Goal: Information Seeking & Learning: Find specific page/section

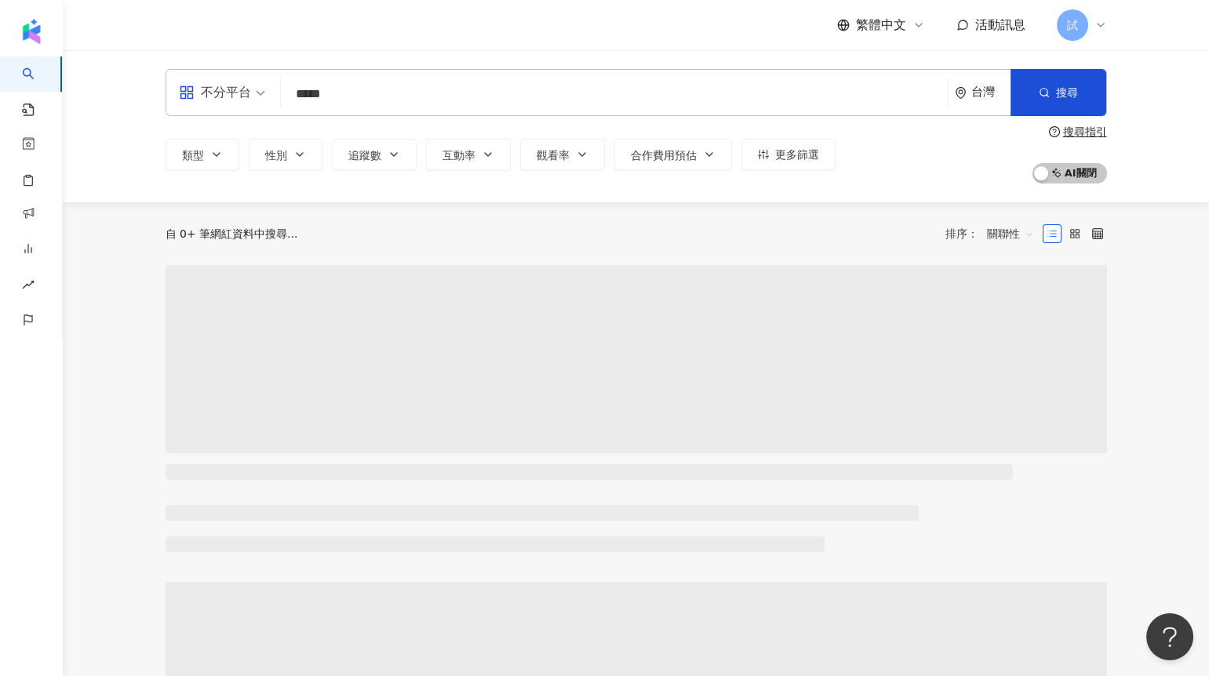
click at [332, 101] on input "*****" at bounding box center [614, 94] width 654 height 30
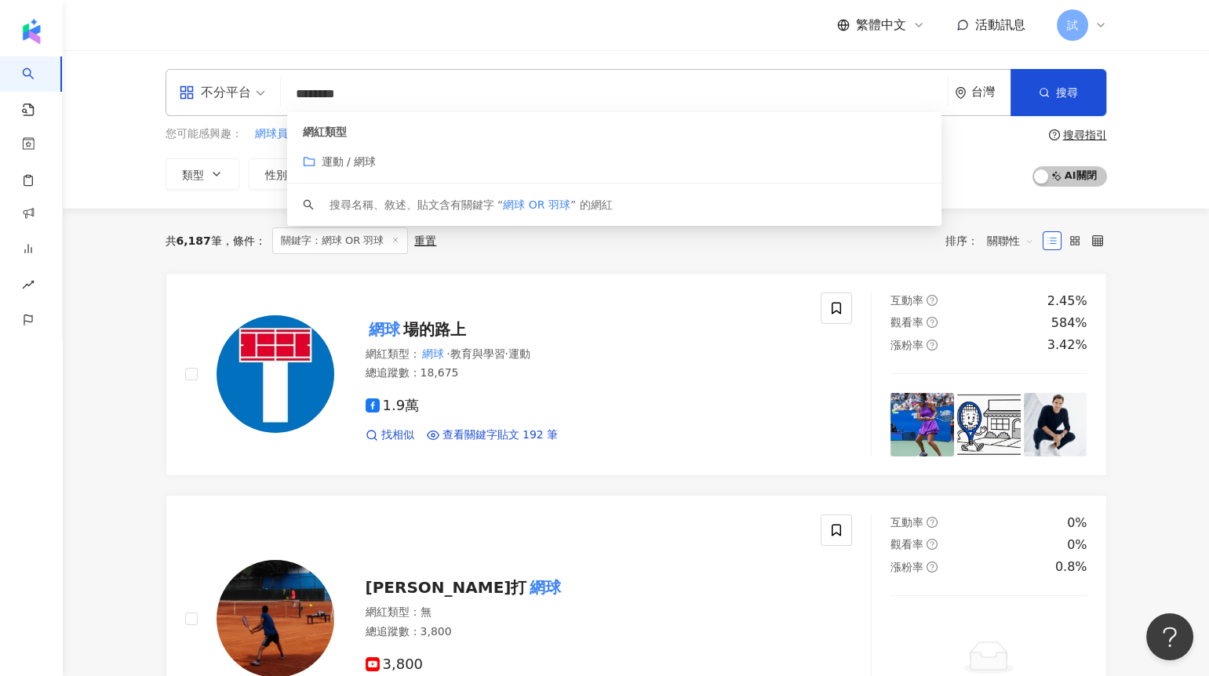
type input "********"
click at [528, 257] on div "共 6,187 筆 條件 ： 關鍵字：網球 OR 羽球 重置 排序： 關聯性" at bounding box center [637, 241] width 942 height 64
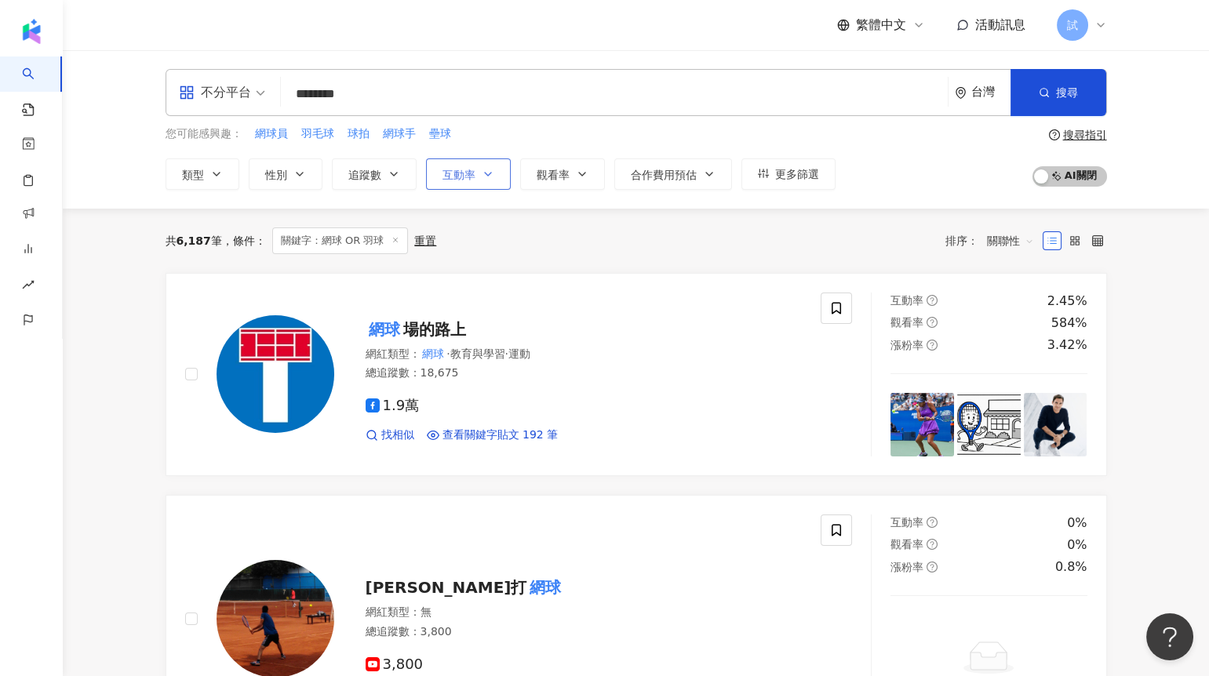
click at [482, 178] on icon "button" at bounding box center [488, 174] width 13 height 13
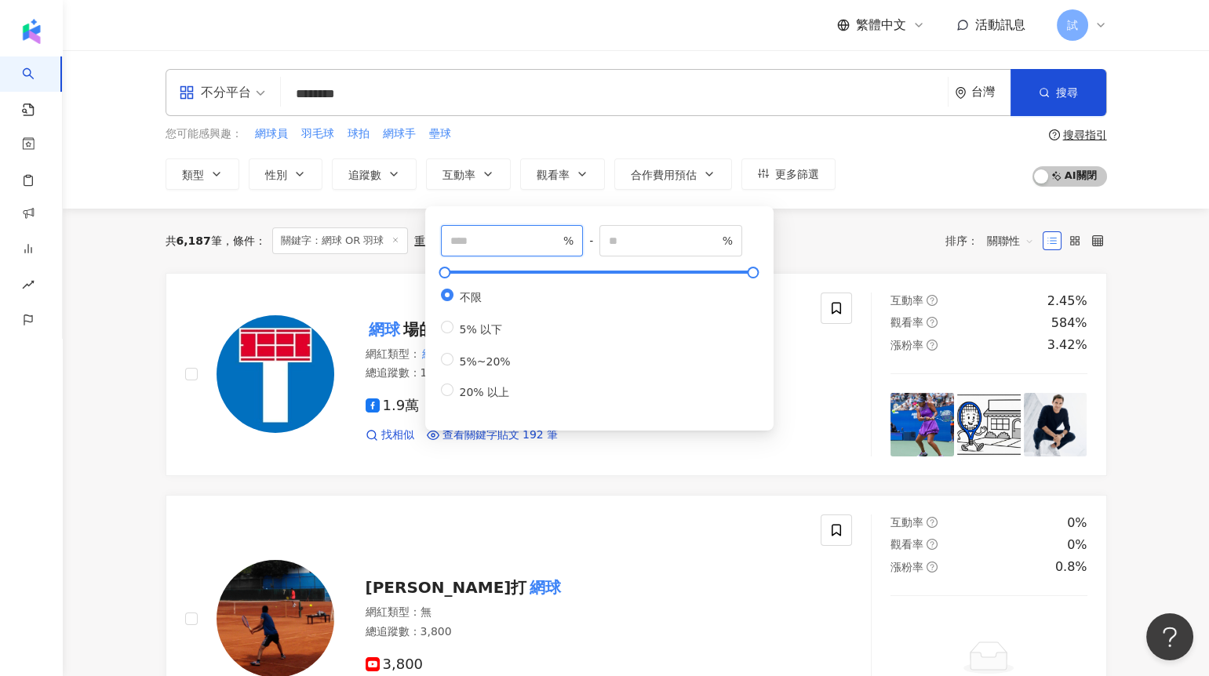
click at [469, 238] on input "number" at bounding box center [505, 240] width 110 height 17
type input "*"
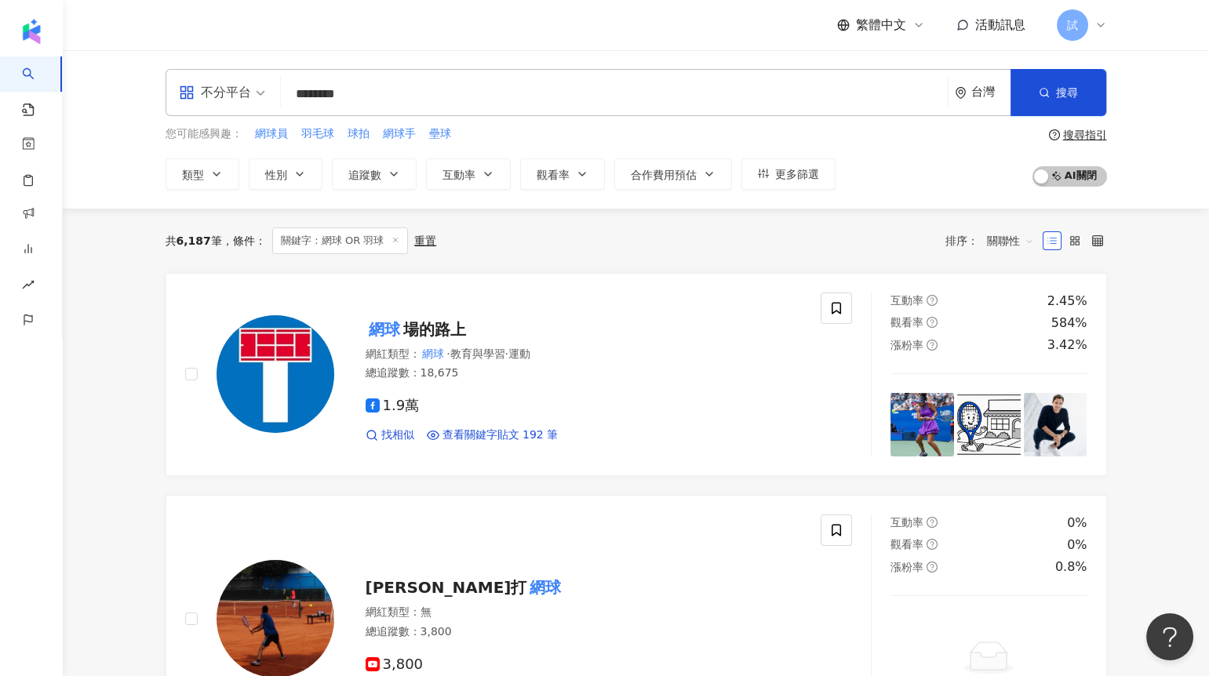
click at [847, 257] on div "共 6,187 筆 條件 ： 關鍵字：網球 OR 羽球 重置 排序： 關聯性" at bounding box center [637, 241] width 942 height 64
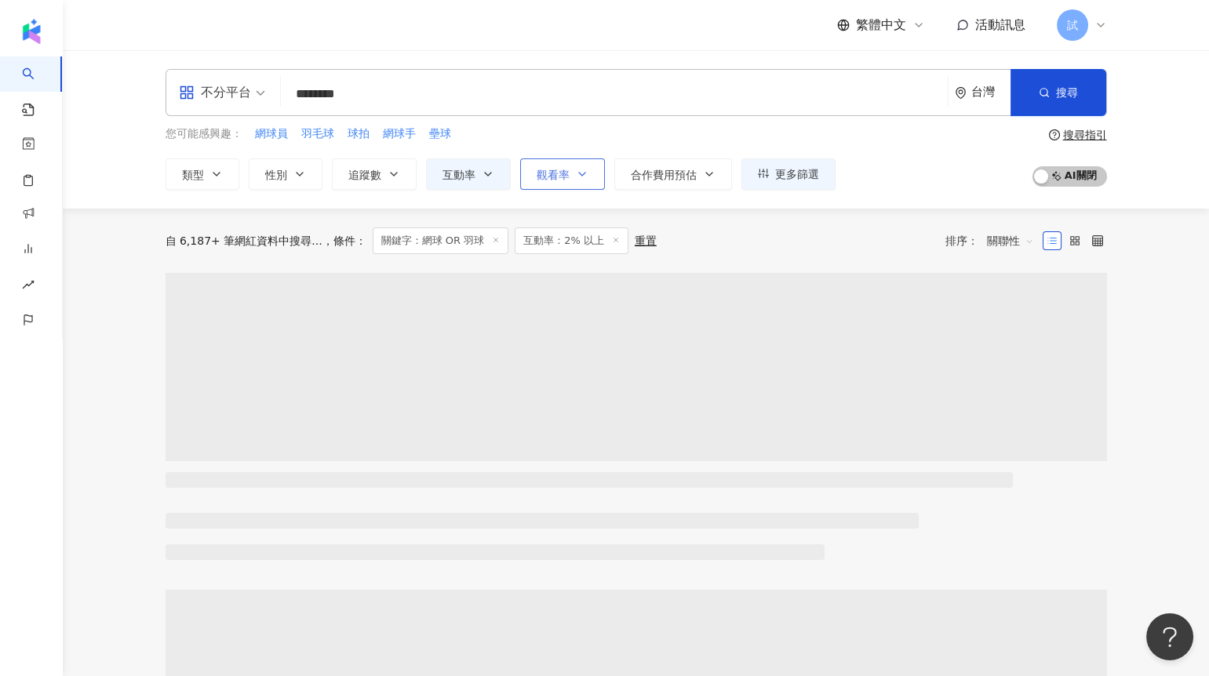
click at [551, 177] on span "觀看率" at bounding box center [553, 175] width 33 height 13
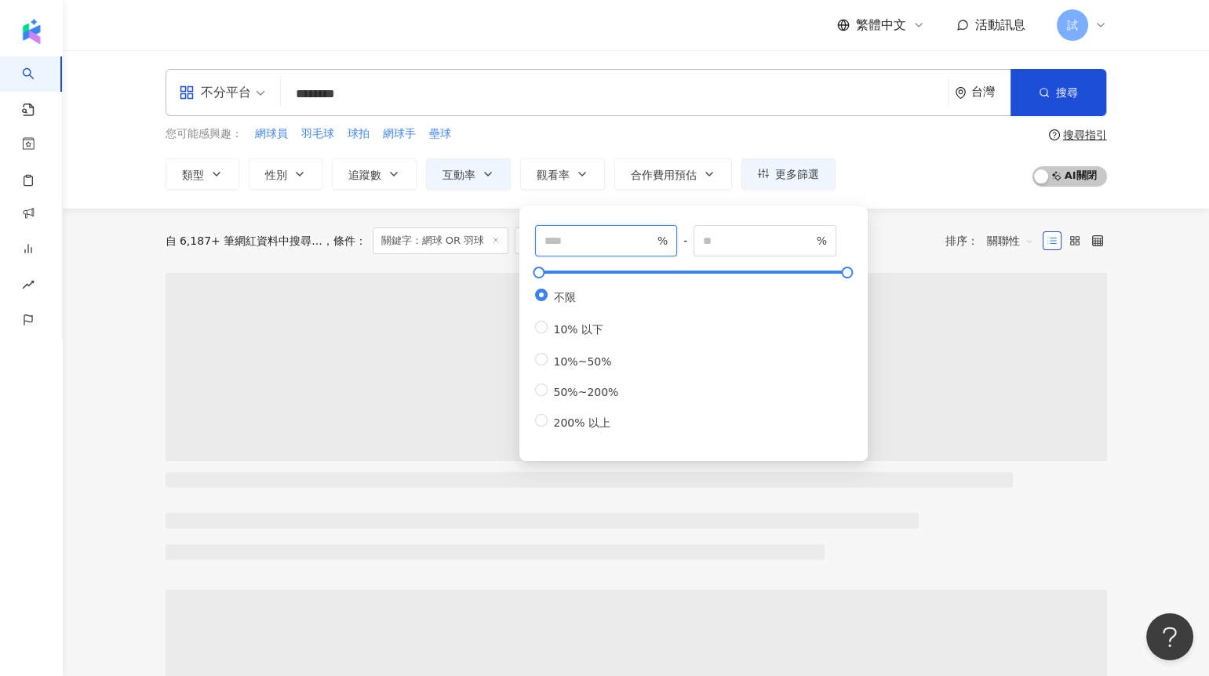
click at [573, 241] on input "number" at bounding box center [600, 240] width 110 height 17
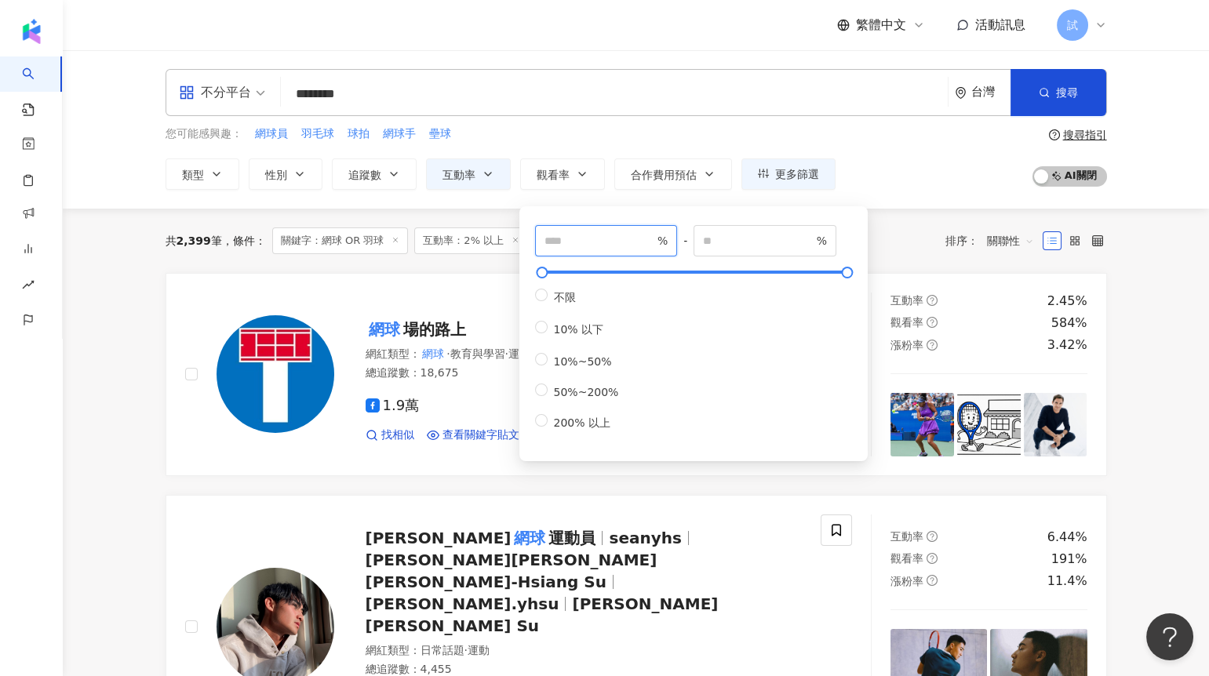
type input "***"
click at [901, 258] on div "共 2,399 筆 條件 ： 關鍵字：網球 OR 羽球 互動率：2% 以上 重置 排序： 關聯性" at bounding box center [637, 241] width 942 height 64
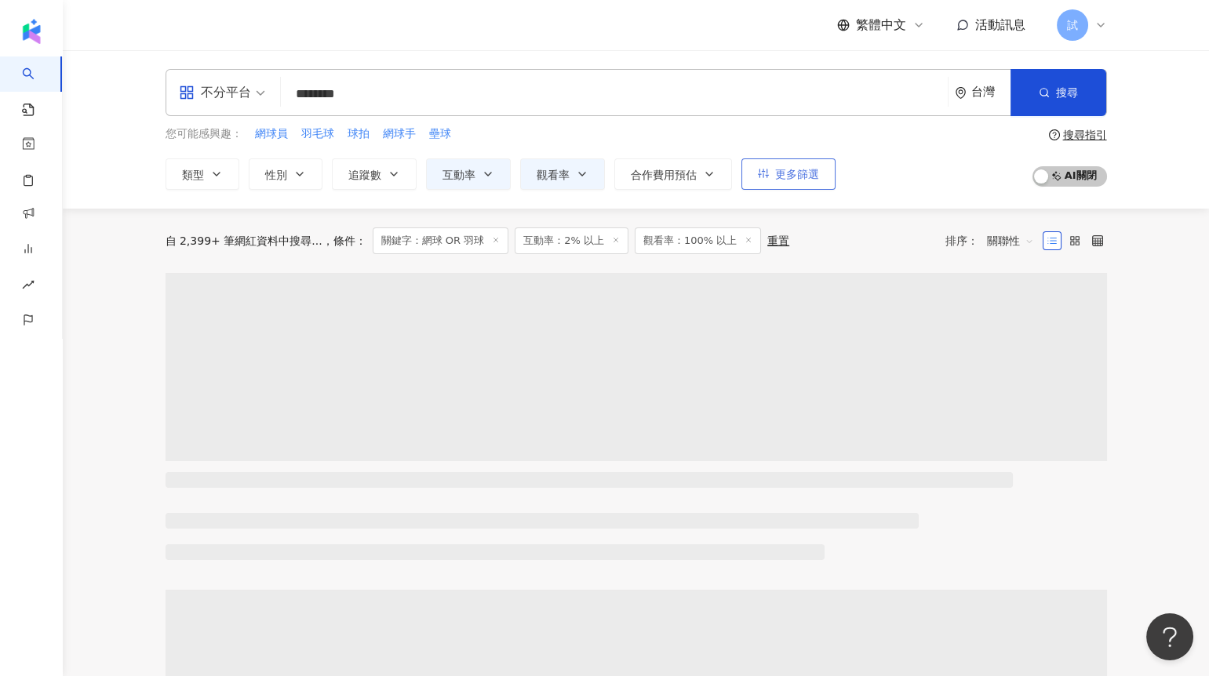
click at [785, 184] on button "更多篩選" at bounding box center [788, 173] width 94 height 31
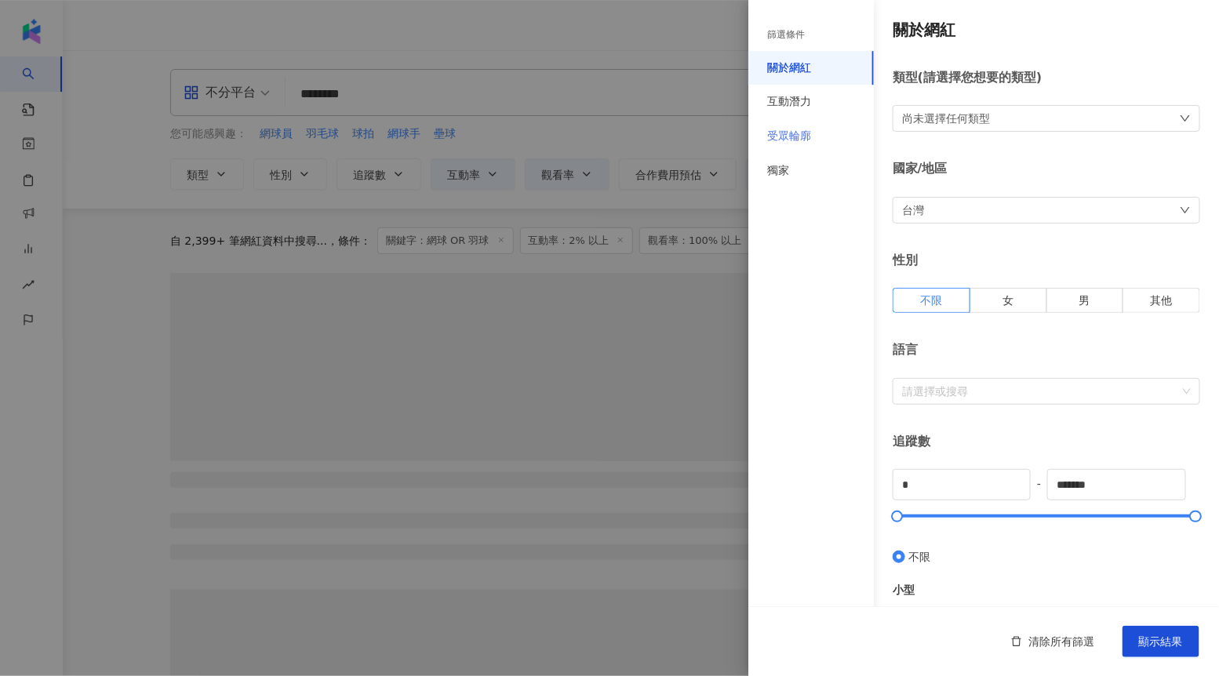
click at [846, 140] on div "受眾輪廓" at bounding box center [811, 136] width 126 height 35
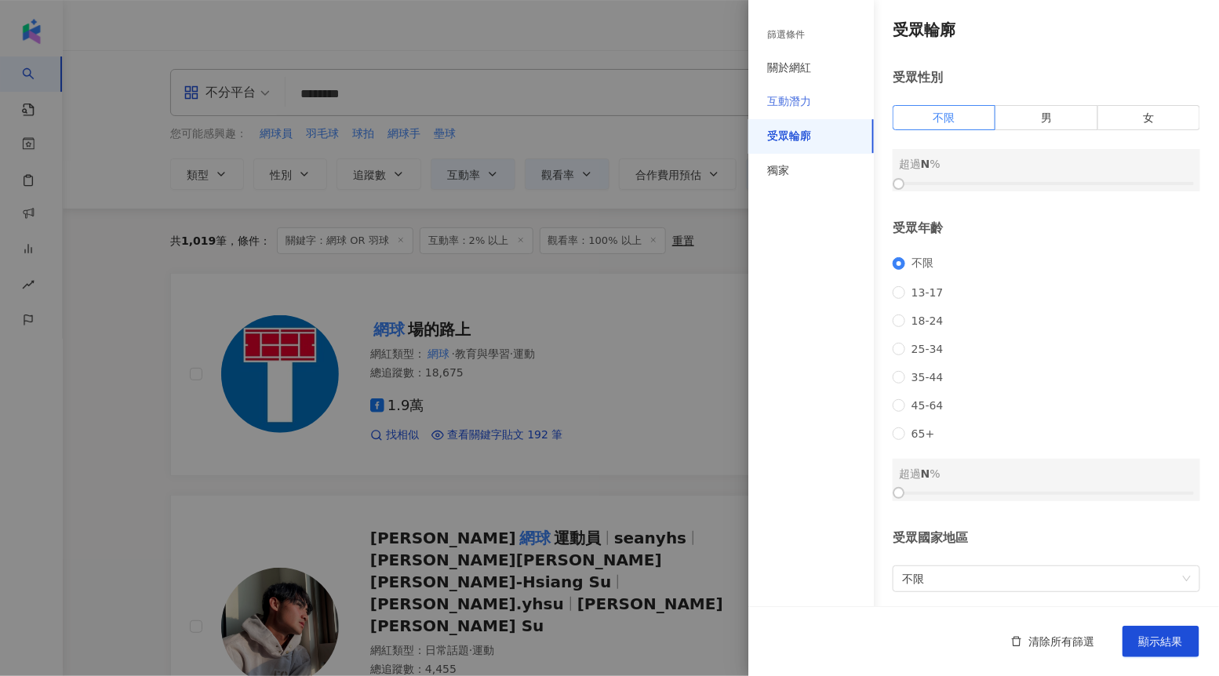
click at [828, 109] on div "互動潛力" at bounding box center [811, 102] width 126 height 35
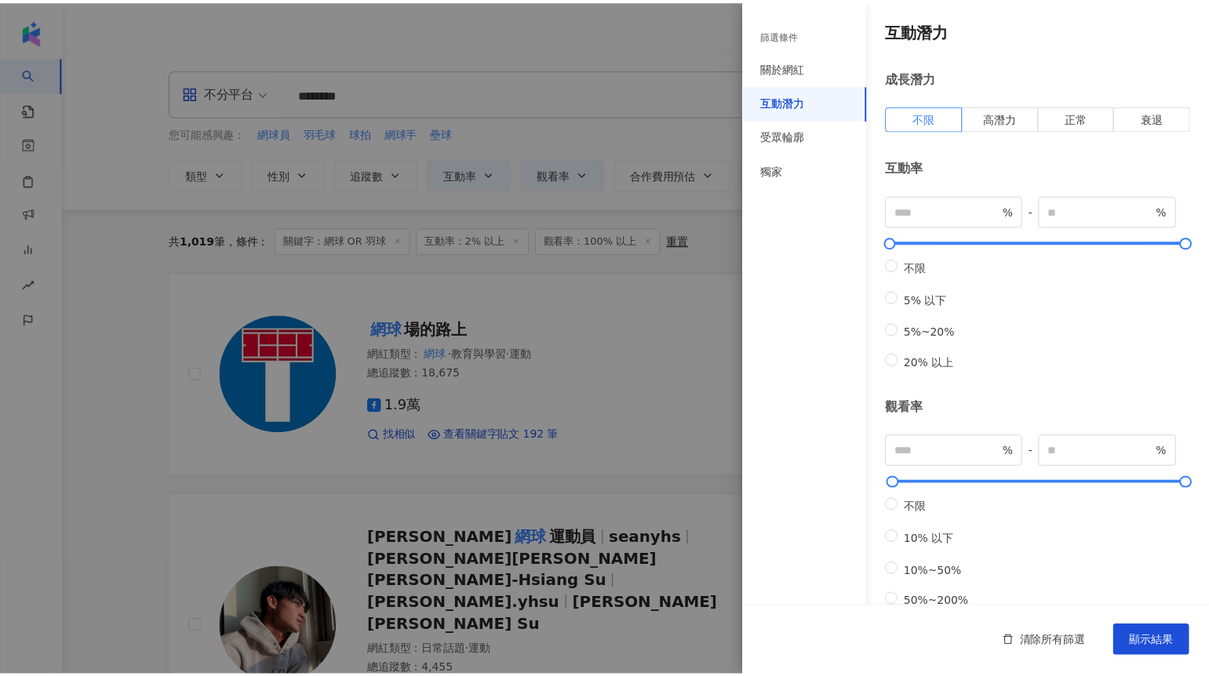
scroll to position [400, 0]
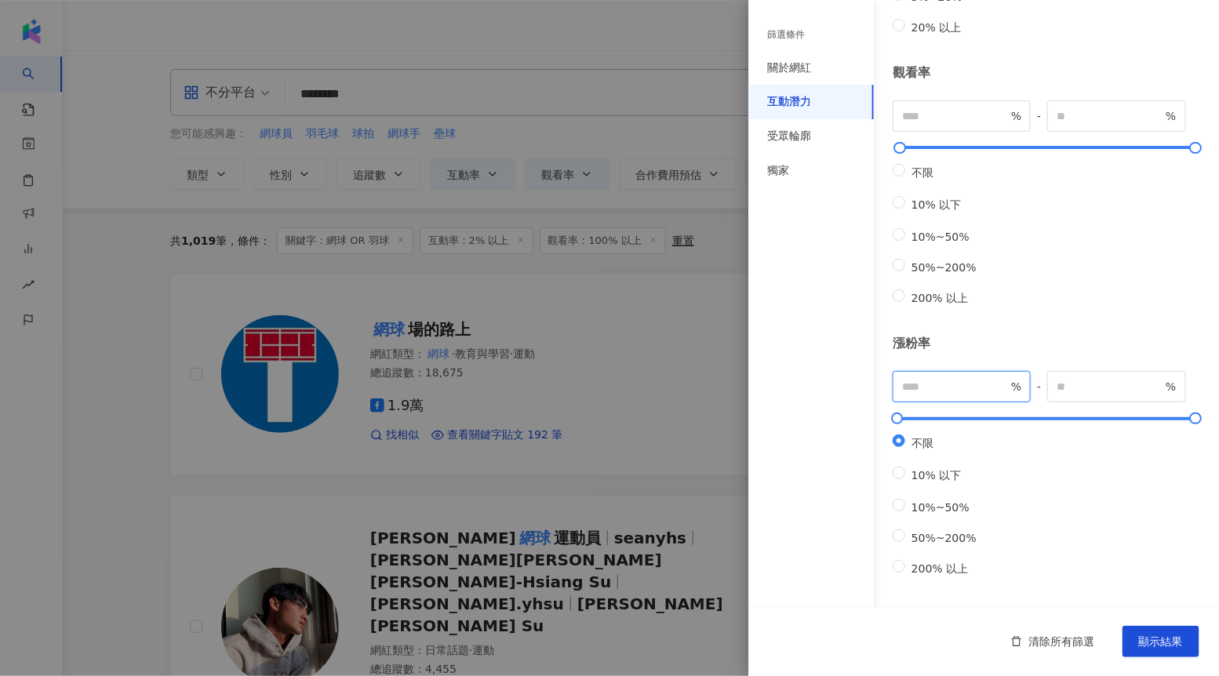
click at [968, 378] on input "number" at bounding box center [955, 386] width 106 height 17
type input "*"
click at [1160, 640] on span "顯示結果" at bounding box center [1161, 642] width 44 height 13
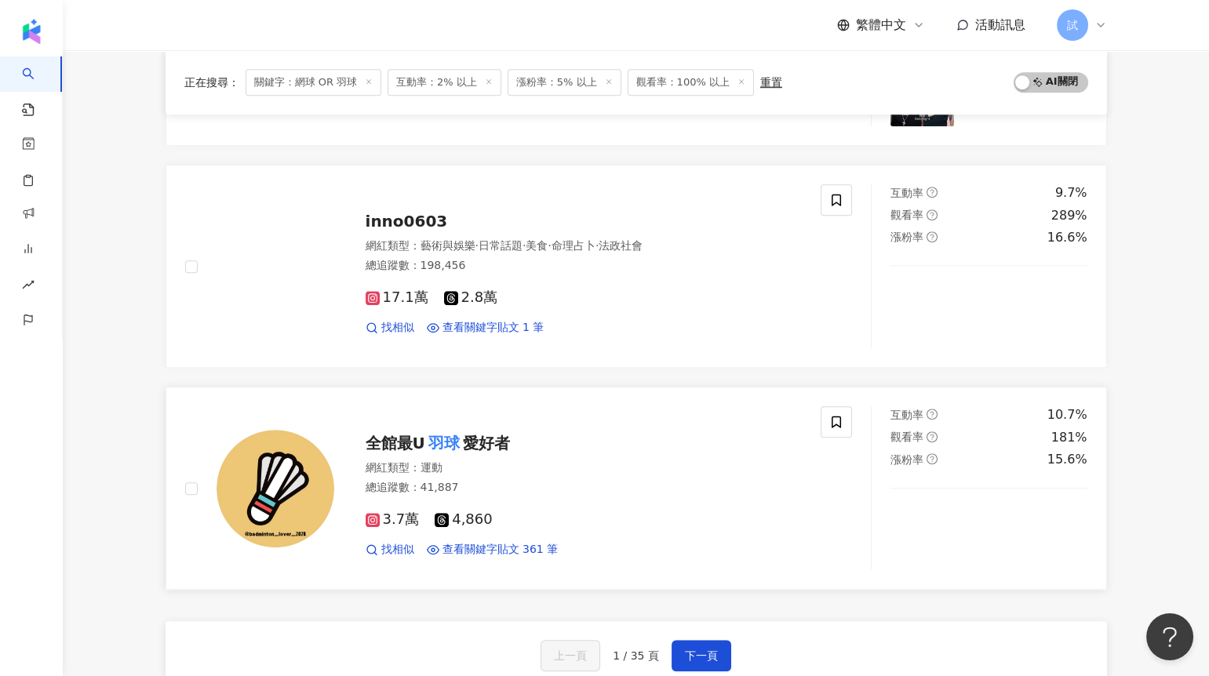
scroll to position [2475, 0]
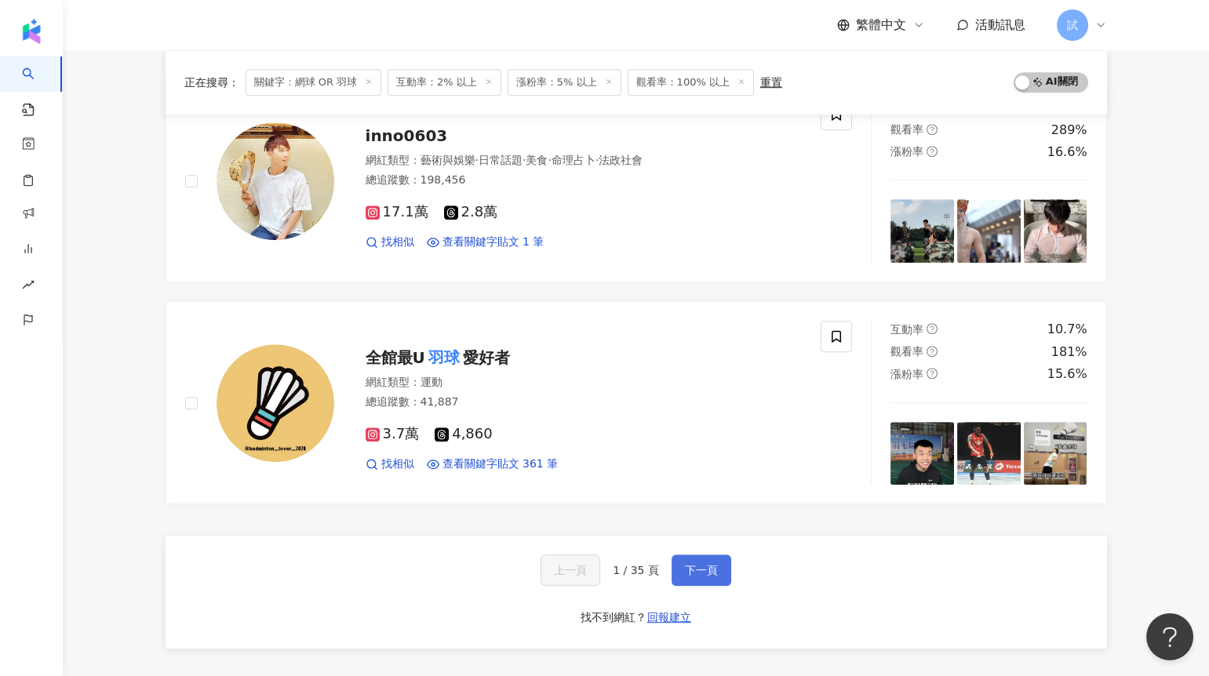
click at [706, 564] on span "下一頁" at bounding box center [701, 570] width 33 height 13
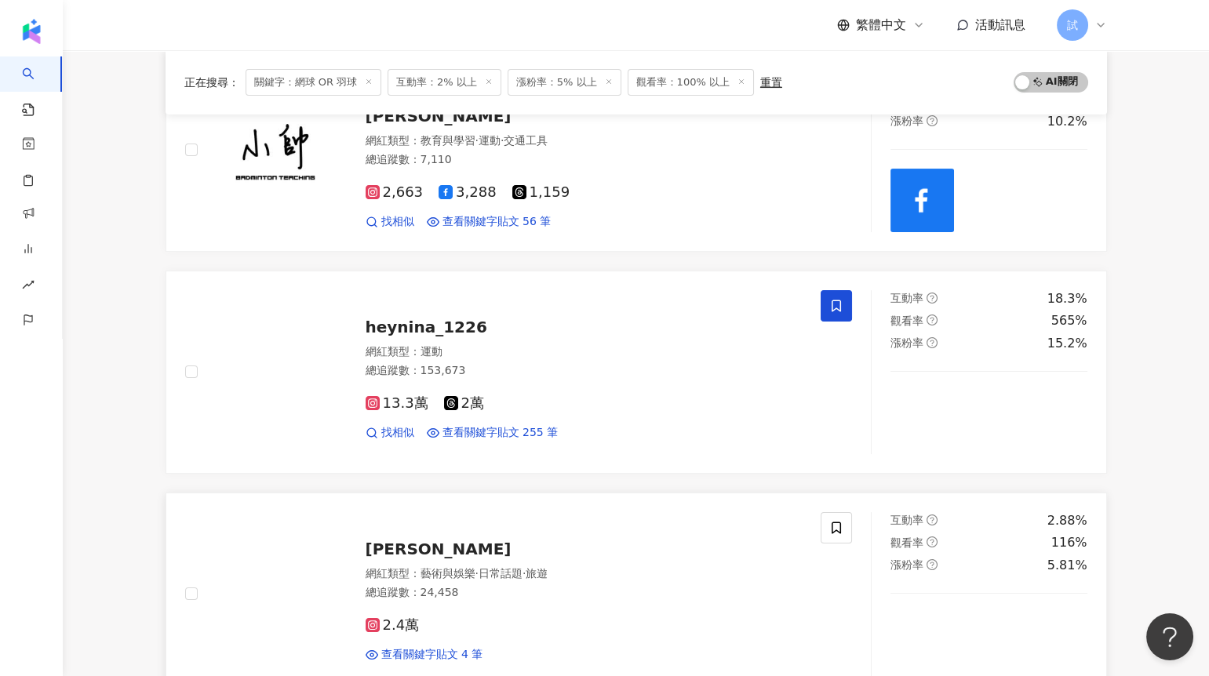
scroll to position [876, 0]
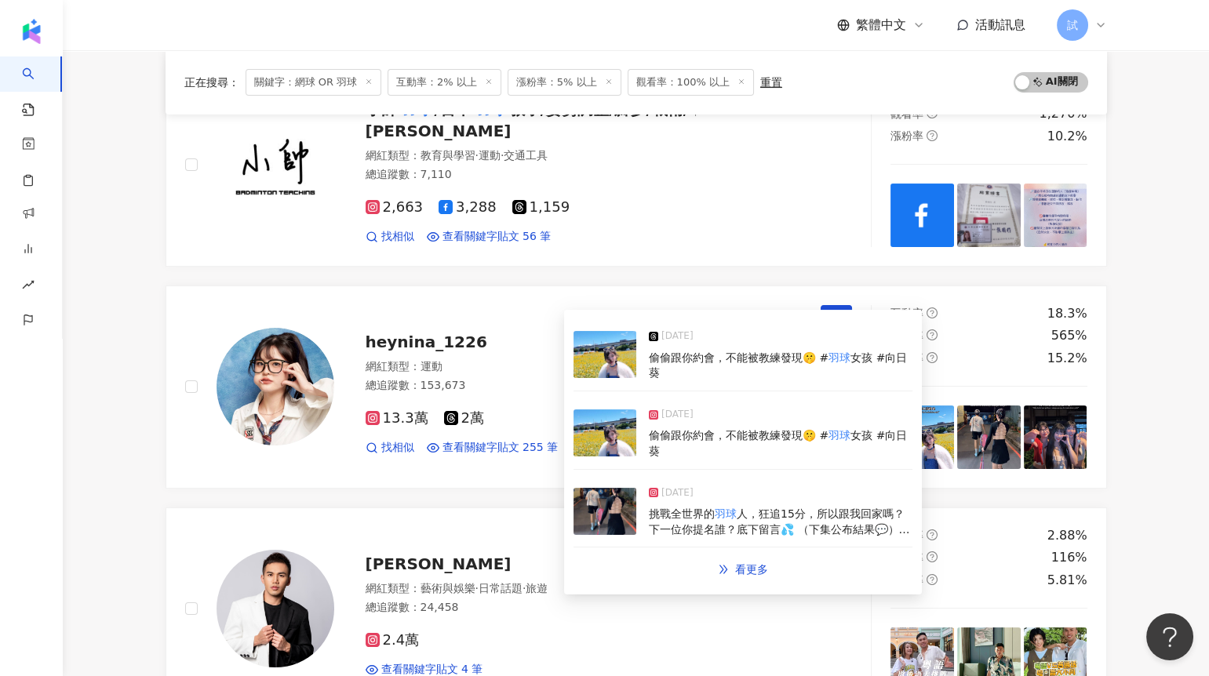
click at [599, 432] on img at bounding box center [605, 433] width 63 height 47
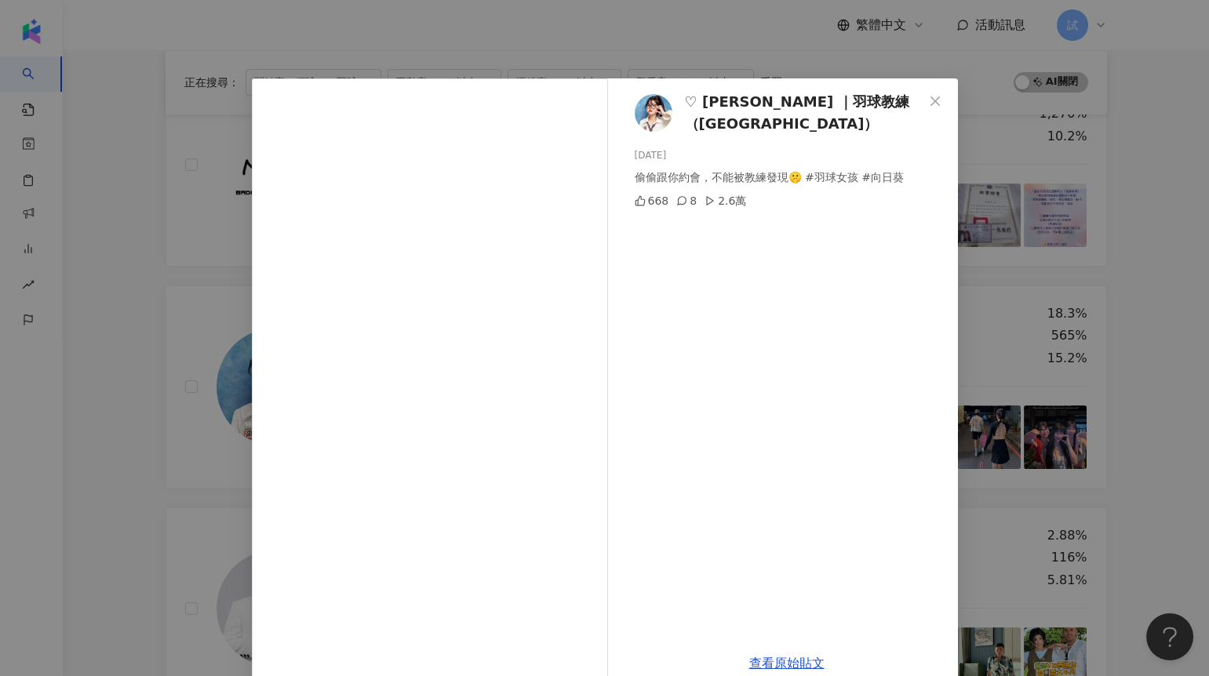
click at [1108, 372] on div "♡ [PERSON_NAME] ｜羽球教練（[GEOGRAPHIC_DATA]） [DATE] 偷偷跟你約會，不能被教練發現🤫 #羽球女孩 #向日葵 668 …" at bounding box center [604, 338] width 1209 height 676
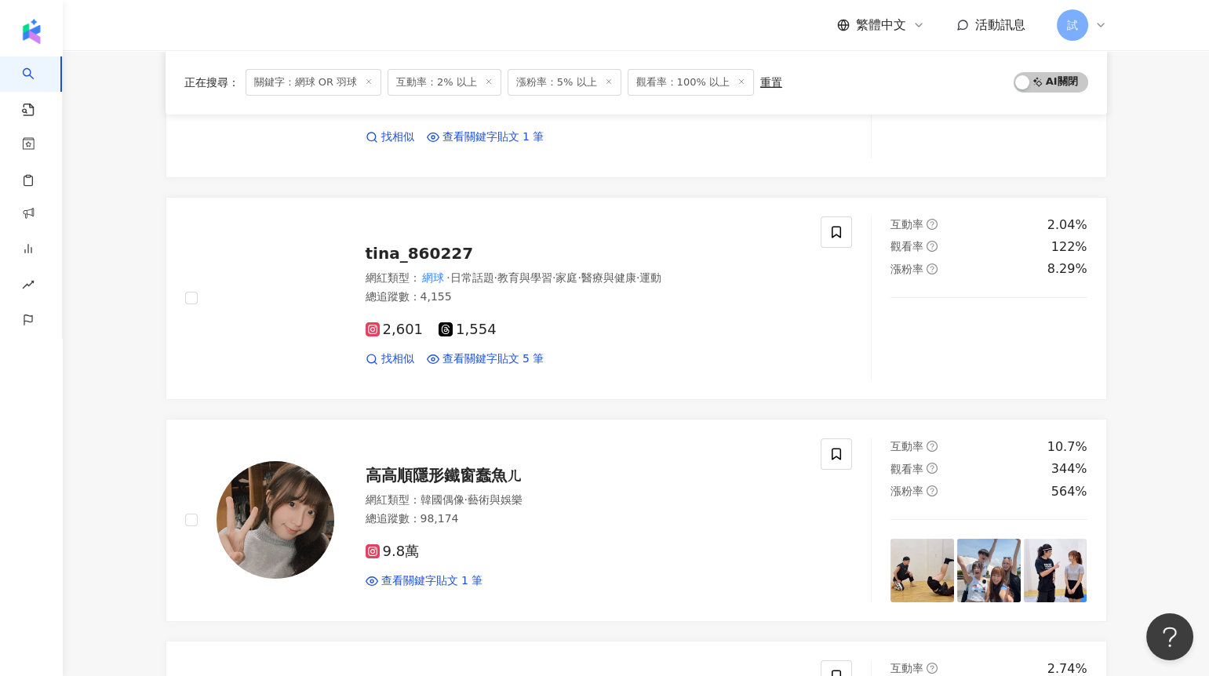
scroll to position [296, 0]
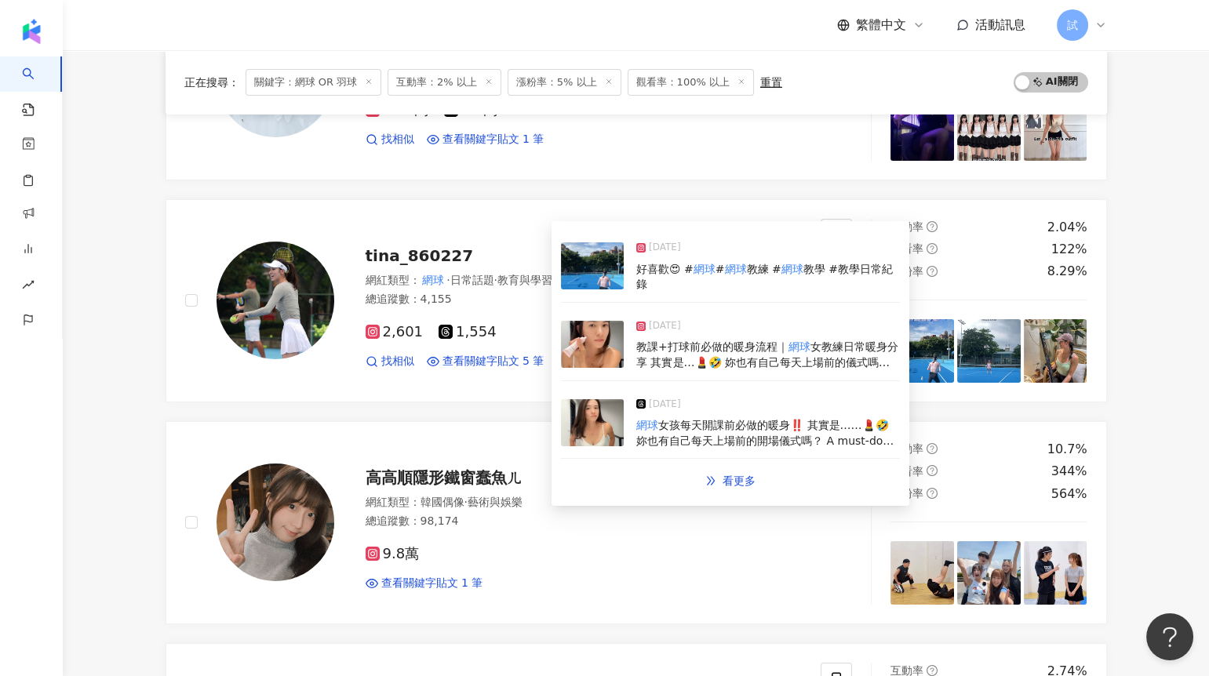
click at [605, 337] on img at bounding box center [592, 344] width 63 height 47
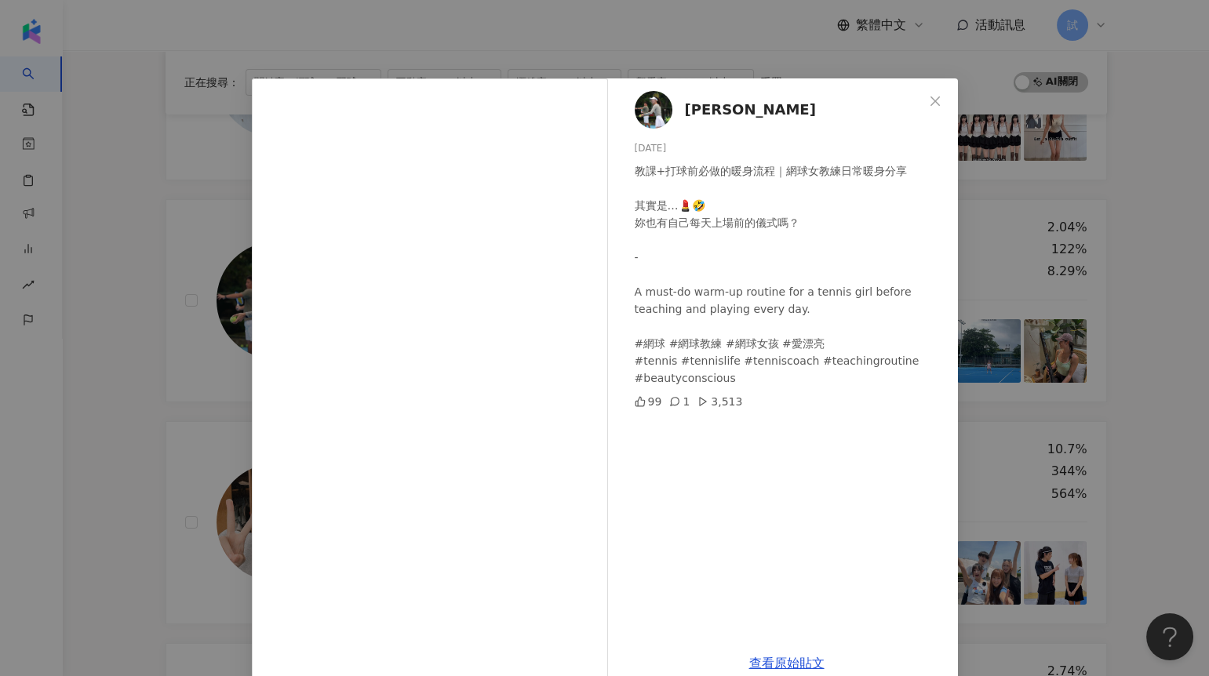
click at [1114, 275] on div "[PERSON_NAME] [DATE] 教課+打球前必做的暖身流程｜網球女教練日常暖身分享 其實是…💄🤣 妳也有自己每天上場前的儀式嗎？ - A must-…" at bounding box center [604, 338] width 1209 height 676
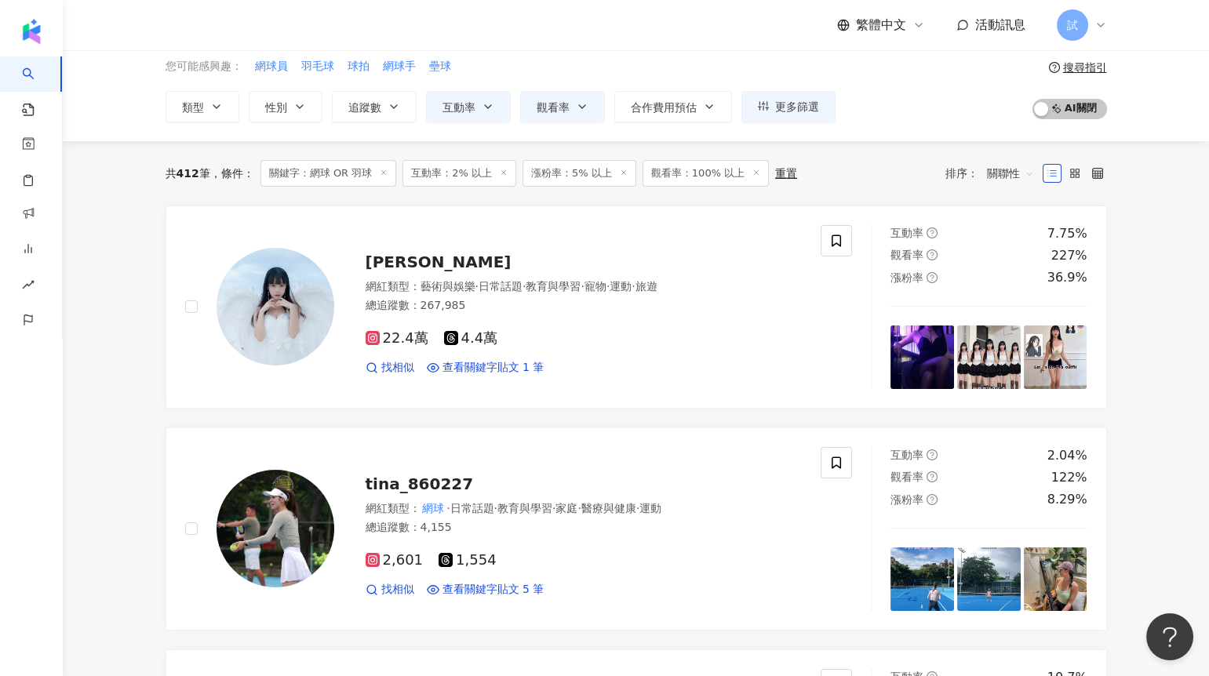
scroll to position [0, 0]
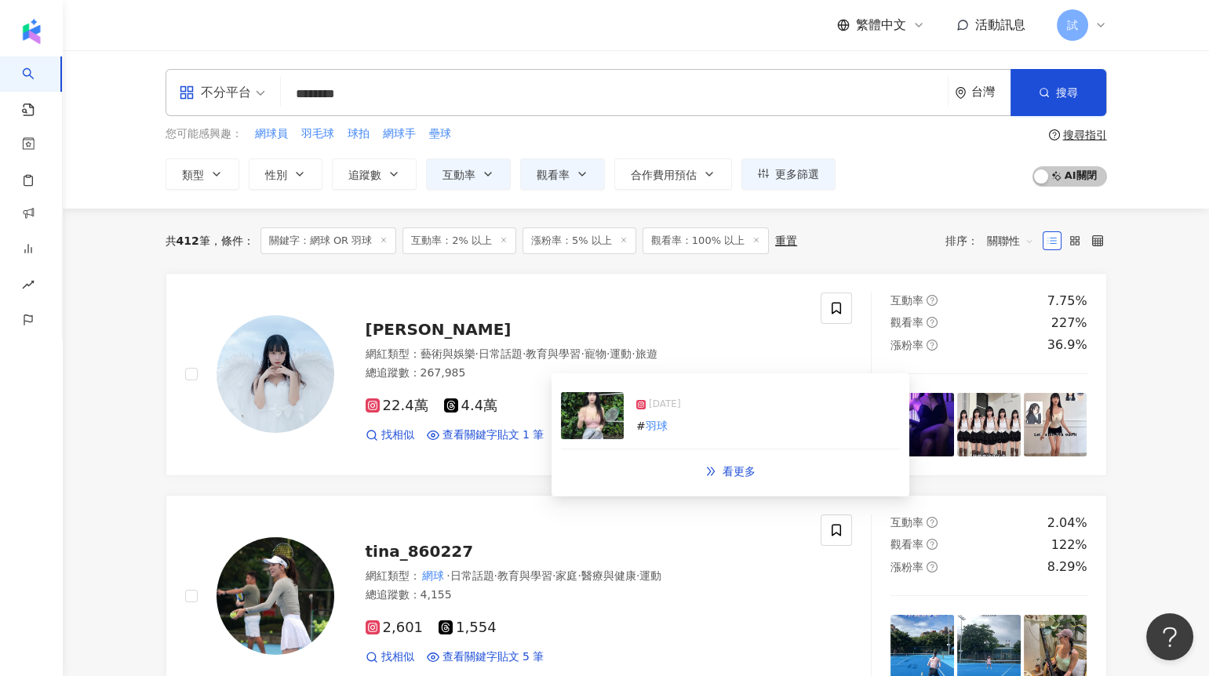
click at [598, 432] on img at bounding box center [592, 415] width 63 height 47
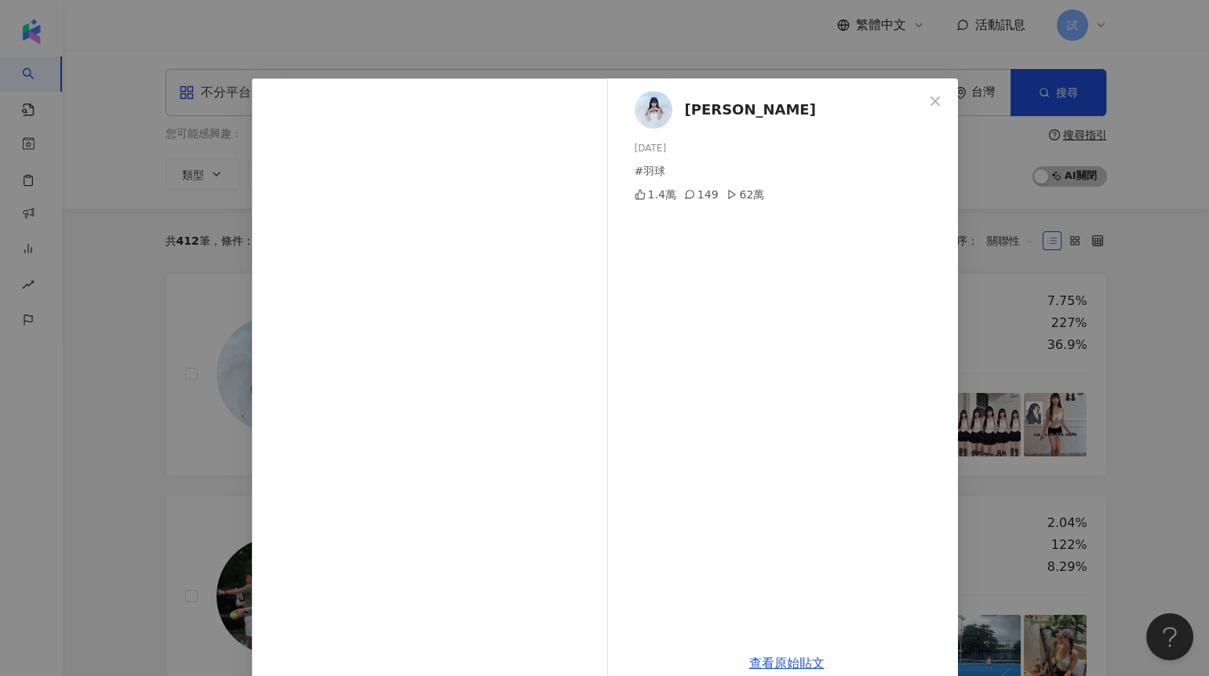
click at [1144, 319] on div "[PERSON_NAME] [DATE] #羽球 1.4萬 149 62萬 查看原始貼文" at bounding box center [604, 338] width 1209 height 676
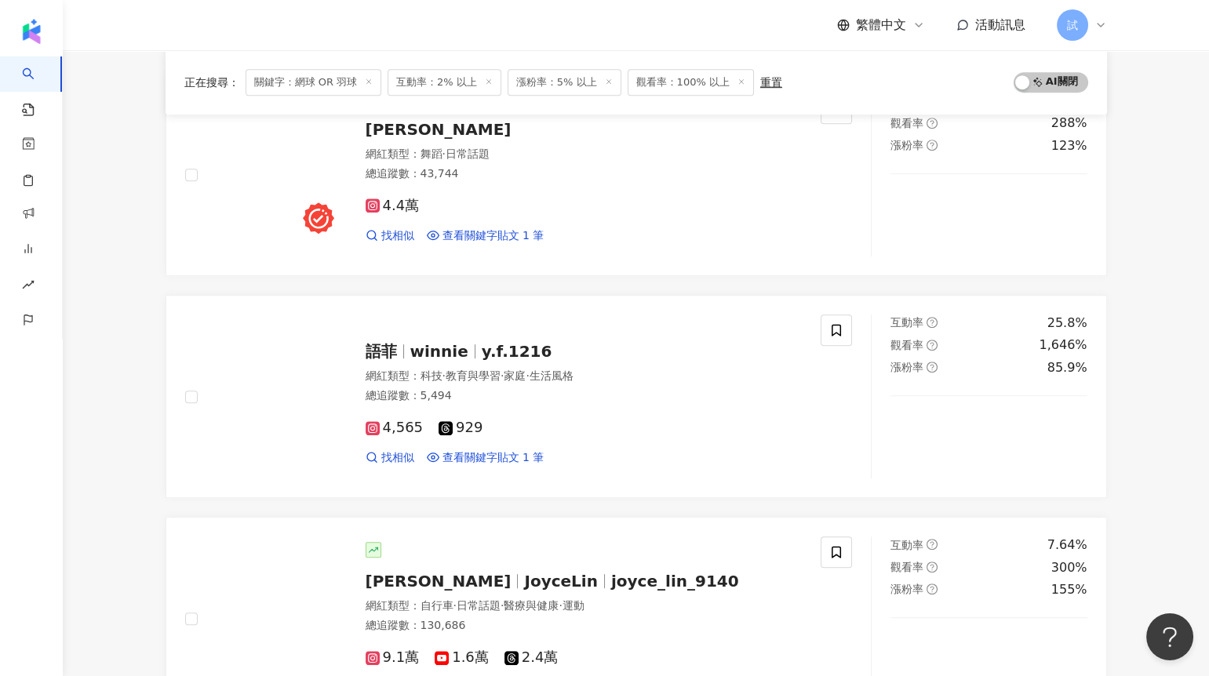
scroll to position [2388, 0]
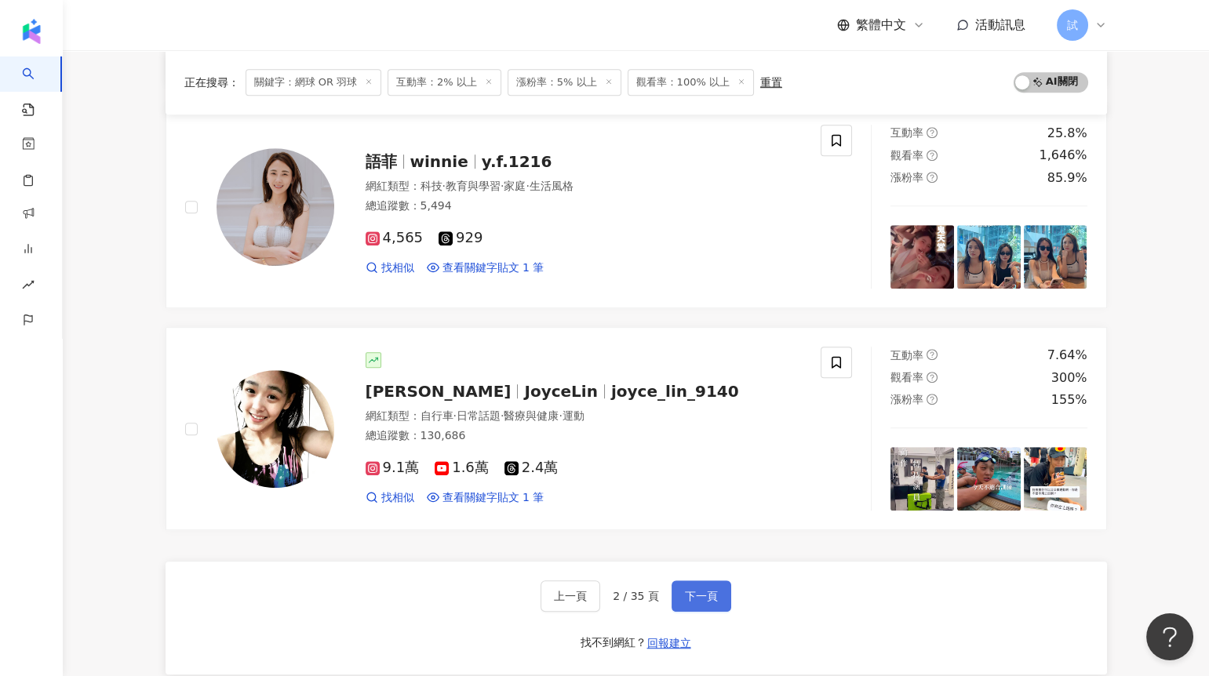
click at [679, 583] on button "下一頁" at bounding box center [702, 596] width 60 height 31
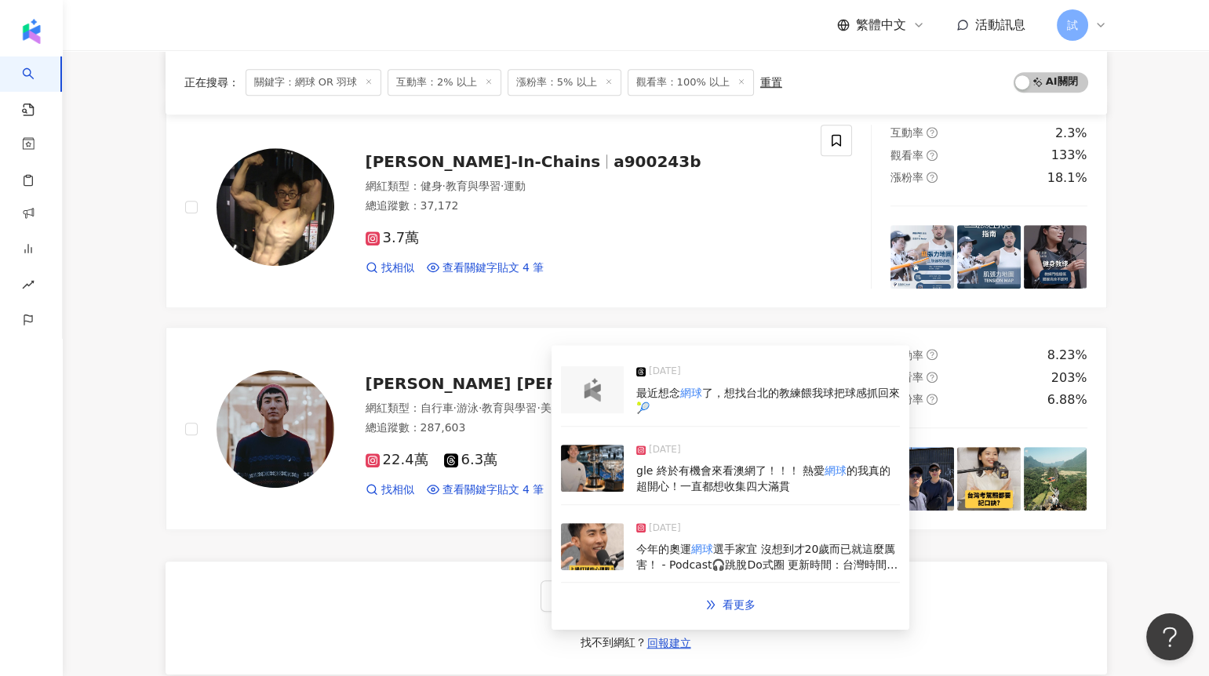
click at [579, 482] on img at bounding box center [592, 468] width 63 height 47
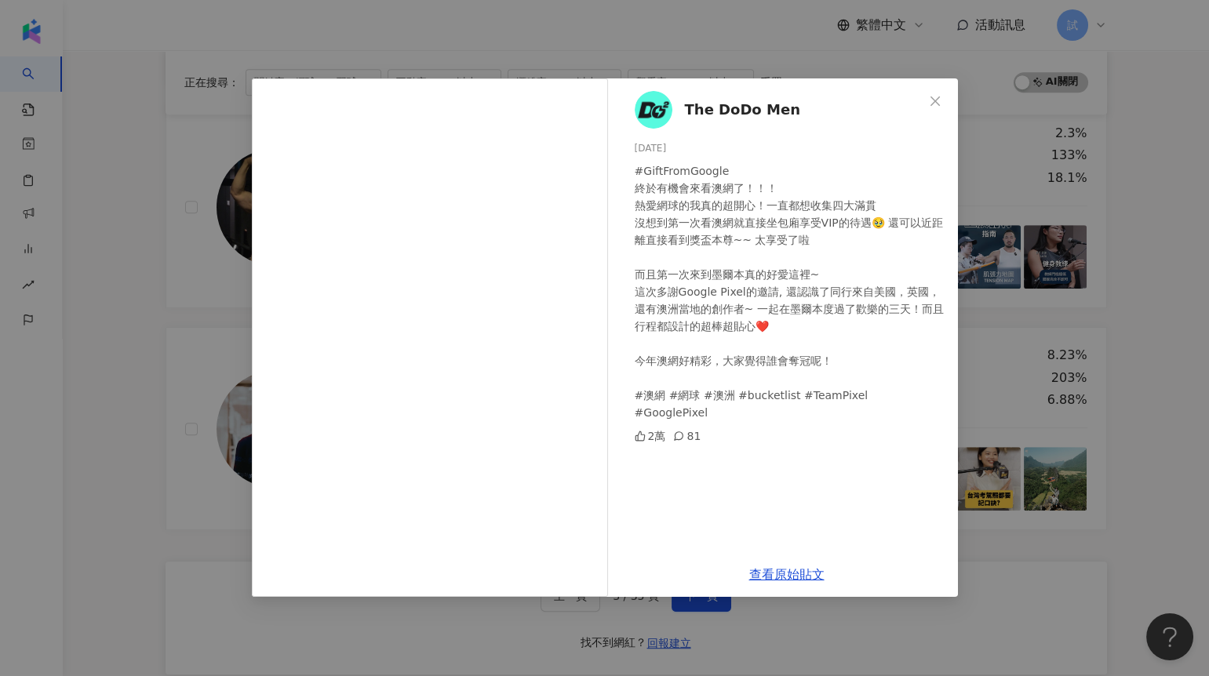
click at [1142, 304] on div "The DoDo Men [DATE] #GiftFromGoogle 終於有機會來看澳網了！！！ 熱愛網球的我真的超開心！一直都想收集四大滿貫 沒想到第一次…" at bounding box center [604, 338] width 1209 height 676
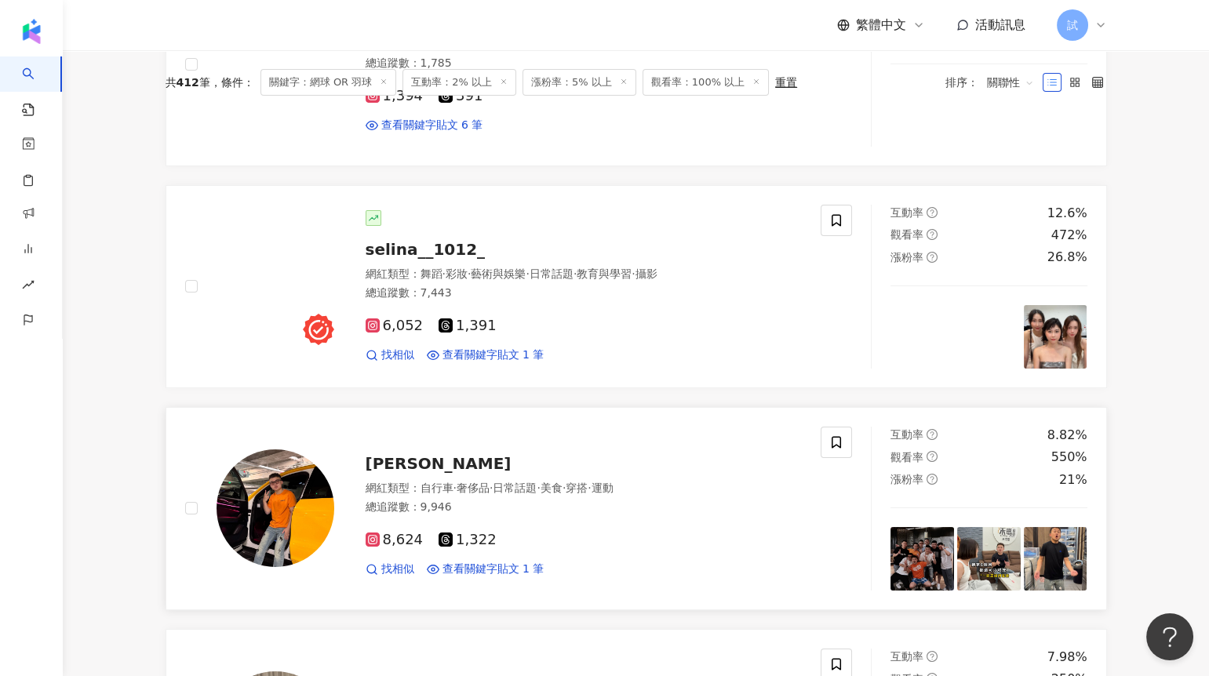
scroll to position [0, 0]
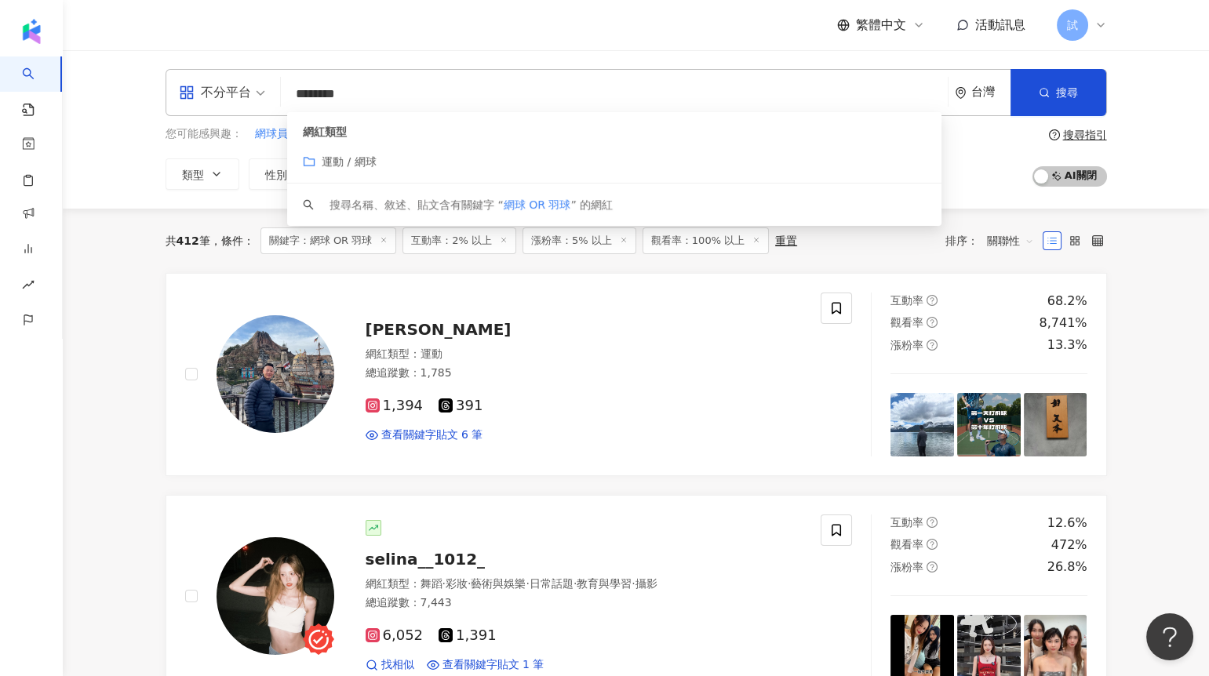
drag, startPoint x: 397, startPoint y: 91, endPoint x: 194, endPoint y: 92, distance: 203.2
click at [194, 92] on div "不分平台 ******** 台灣 搜尋 customizedTag 網紅類型 運動 / 網球 搜尋名稱、敘述、貼文含有關鍵字 “ 網球 OR 羽球 ” 的網紅" at bounding box center [637, 92] width 942 height 47
paste input "search"
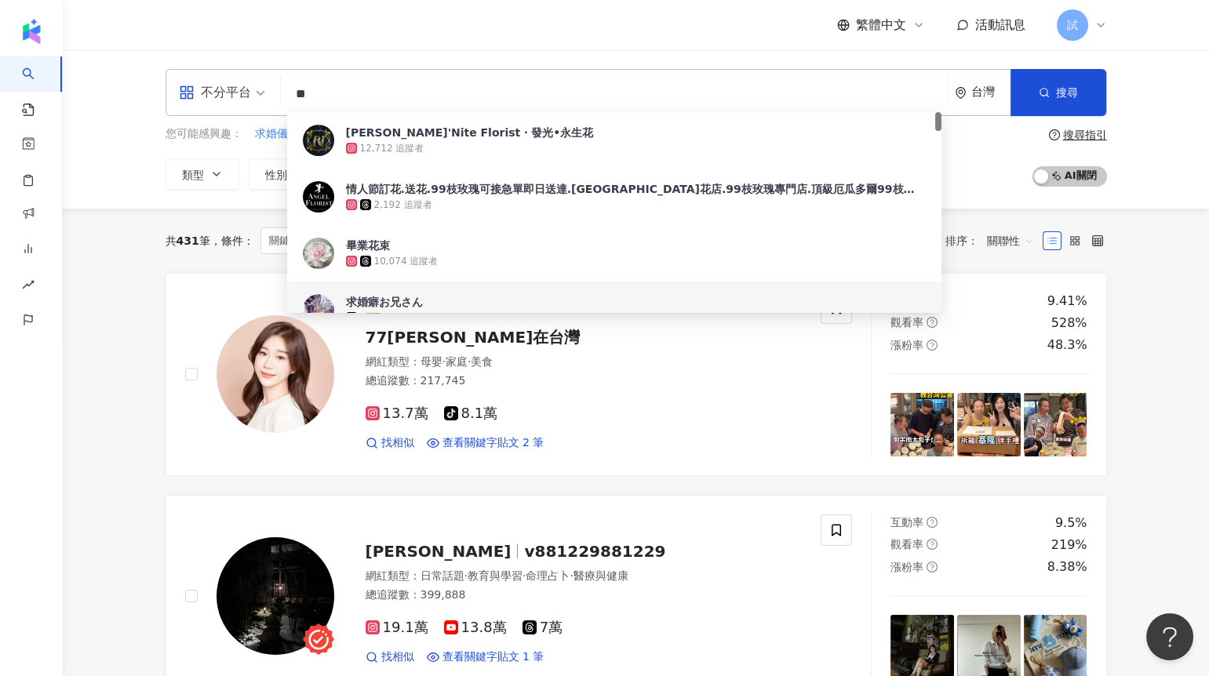
type input "**"
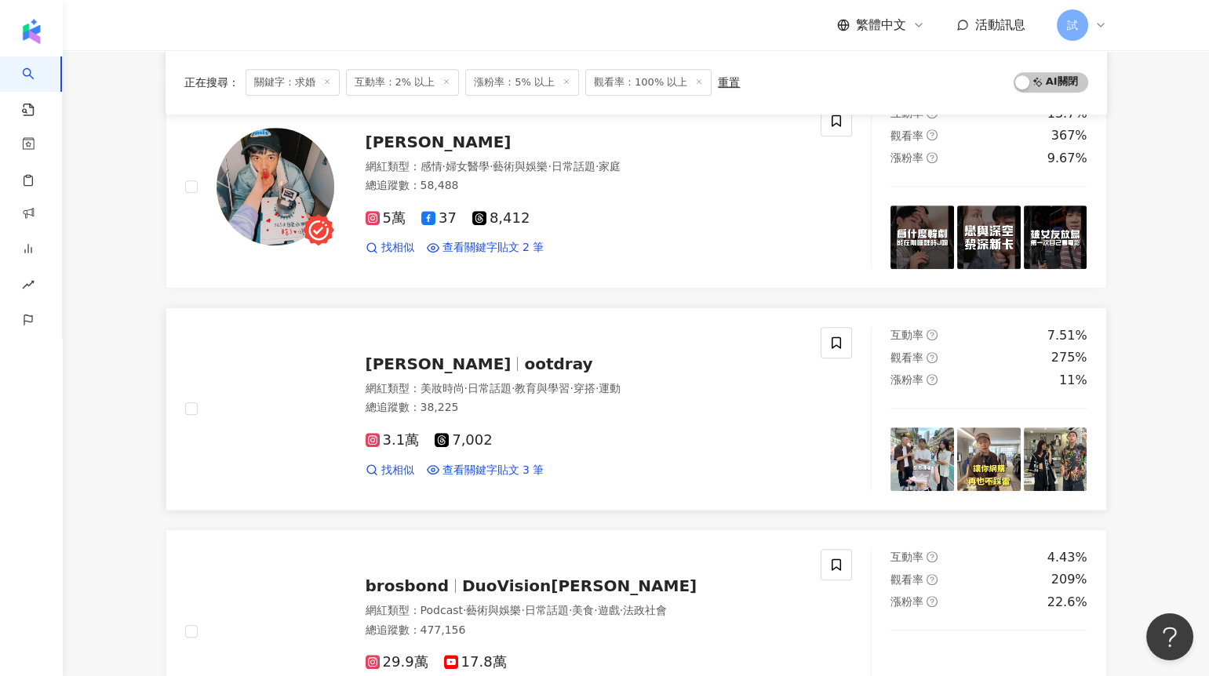
scroll to position [1739, 0]
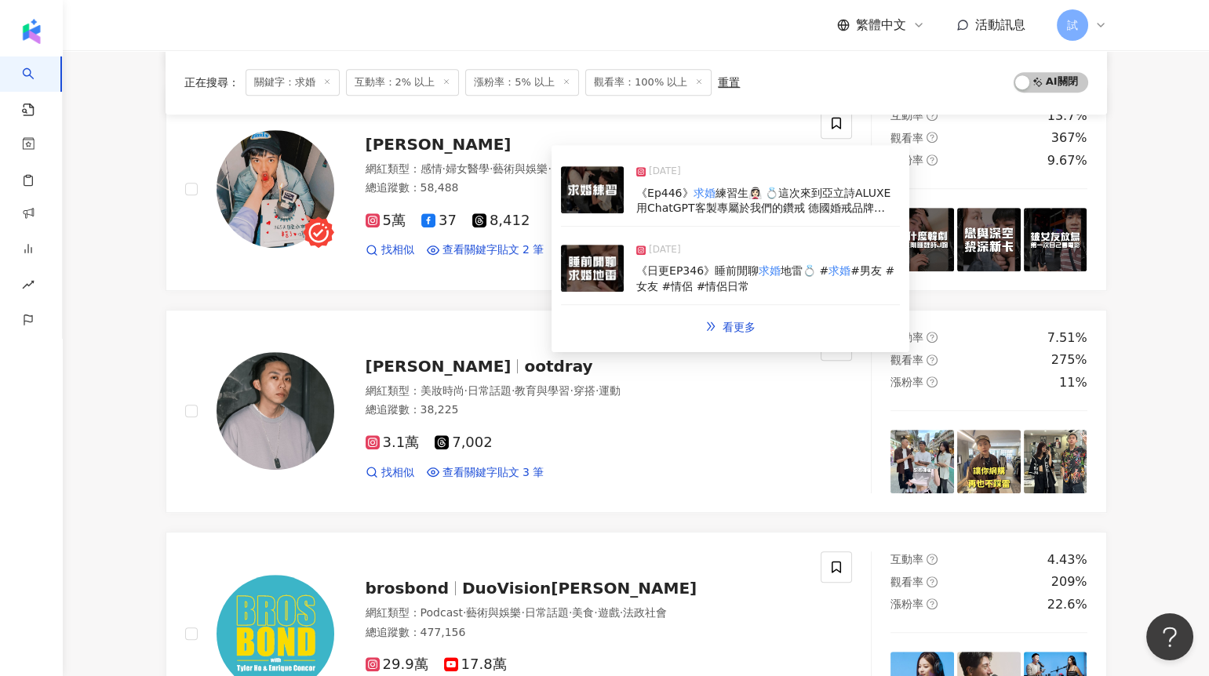
click at [598, 271] on img at bounding box center [592, 268] width 63 height 47
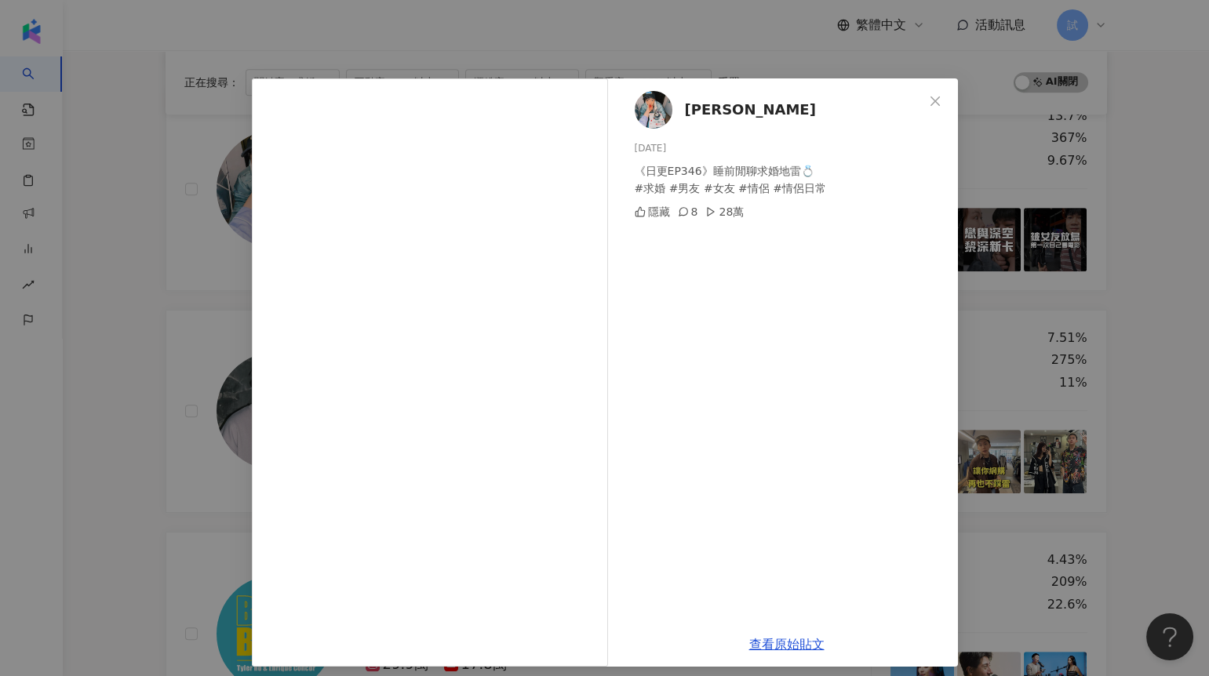
click at [166, 428] on div "[PERSON_NAME] [DATE] 《日更EP346》睡前閒聊求婚地雷💍 #求婚 #男友 #女友 #情侶 #情侶日常 隱藏 8 28萬 查看原始貼文" at bounding box center [604, 338] width 1209 height 676
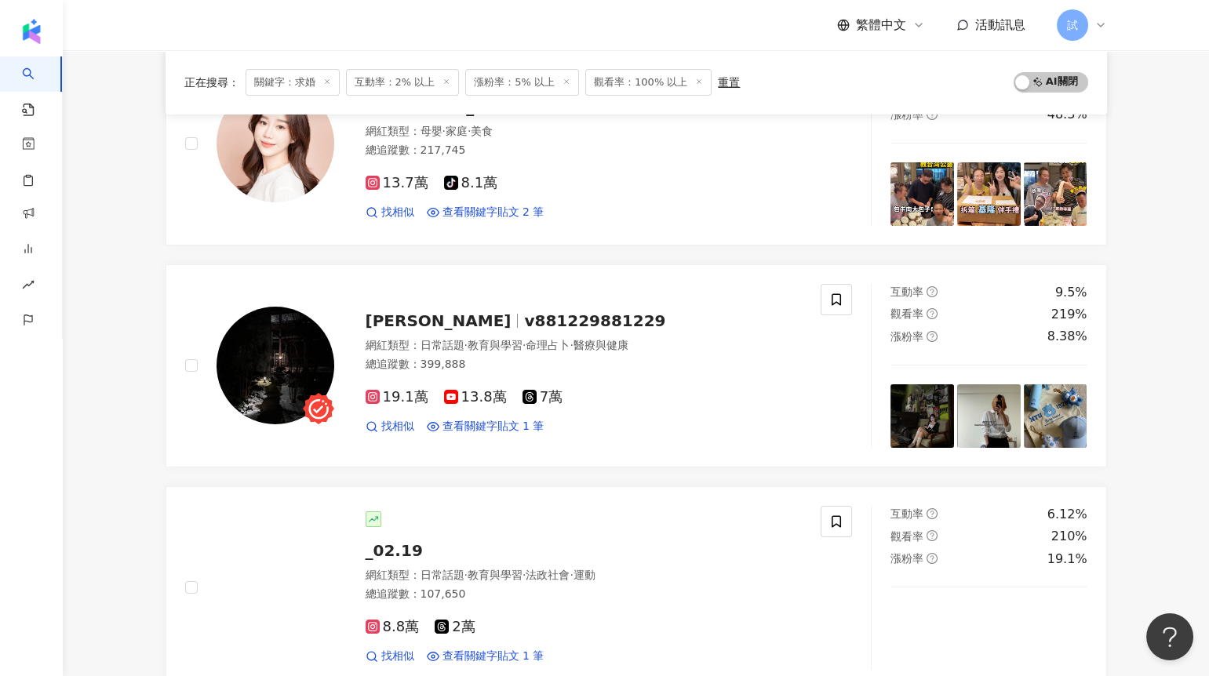
scroll to position [0, 0]
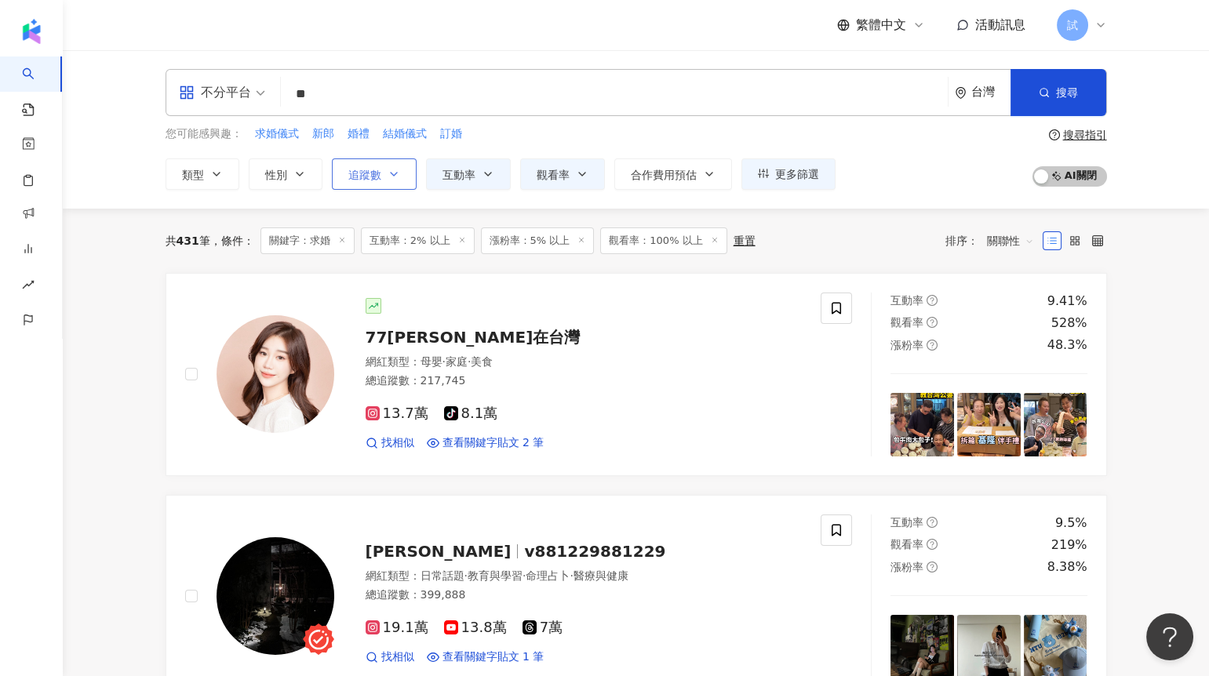
click at [355, 158] on button "追蹤數" at bounding box center [374, 173] width 85 height 31
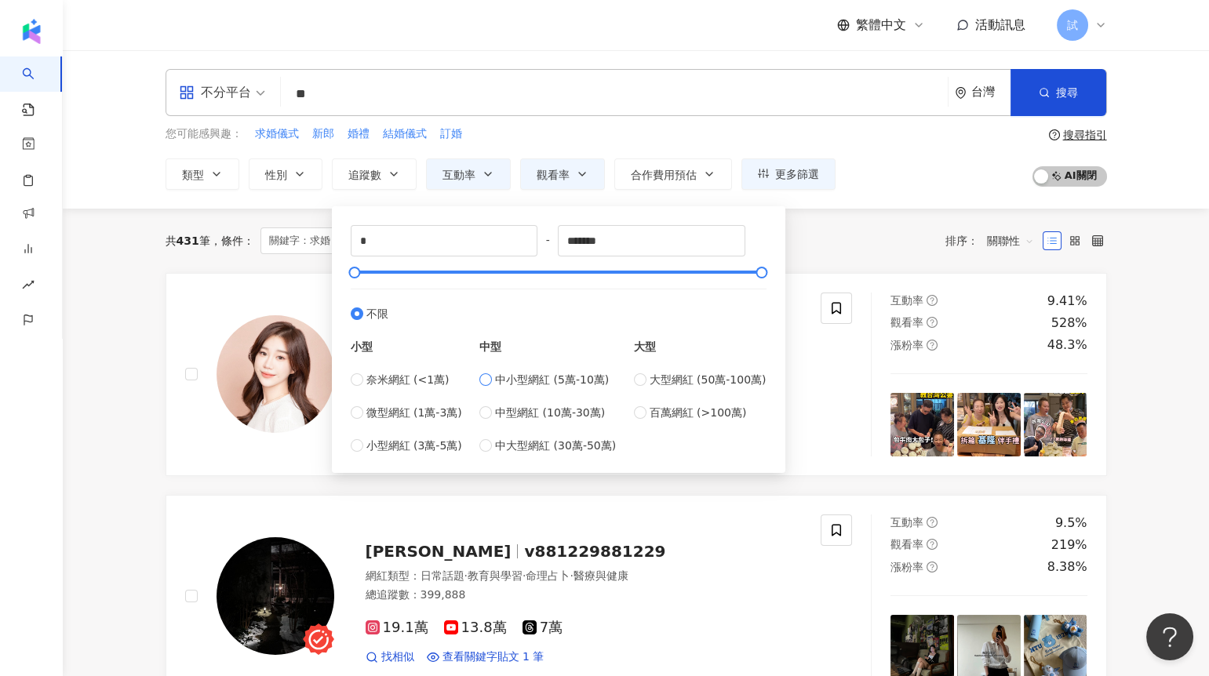
click at [496, 380] on label "中小型網紅 (5萬-10萬)" at bounding box center [547, 379] width 137 height 17
type input "*****"
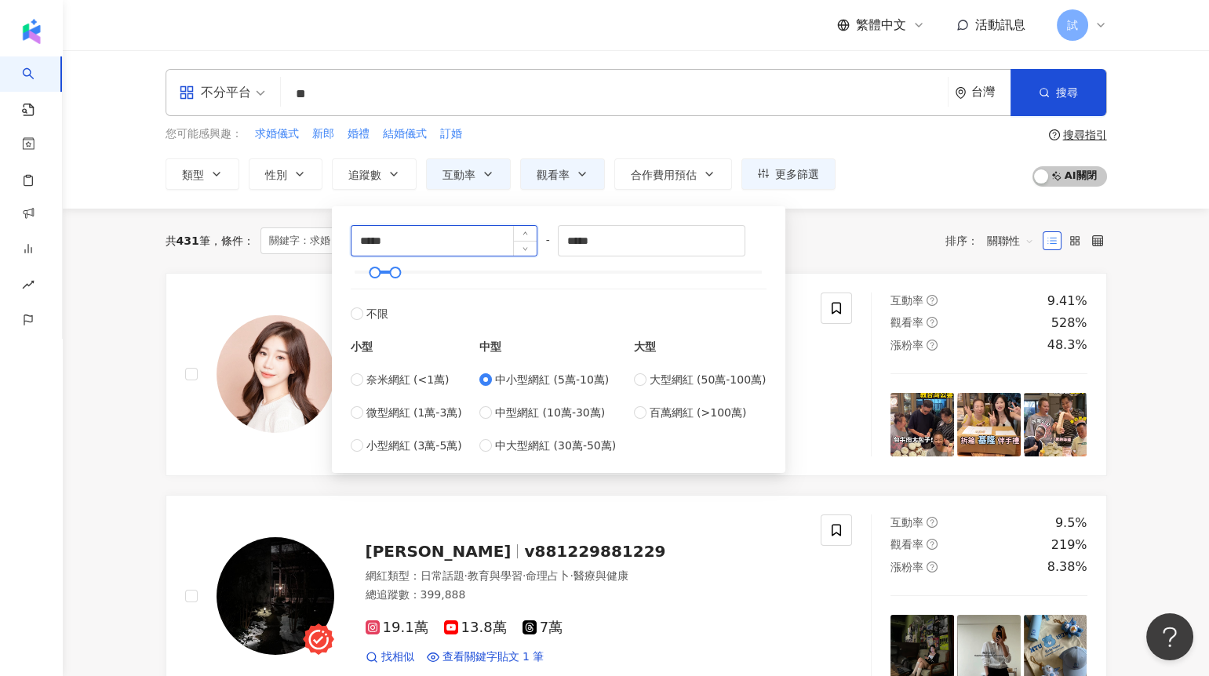
click at [356, 239] on input "*****" at bounding box center [444, 241] width 186 height 30
type input "*****"
click at [315, 259] on div "共 431 筆 條件 ： 關鍵字：求婚 互動率：2% 以上 漲粉率：5% 以上 觀看率：100% 以上 重置 排序： 關聯性" at bounding box center [637, 241] width 942 height 64
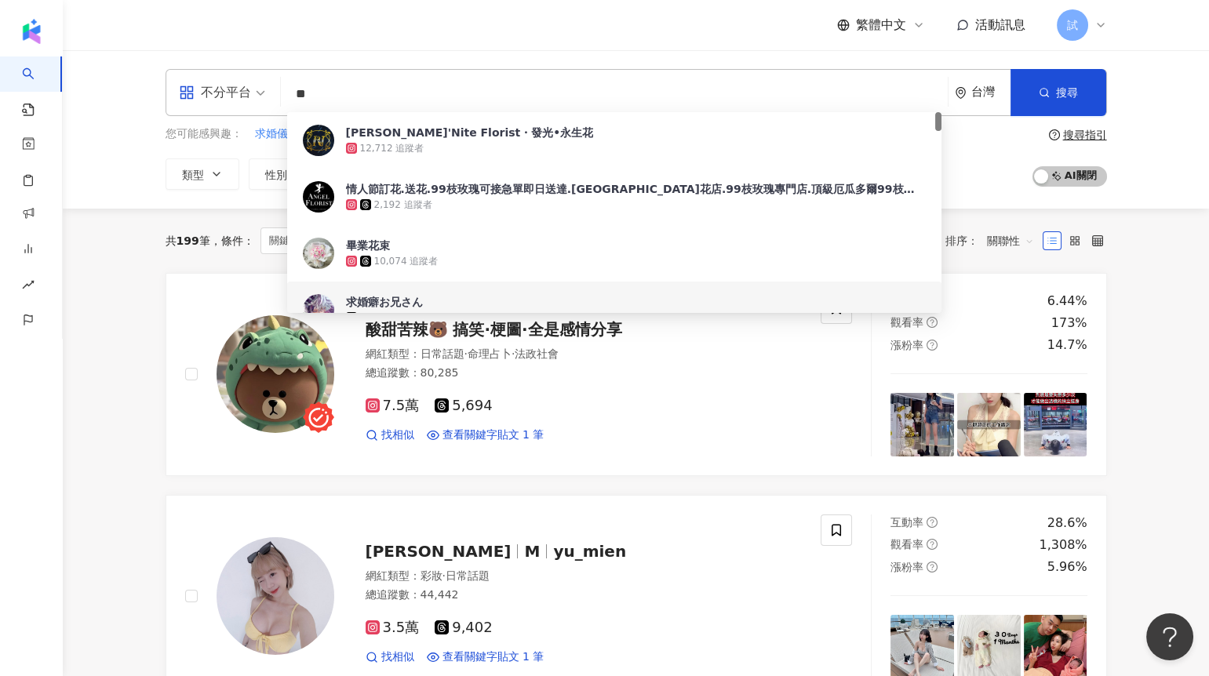
drag, startPoint x: 404, startPoint y: 91, endPoint x: 199, endPoint y: 90, distance: 205.6
click at [199, 90] on div "不分平台 ** 台灣 搜尋 fd0737fb-00b4-4d87-a3ae-615ea92d4a02 4c652783-dcfe-4f8d-a236-9ff2…" at bounding box center [637, 92] width 942 height 47
paste input "**********"
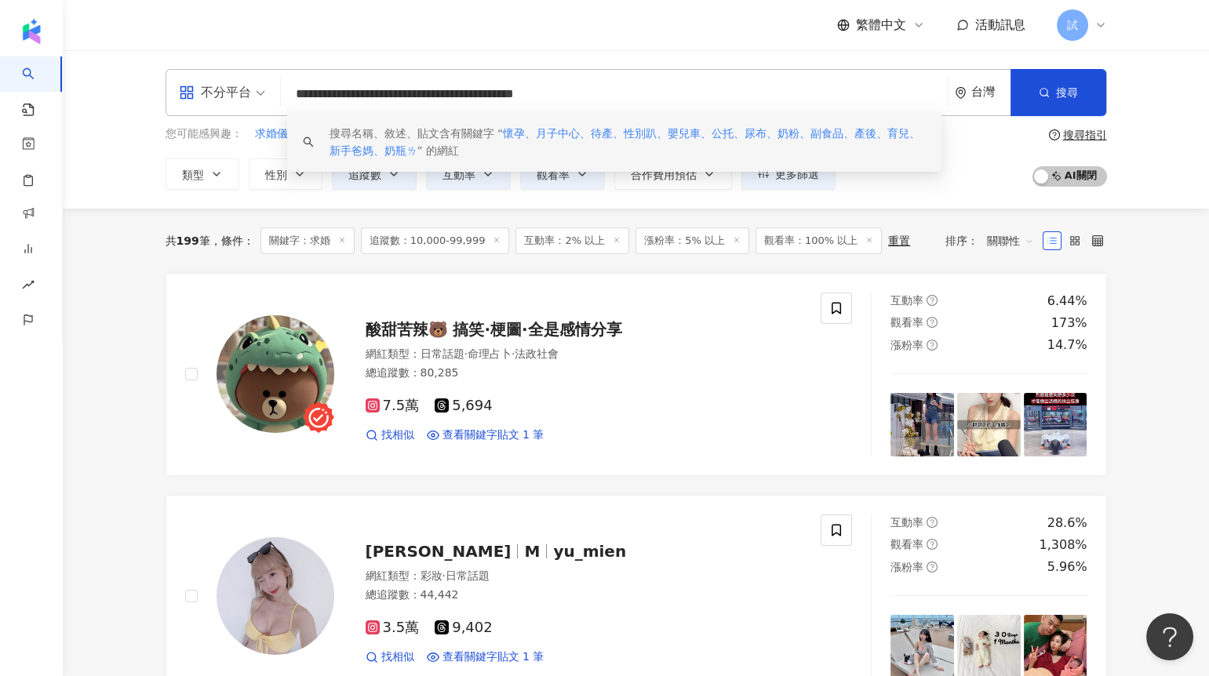
click at [422, 97] on input "**********" at bounding box center [614, 94] width 654 height 30
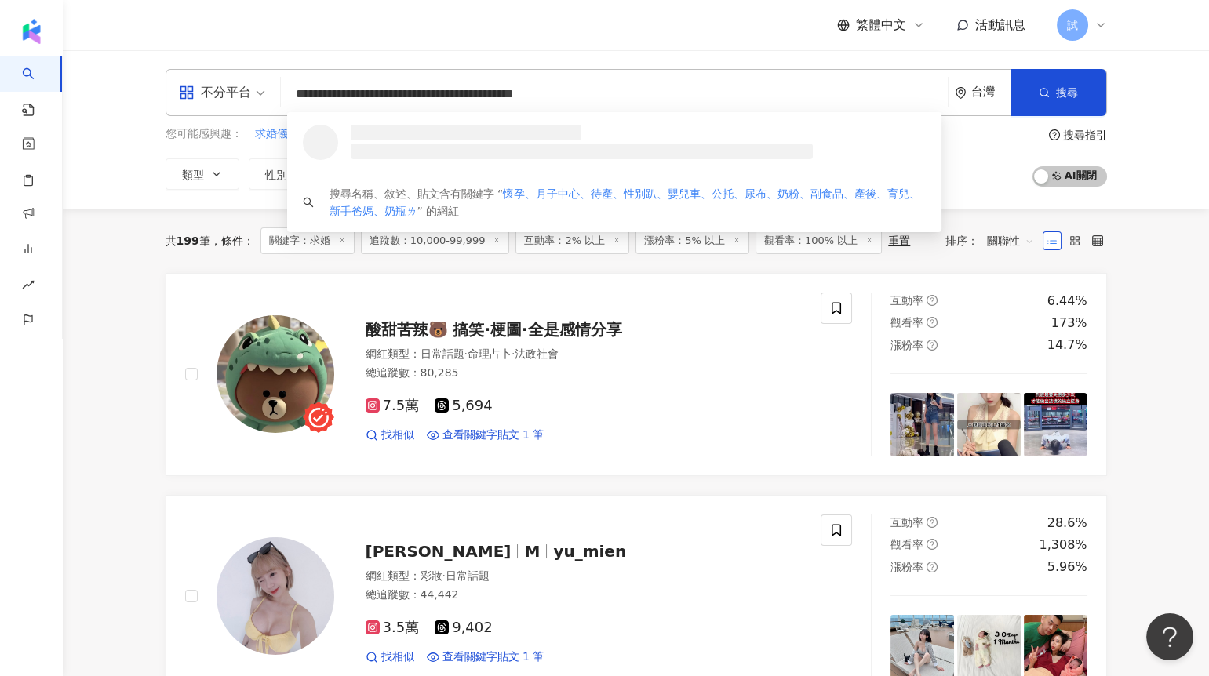
paste input "**********"
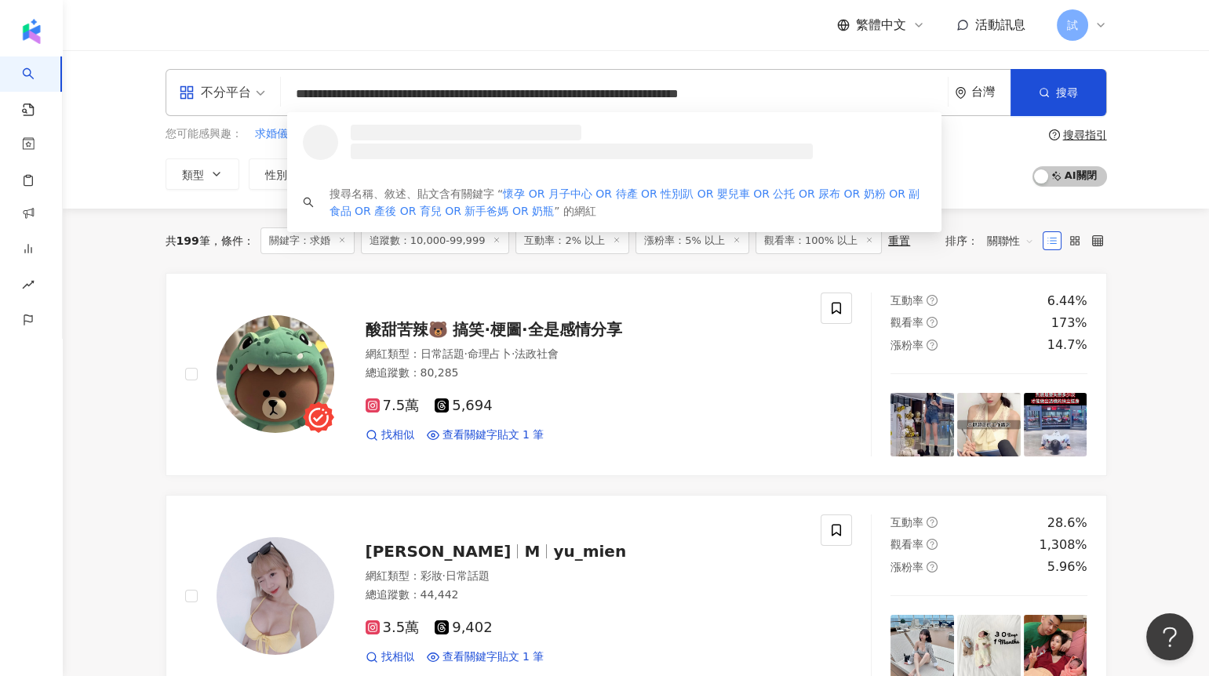
scroll to position [0, 77]
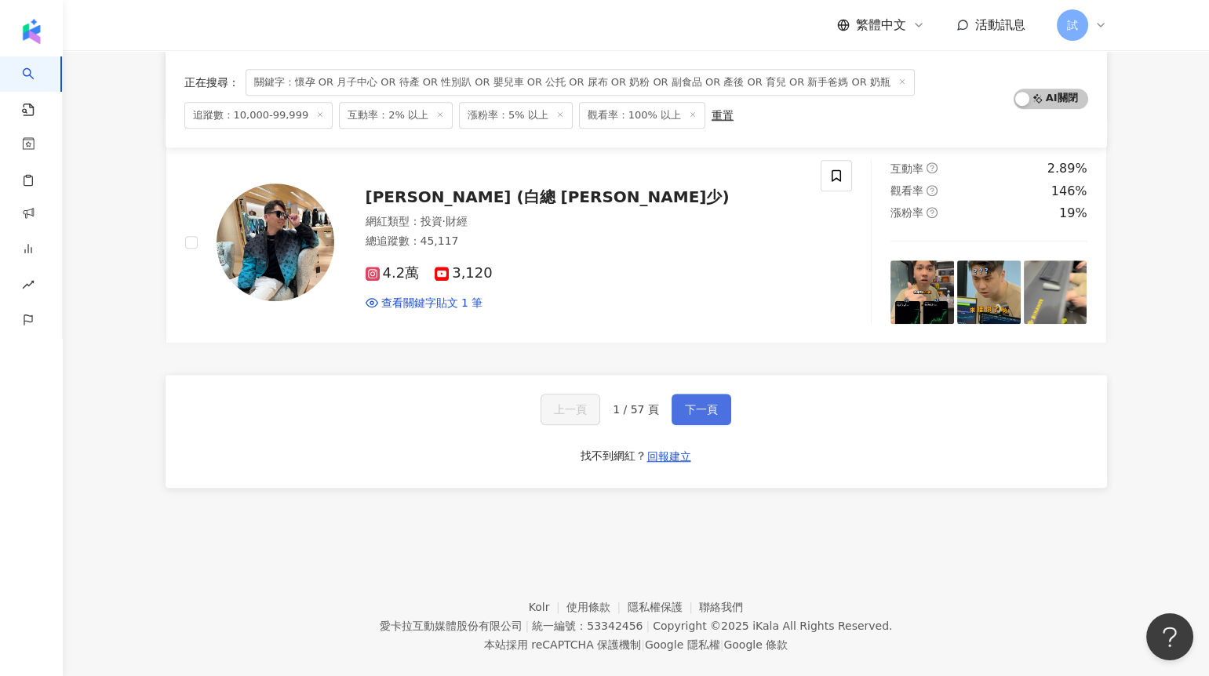
click at [704, 404] on span "下一頁" at bounding box center [701, 409] width 33 height 13
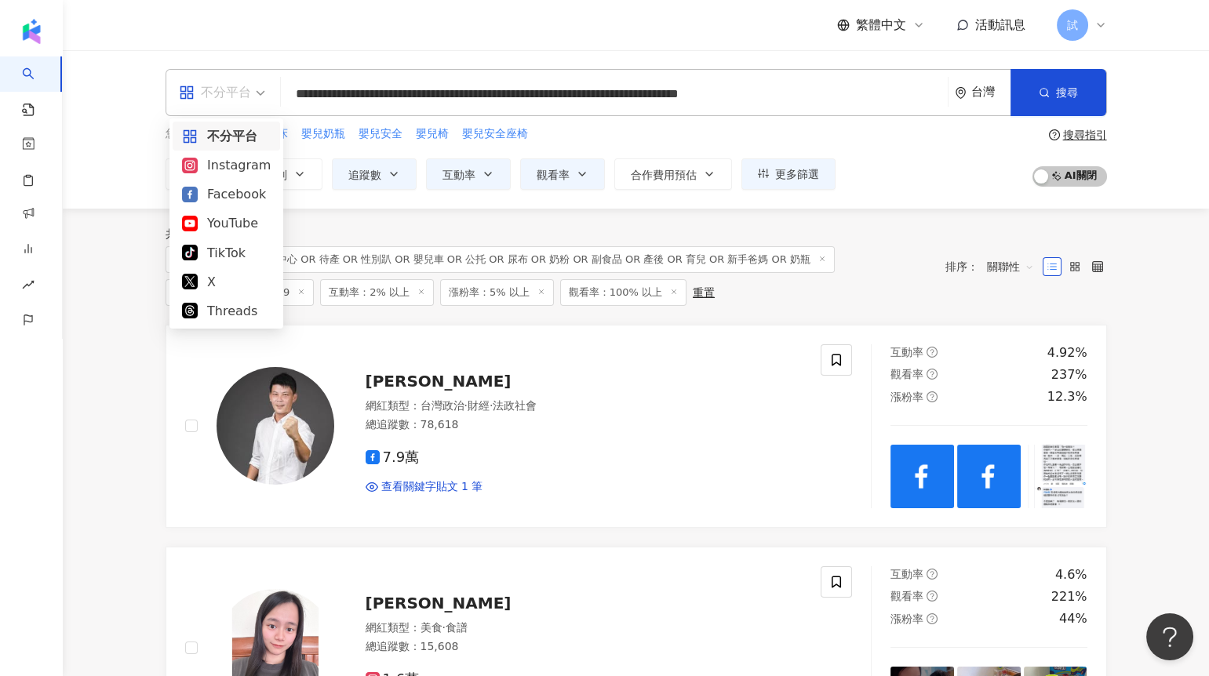
click at [249, 97] on div "不分平台" at bounding box center [215, 92] width 72 height 25
click at [242, 156] on div "Instagram" at bounding box center [226, 165] width 89 height 20
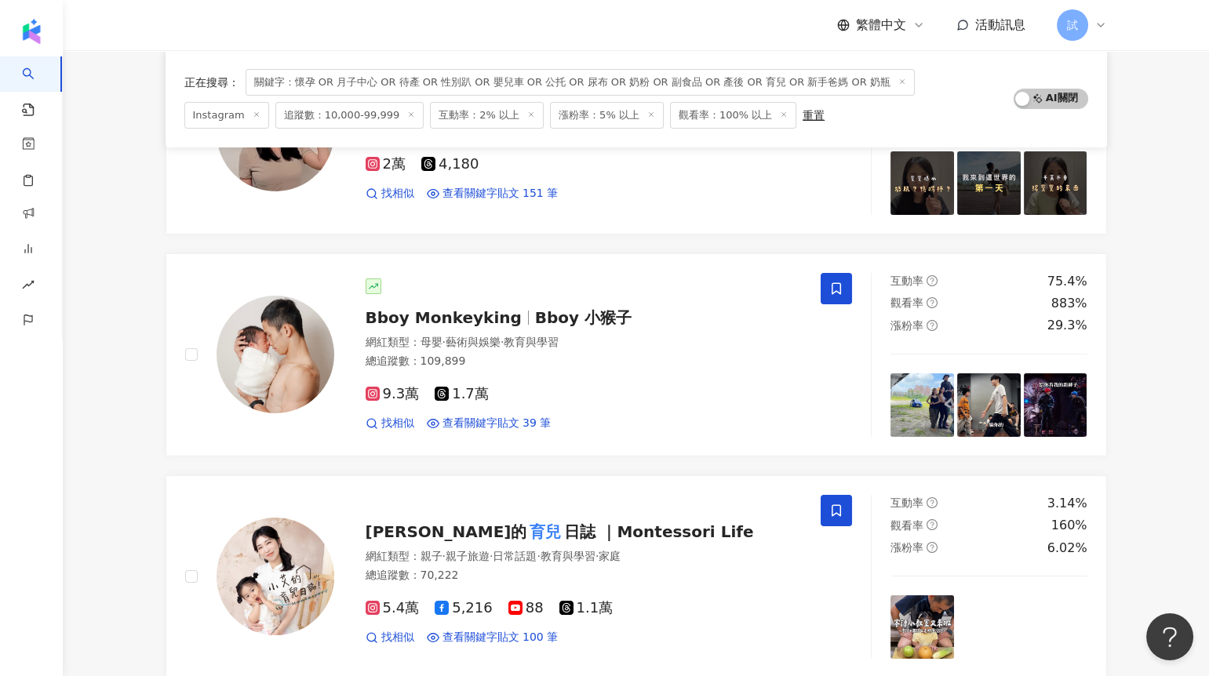
scroll to position [276, 0]
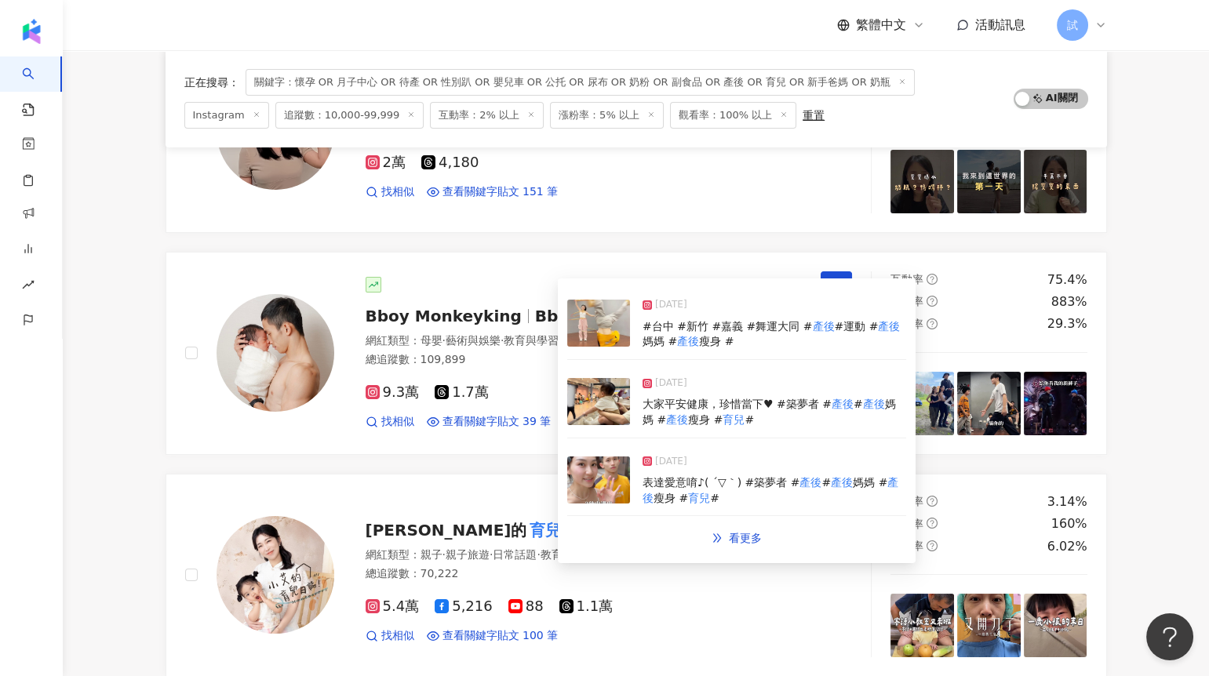
click at [601, 401] on img at bounding box center [598, 401] width 63 height 47
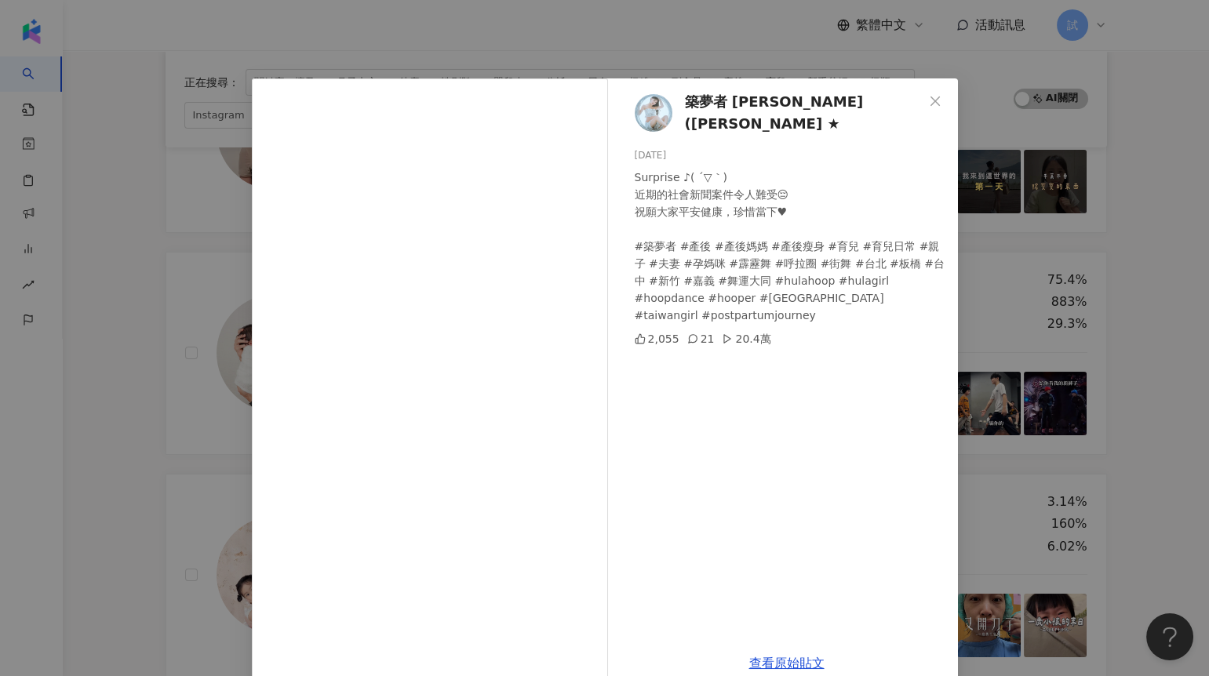
click at [223, 396] on div "築夢者 [PERSON_NAME](丸子 ★ [DATE] Surprise ♪( ´▽｀) 近期的社會新聞案件令人難受😔 祝願大家平安健康，珍惜當下♥ #築…" at bounding box center [604, 338] width 1209 height 676
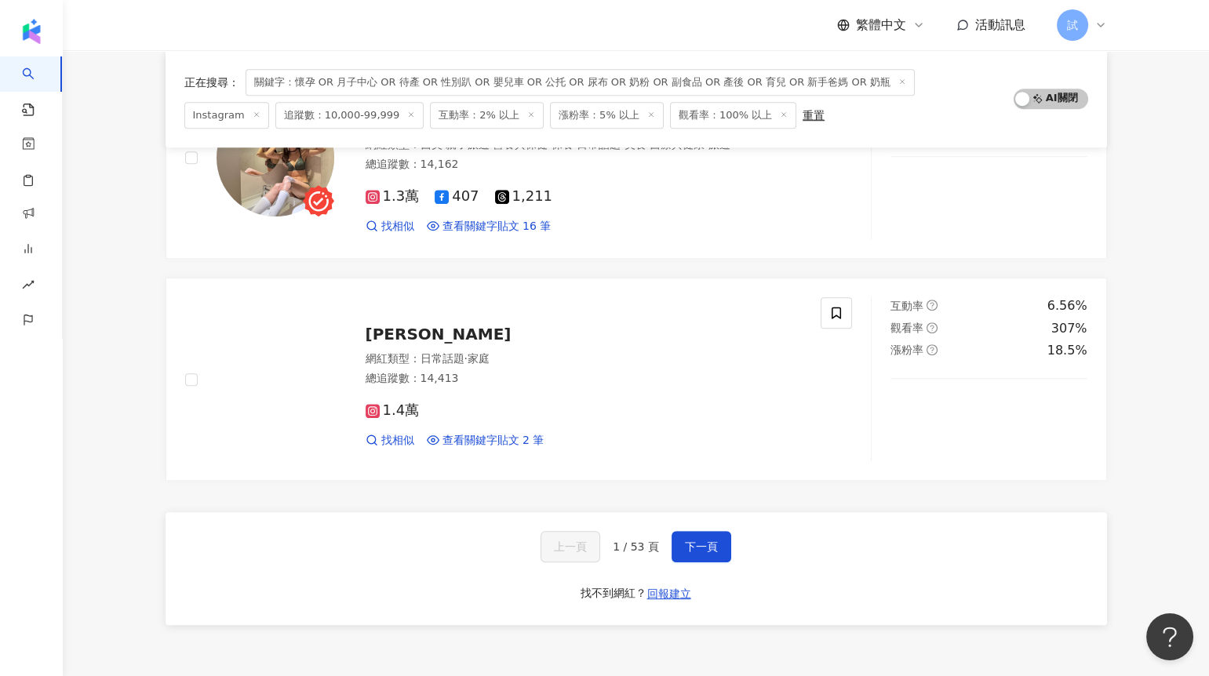
scroll to position [2479, 0]
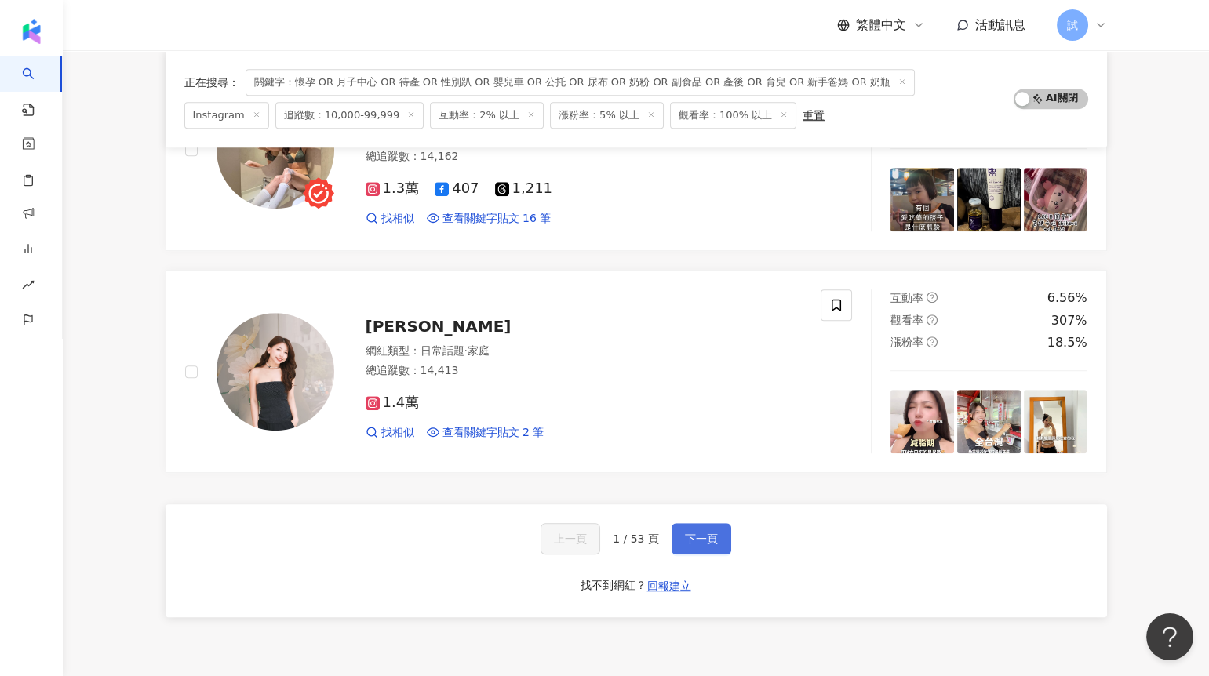
click at [691, 535] on span "下一頁" at bounding box center [701, 539] width 33 height 13
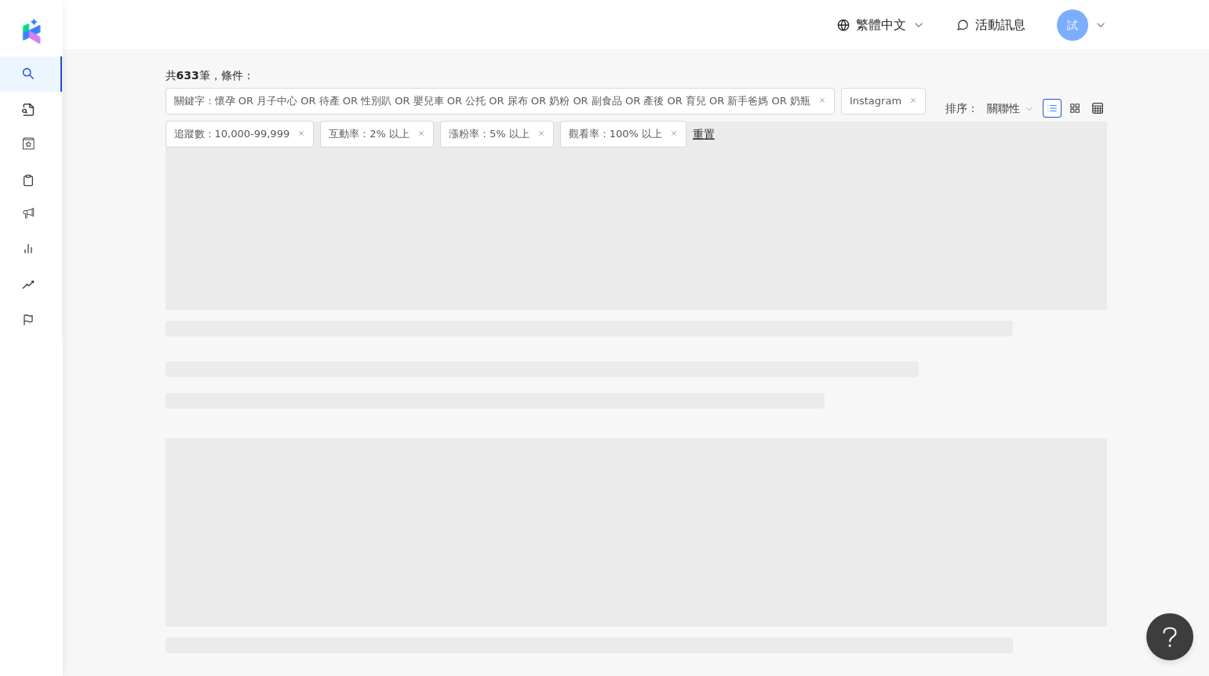
scroll to position [0, 0]
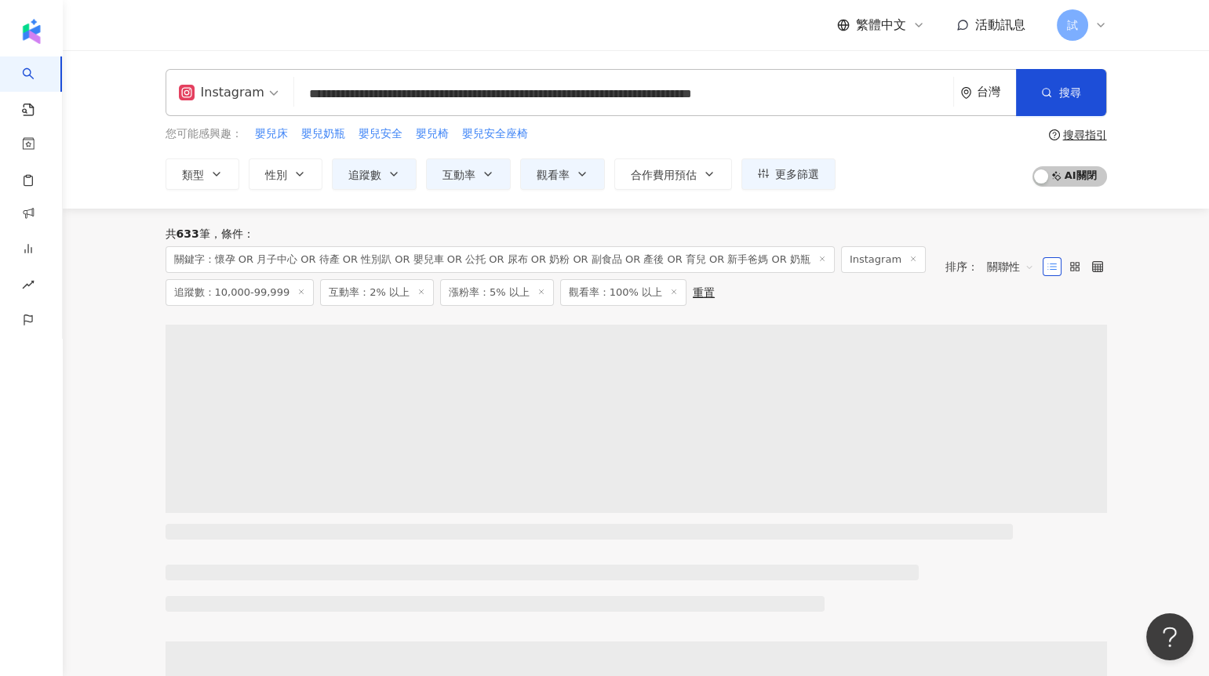
click at [644, 103] on input "**********" at bounding box center [623, 94] width 647 height 30
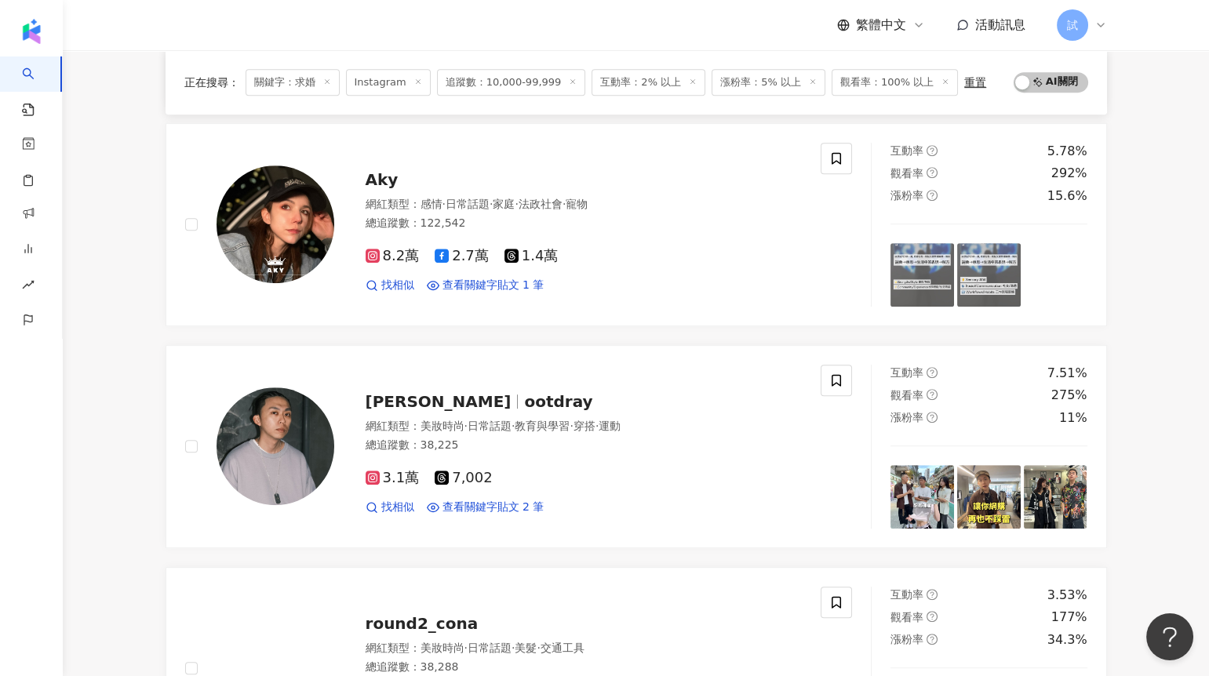
scroll to position [1958, 0]
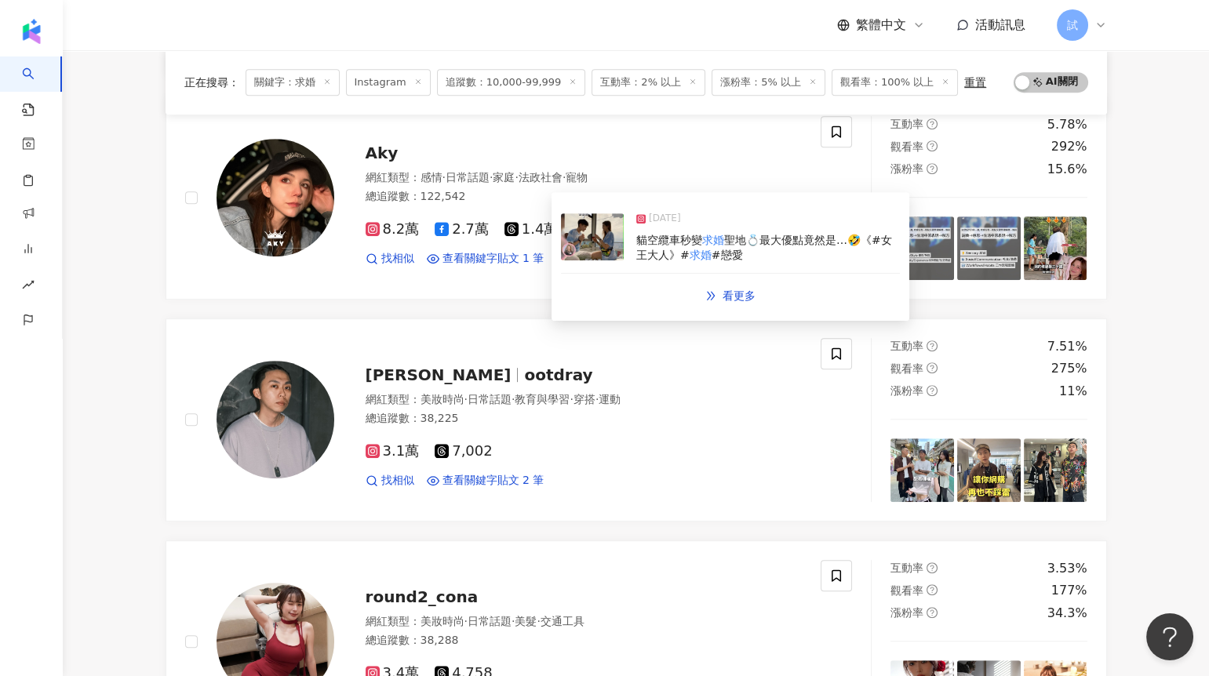
click at [597, 239] on img at bounding box center [592, 236] width 63 height 47
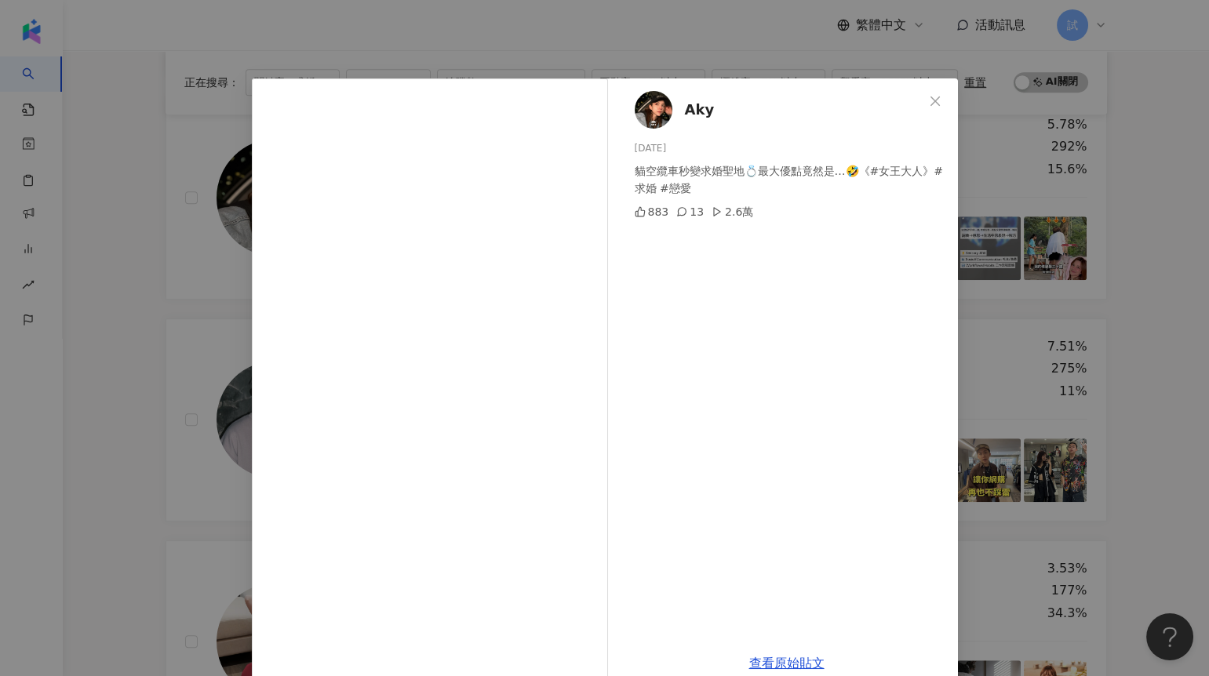
click at [212, 329] on div "Aky [DATE] 貓空纜車秒變求婚聖地💍最大優點竟然是…🤣《#女王大人》#求婚 #戀愛 883 13 2.6萬 查看原始貼文" at bounding box center [604, 338] width 1209 height 676
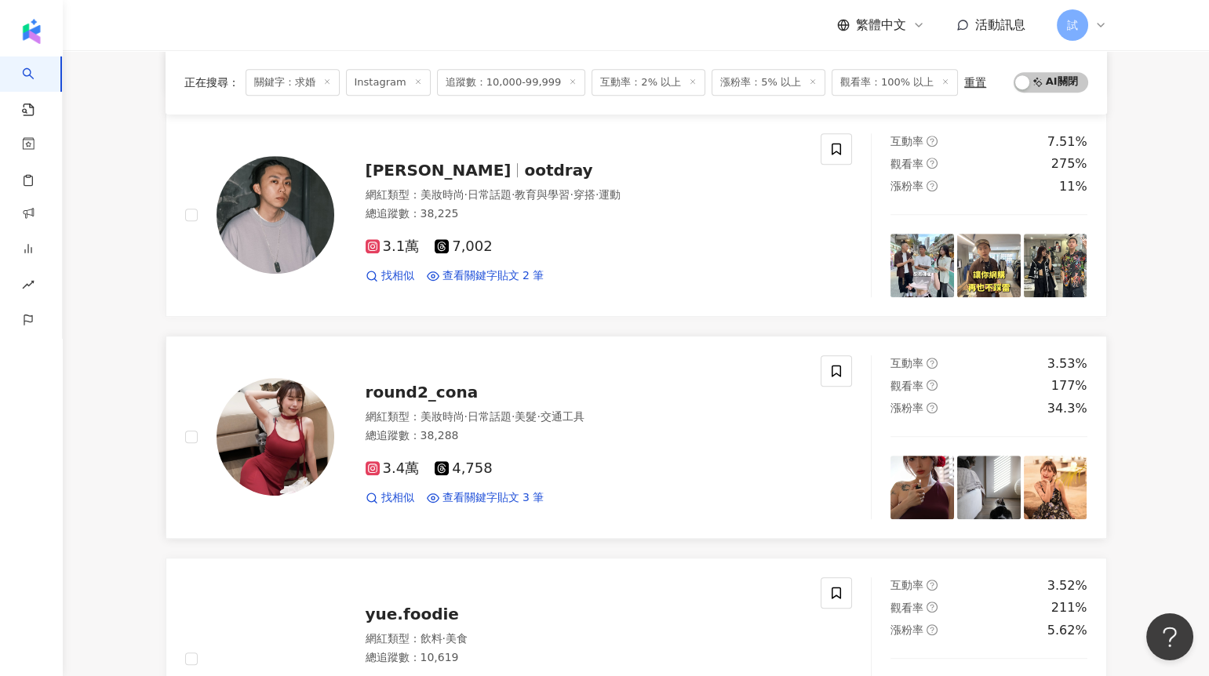
scroll to position [2219, 0]
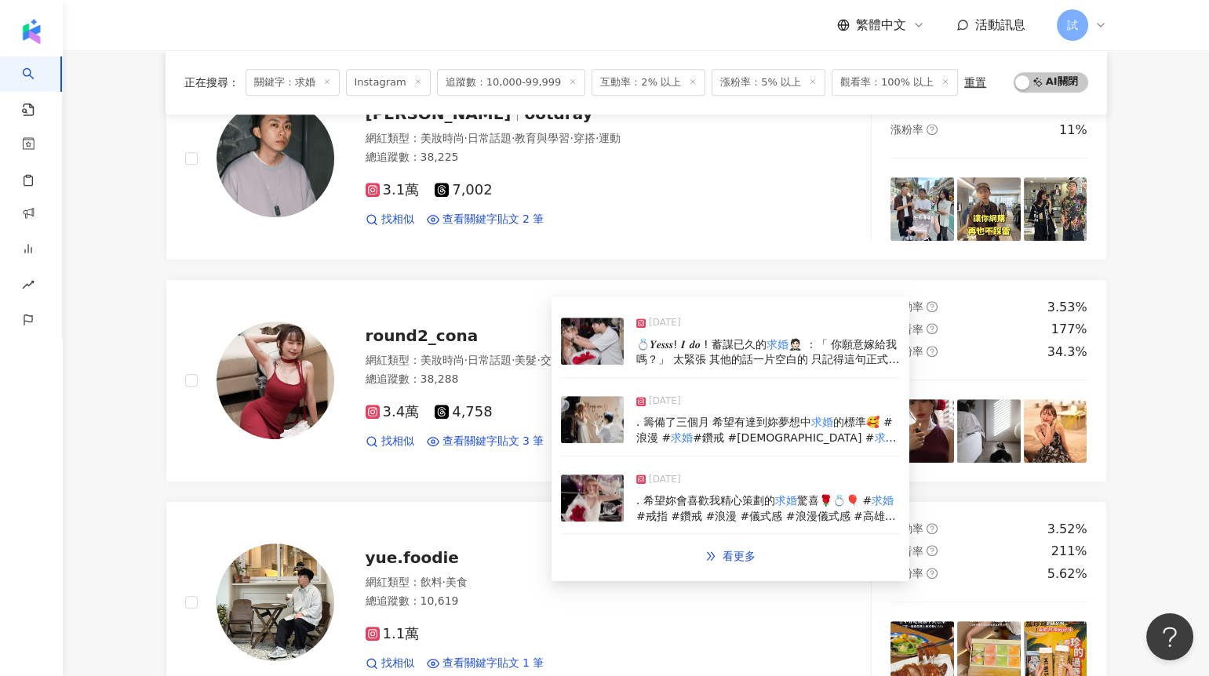
click at [600, 337] on img at bounding box center [592, 341] width 63 height 47
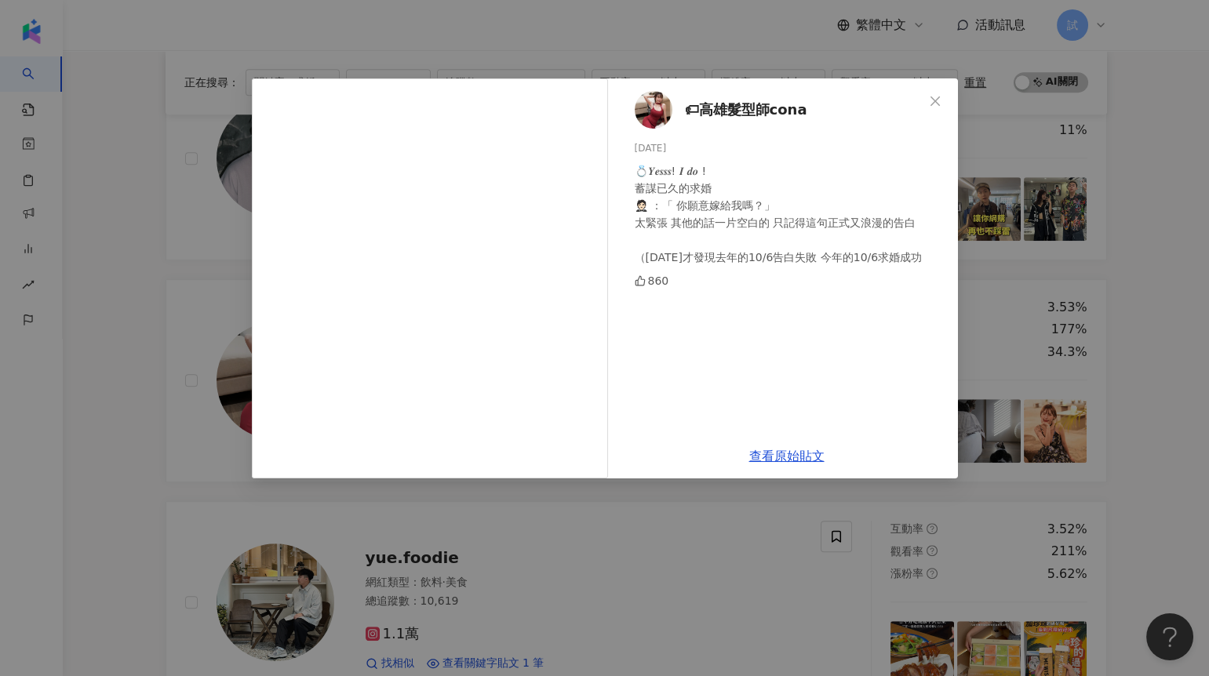
click at [198, 362] on div "🏷高雄髮型師cona [DATE] 💍𝒀𝒆𝒔𝒔𝒔! 𝑰 𝒅𝒐 ! 蓄謀已久的求婚 🤵🏻 ：「 你願意嫁給我嗎？」 太緊張 其他的話一片空白的 只記得這句正式又…" at bounding box center [604, 338] width 1209 height 676
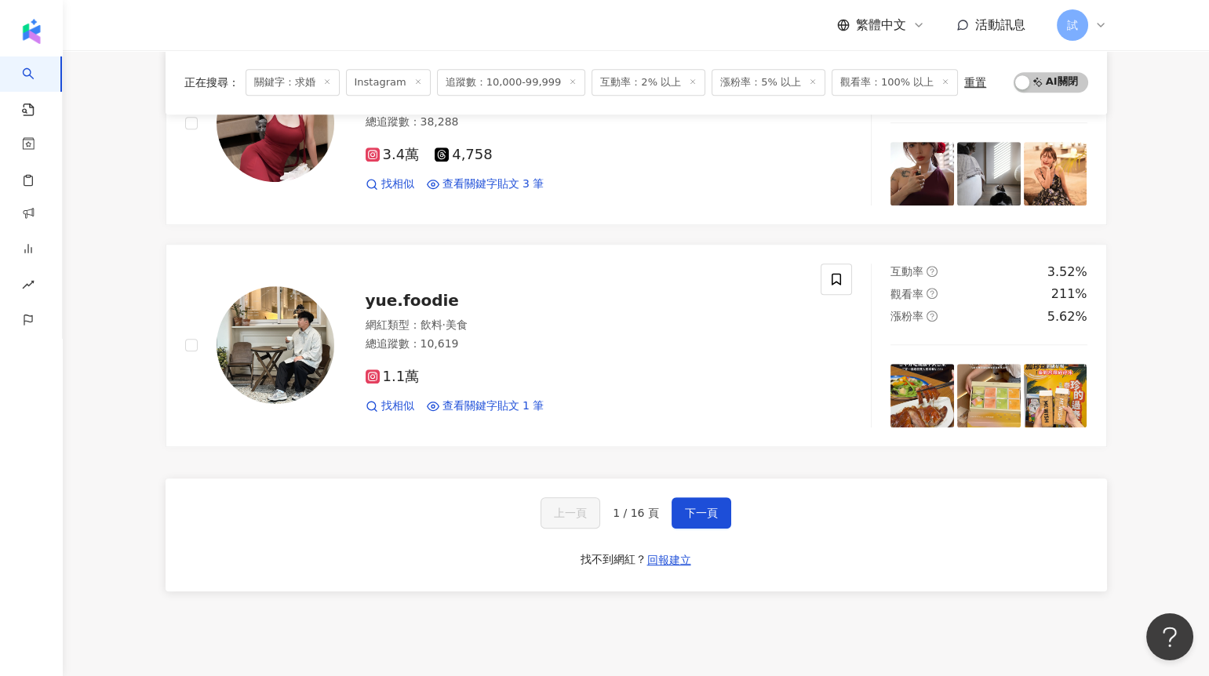
scroll to position [2544, 0]
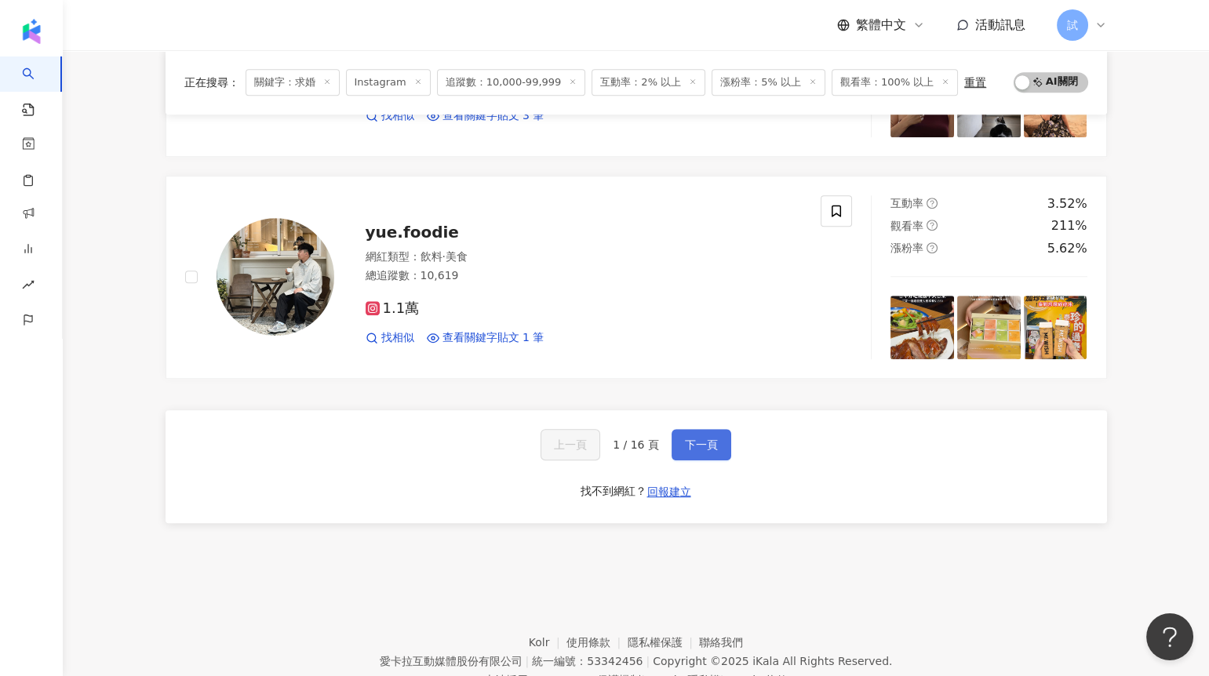
click at [683, 436] on button "下一頁" at bounding box center [702, 444] width 60 height 31
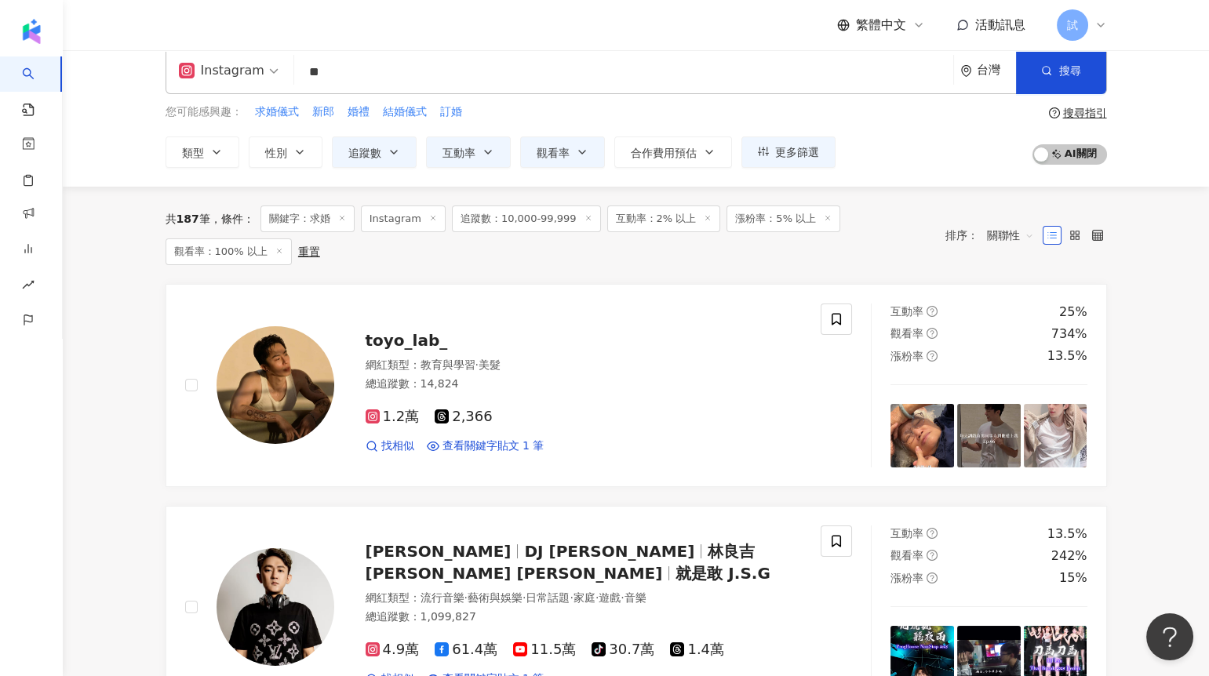
scroll to position [0, 0]
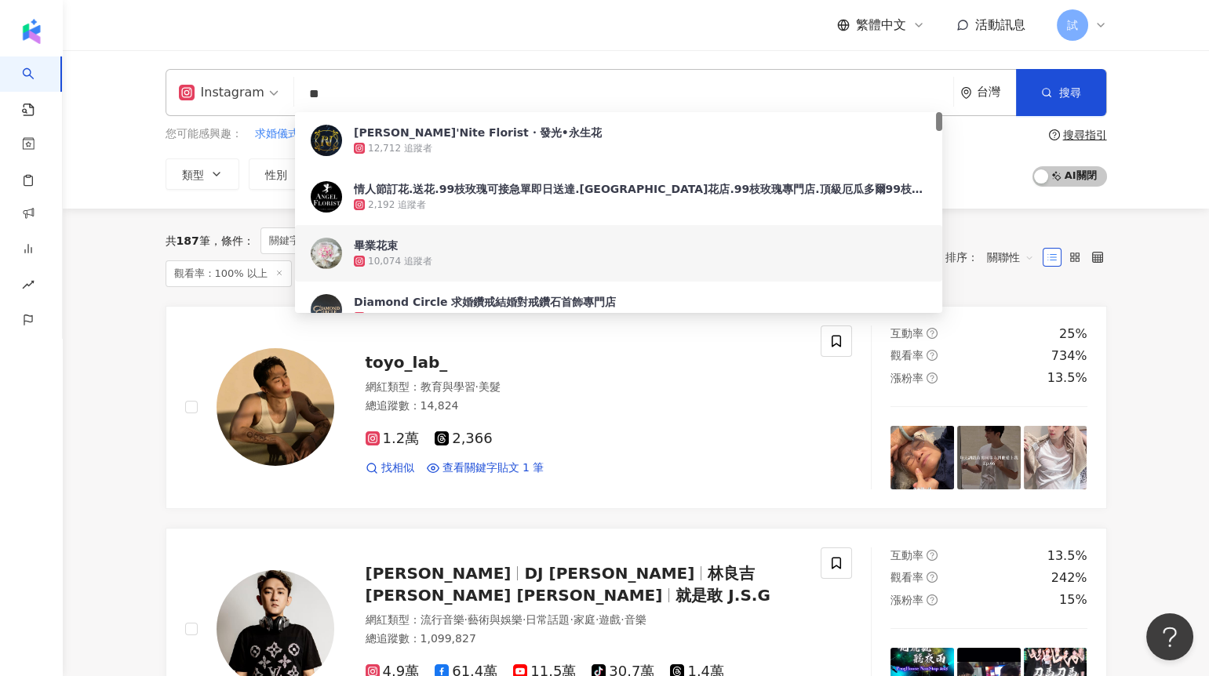
drag, startPoint x: 349, startPoint y: 98, endPoint x: 268, endPoint y: 98, distance: 80.8
click at [268, 98] on div "Instagram ** 台灣 搜尋 ab3b8d97-fd80-43bb-ae32-c3af691fe460 fd0737fb-00b4-4d87-a3ae…" at bounding box center [637, 92] width 942 height 47
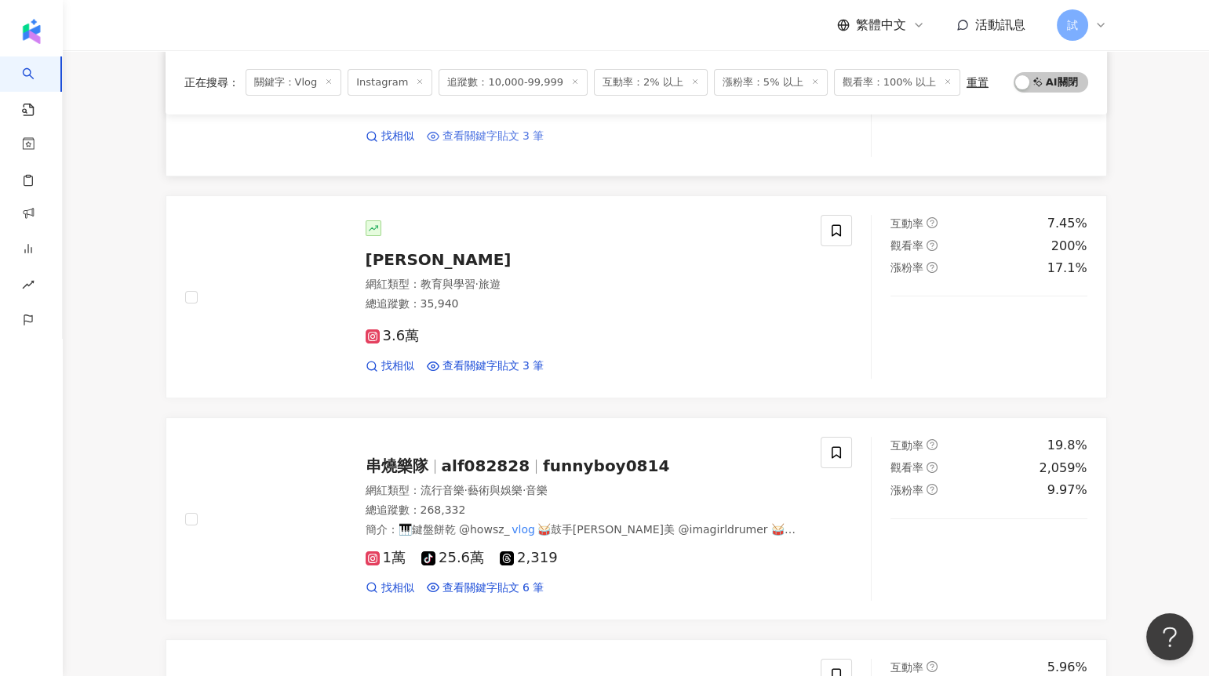
scroll to position [738, 0]
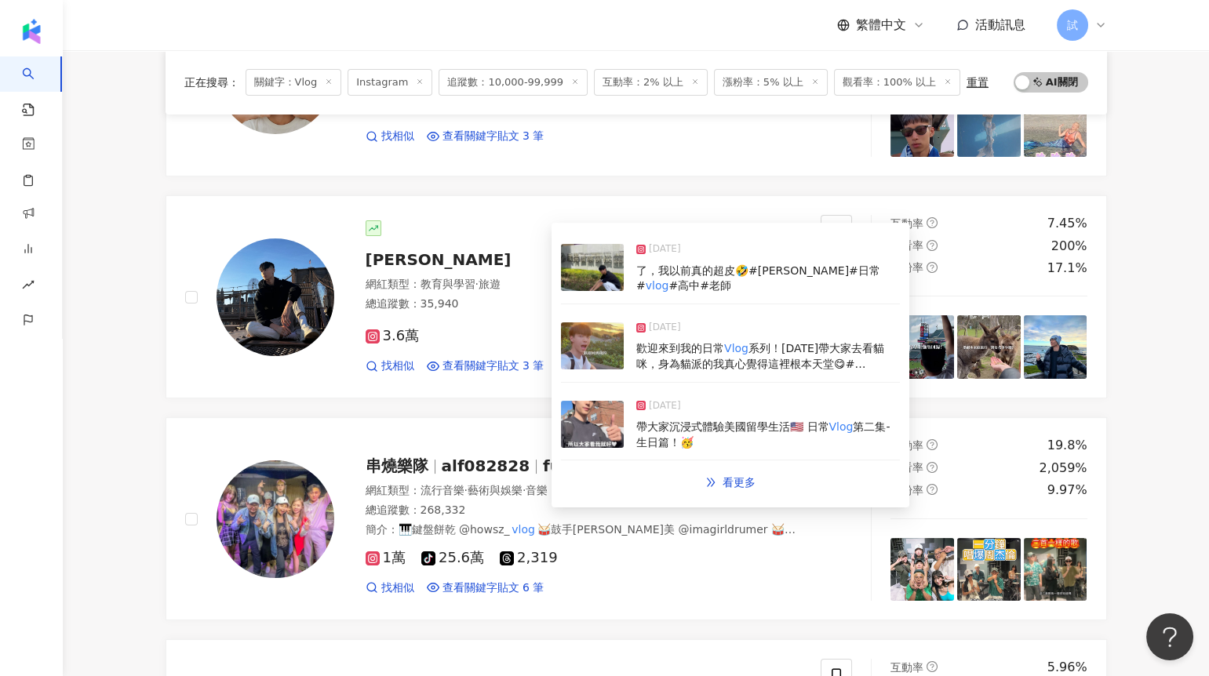
click at [606, 410] on img at bounding box center [592, 424] width 63 height 47
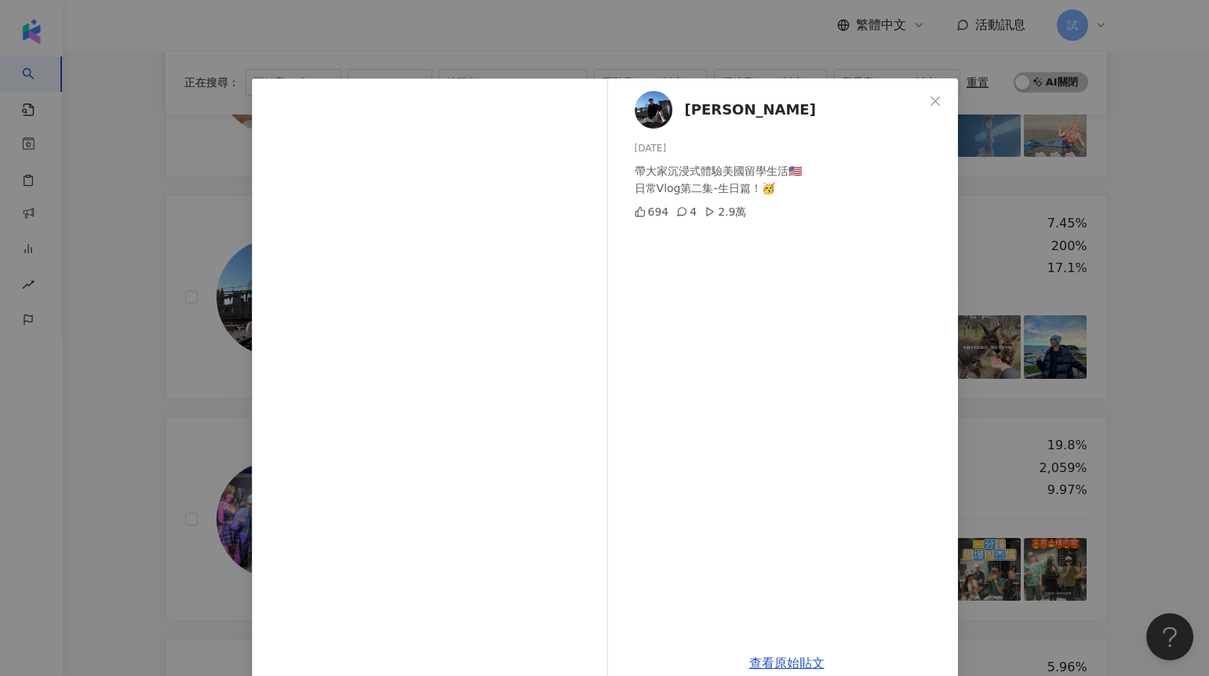
click at [177, 422] on div "[PERSON_NAME] [DATE] 帶大家沉浸式體驗美國留學生活🇺🇸 日常Vlog第二集-生日篇！🥳 694 4 2.9萬 查看原始貼文" at bounding box center [604, 338] width 1209 height 676
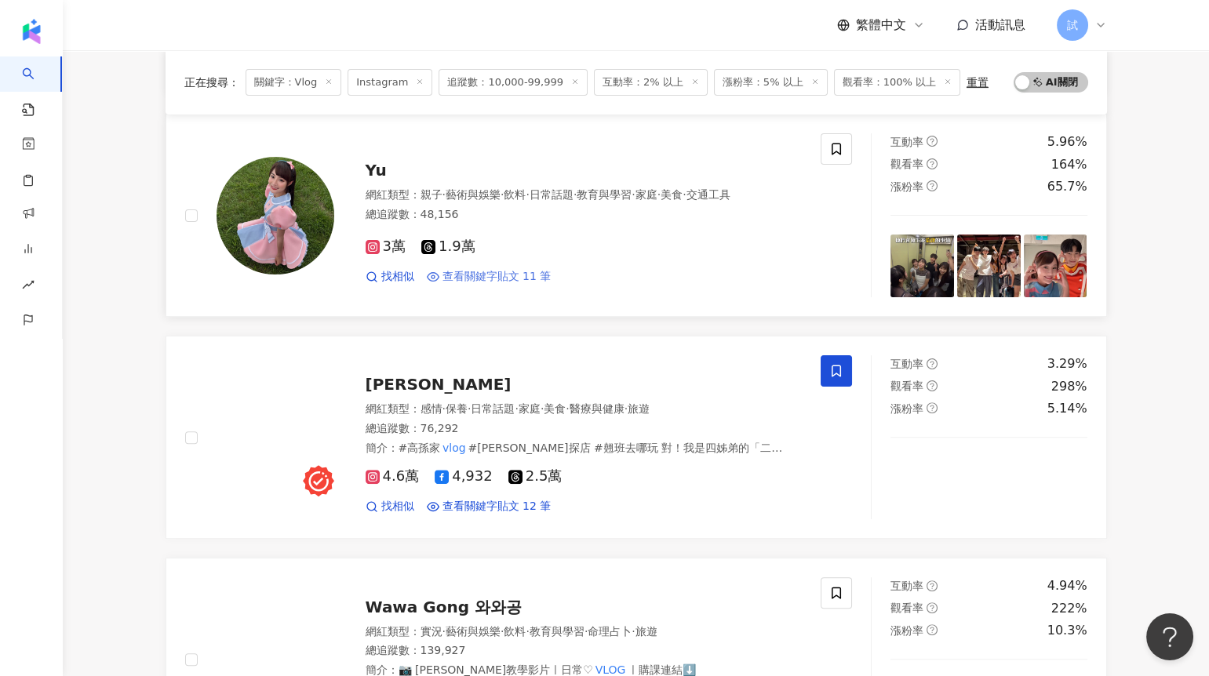
scroll to position [1266, 0]
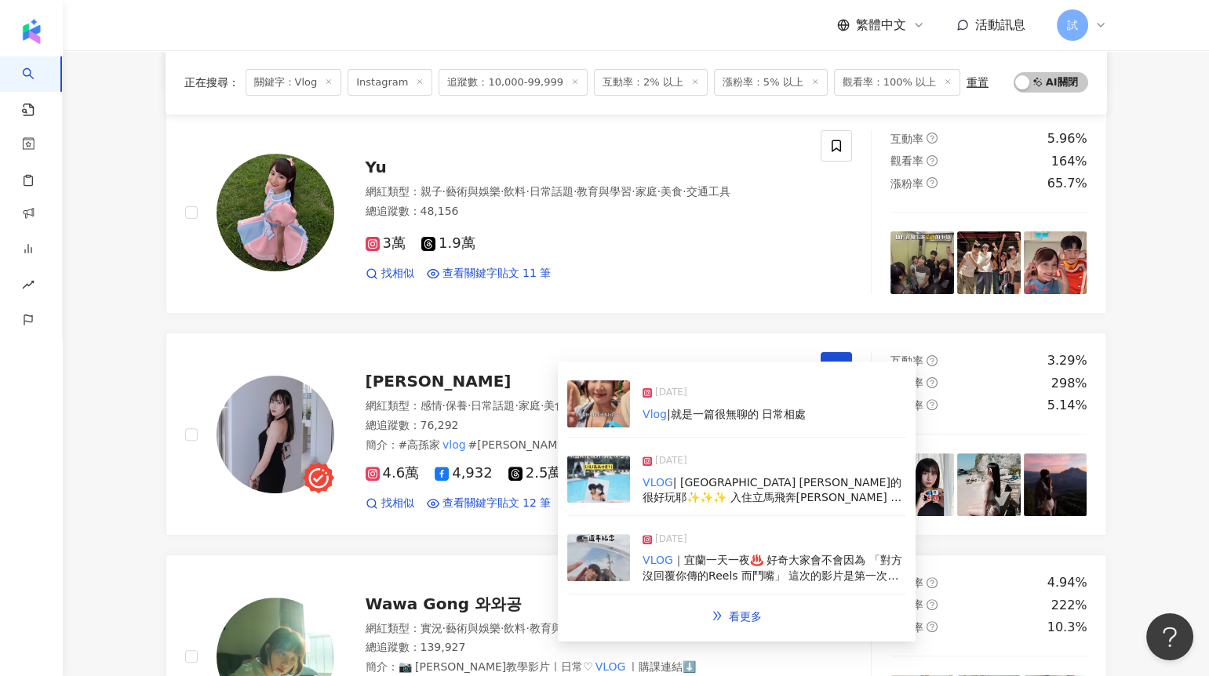
click at [592, 482] on img at bounding box center [598, 479] width 63 height 47
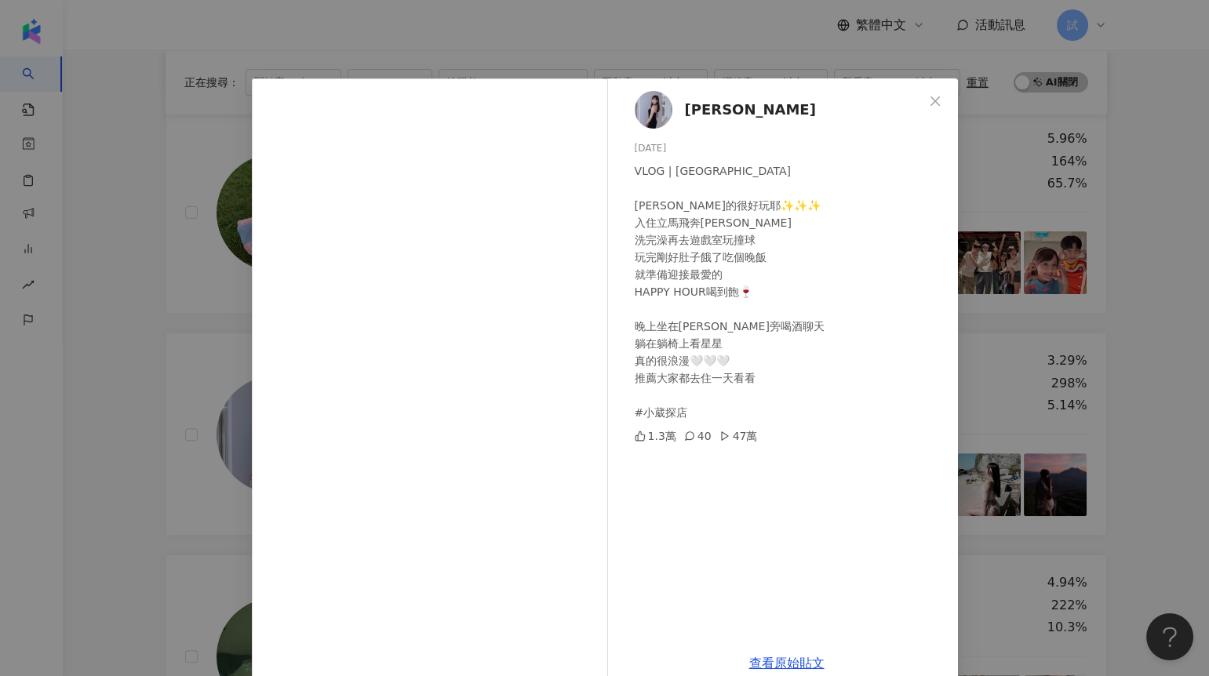
click at [205, 456] on div "[PERSON_NAME] [DATE] VLOG | [GEOGRAPHIC_DATA] [PERSON_NAME]的很好玩耶✨✨✨ 入住立馬飛奔[PERS…" at bounding box center [604, 338] width 1209 height 676
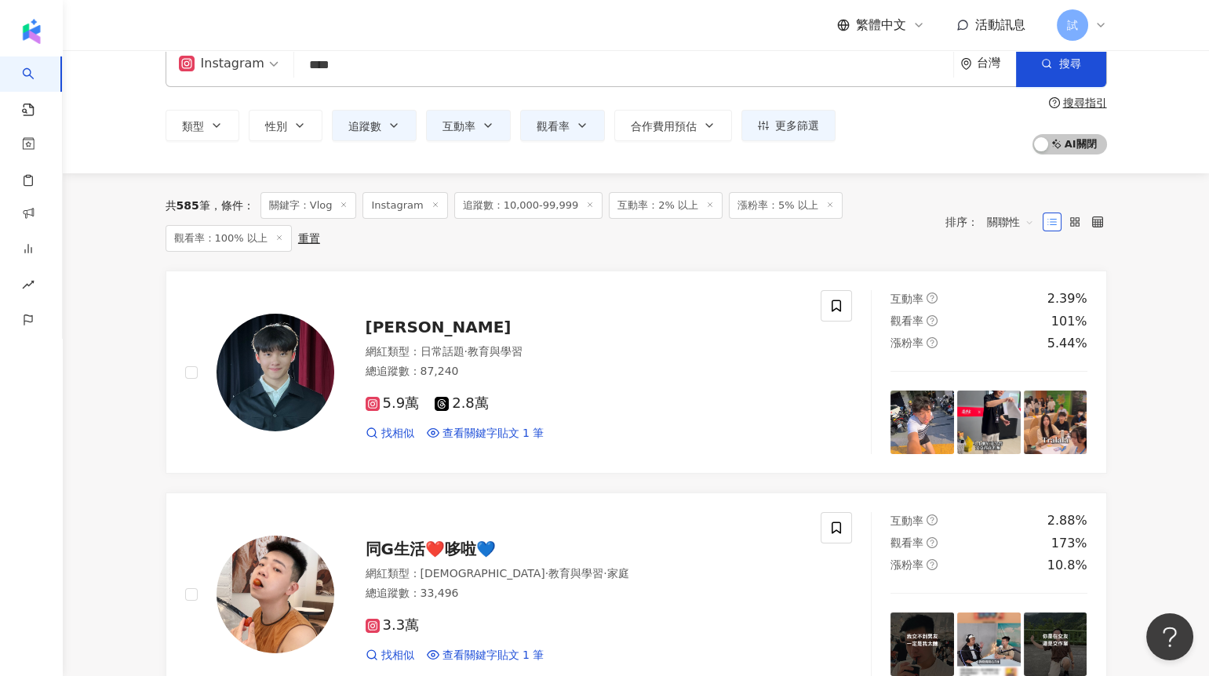
scroll to position [0, 0]
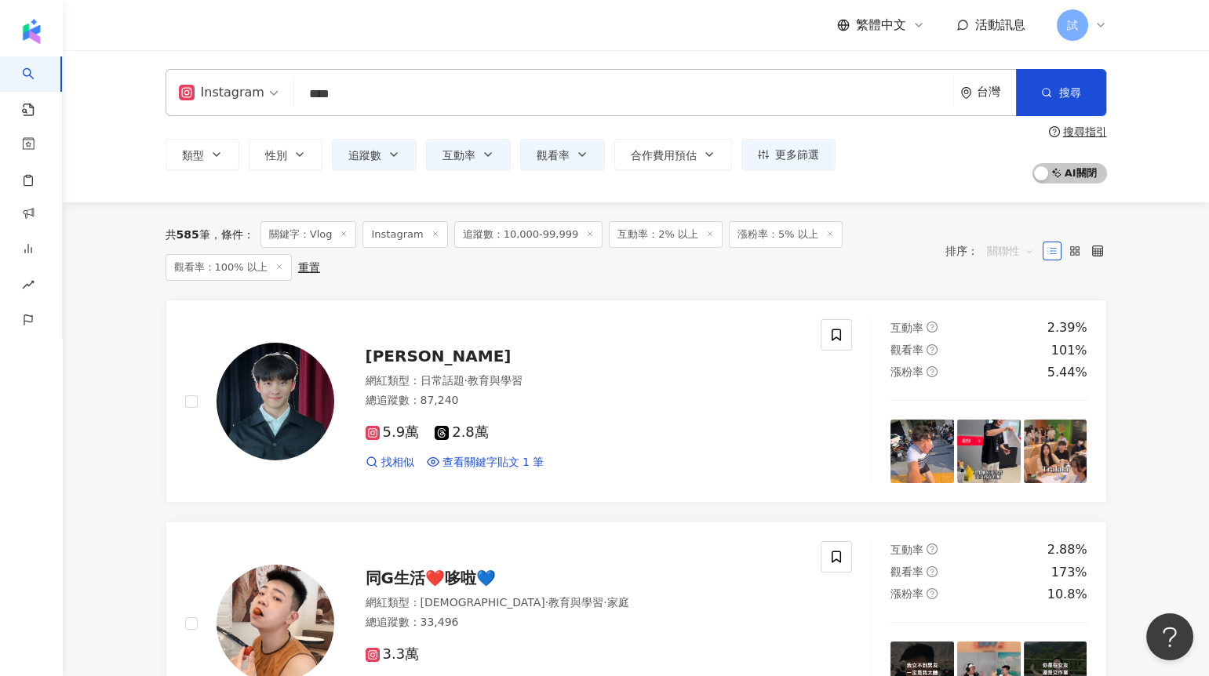
click at [990, 255] on span "關聯性" at bounding box center [1010, 251] width 47 height 25
click at [1003, 410] on div "關鍵字" at bounding box center [1009, 416] width 39 height 17
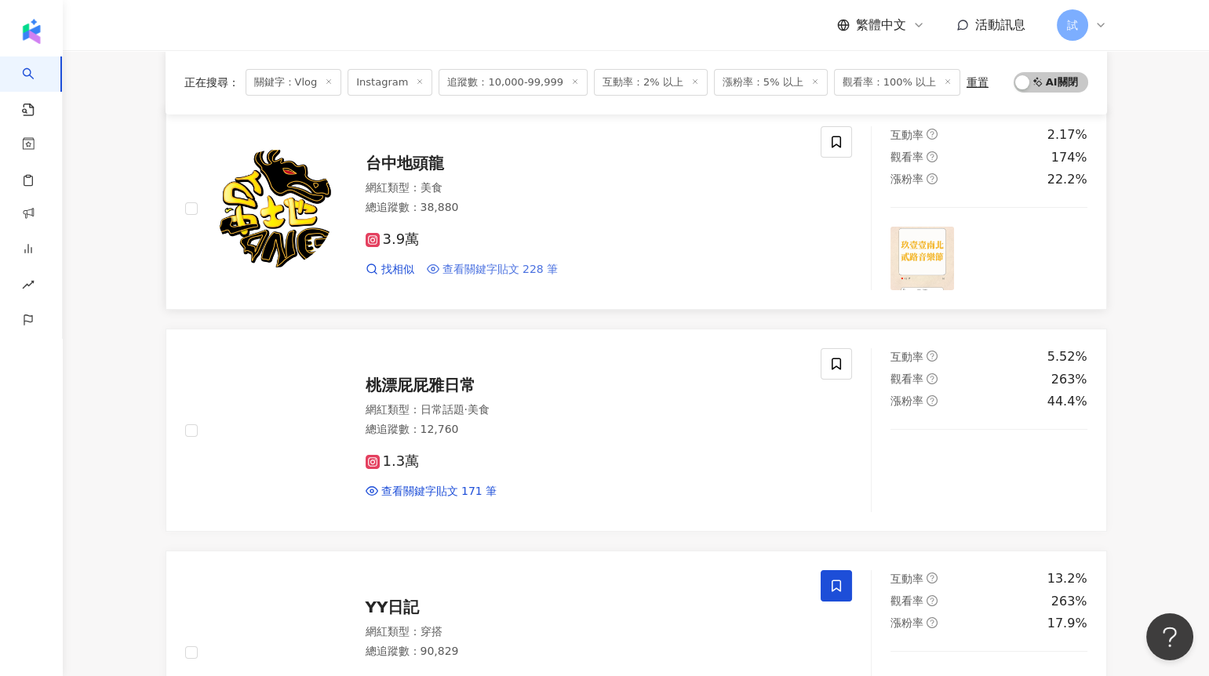
scroll to position [162, 0]
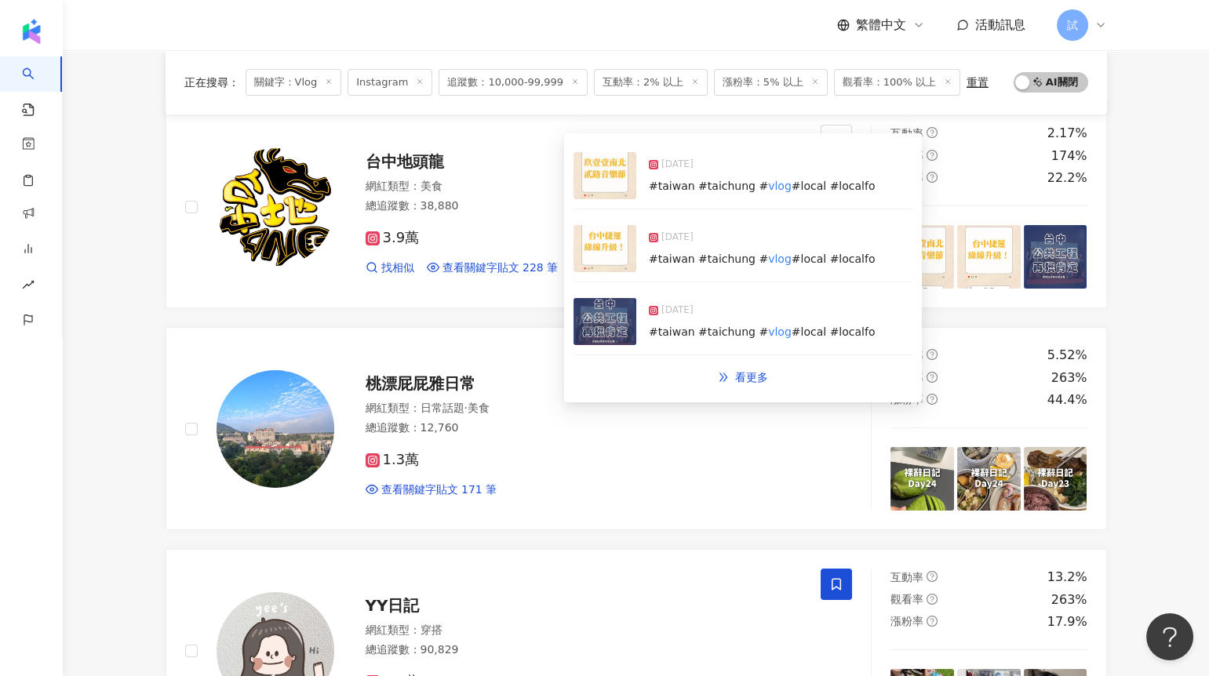
click at [598, 313] on img at bounding box center [605, 321] width 63 height 47
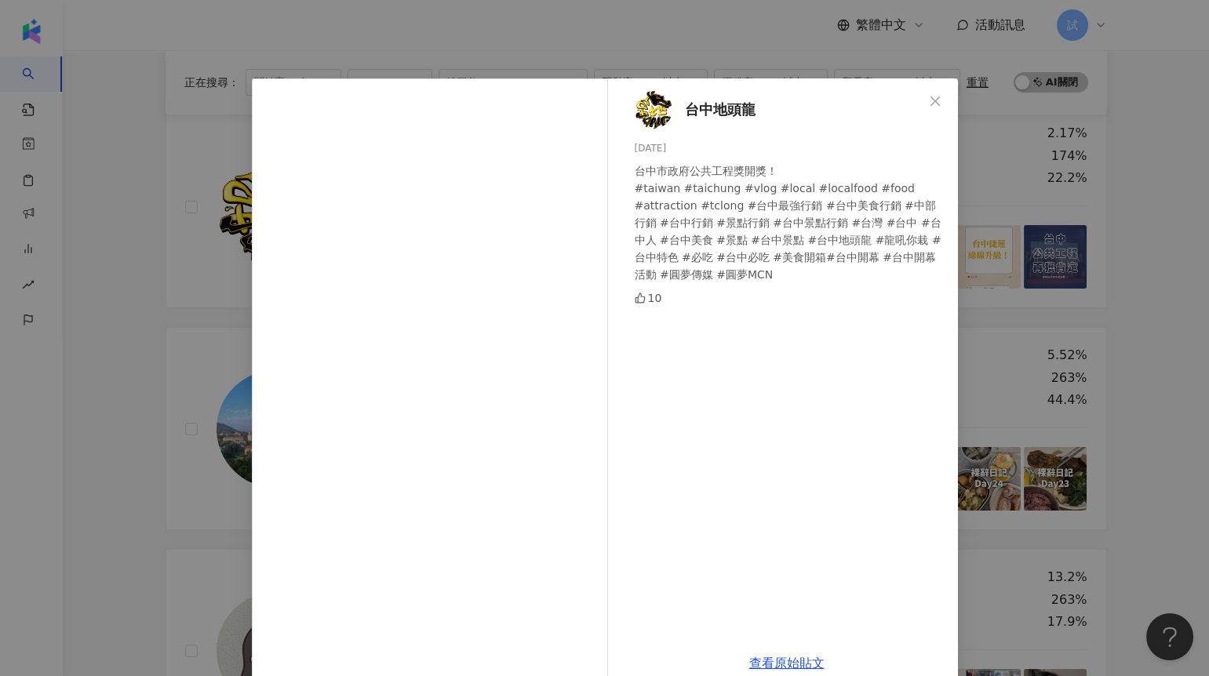
click at [188, 374] on div "台中地頭龍 [DATE] 台中市政府公共工程獎開獎！ #taiwan #taichung #vlog #local #localfood #food #att…" at bounding box center [604, 338] width 1209 height 676
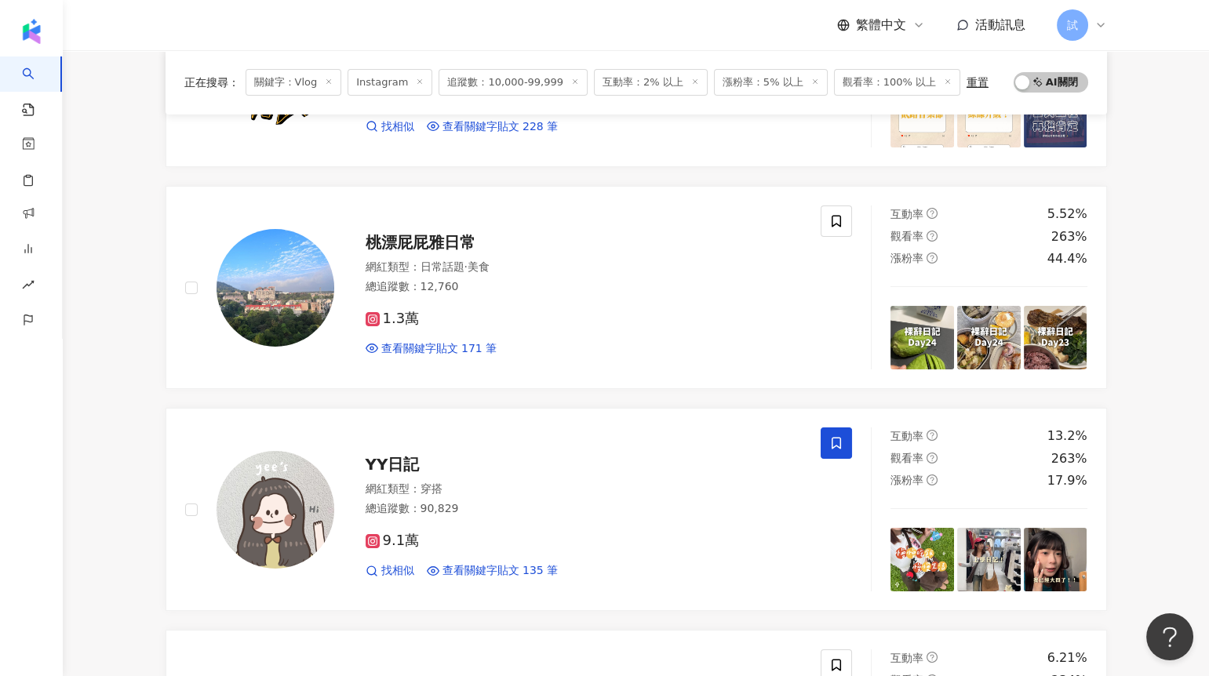
scroll to position [387, 0]
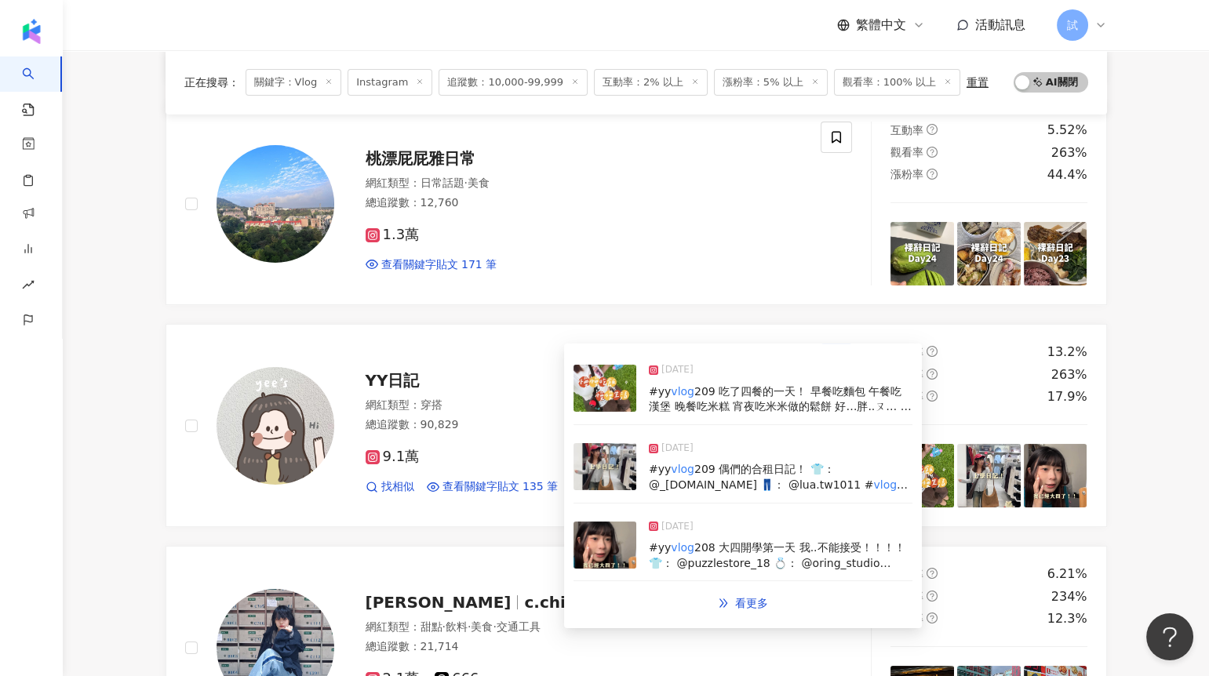
click at [595, 474] on img at bounding box center [605, 466] width 63 height 47
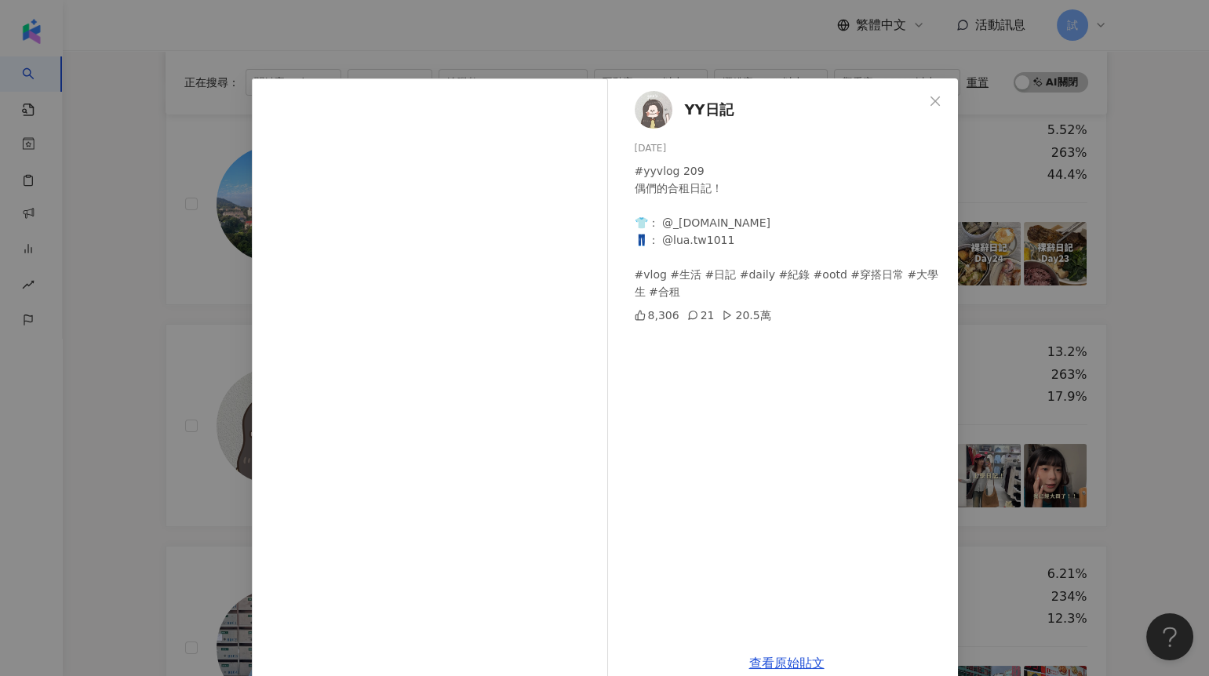
click at [138, 366] on div "YY日記 [DATE] #yyvlog 209 偶們的合租日記！ 👕： @_[DOMAIN_NAME] 👖： @lua.tw1011 #vlog #生活 #日…" at bounding box center [604, 338] width 1209 height 676
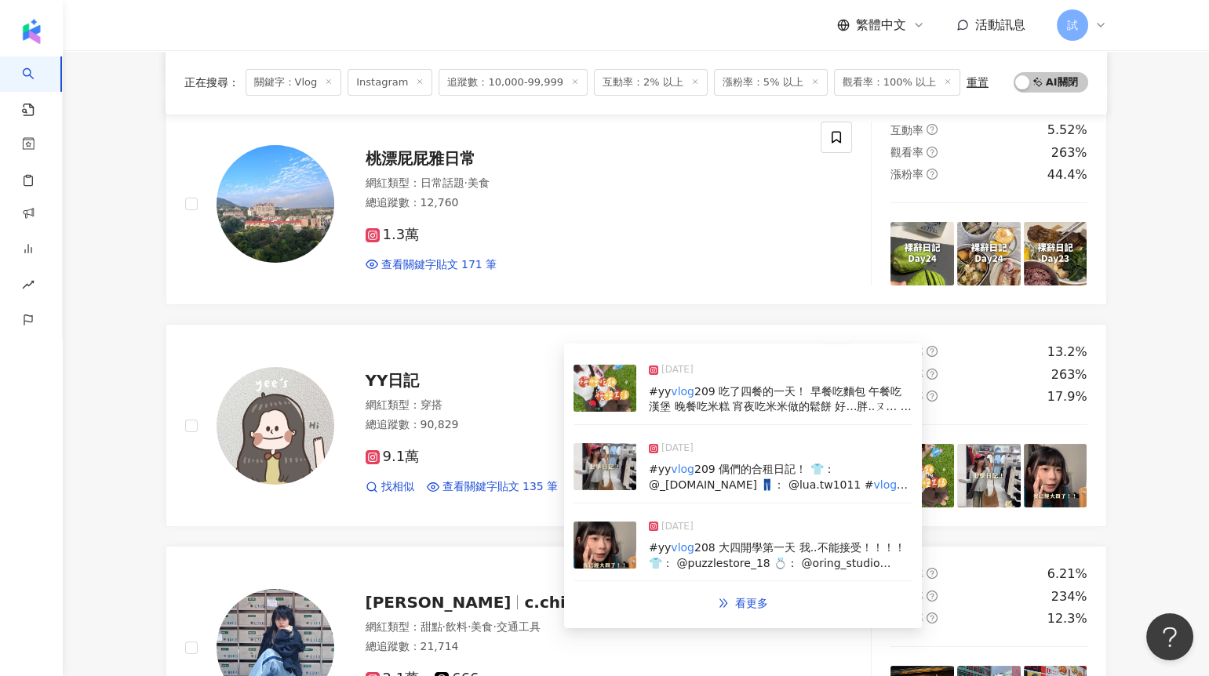
click at [608, 542] on img at bounding box center [605, 545] width 63 height 47
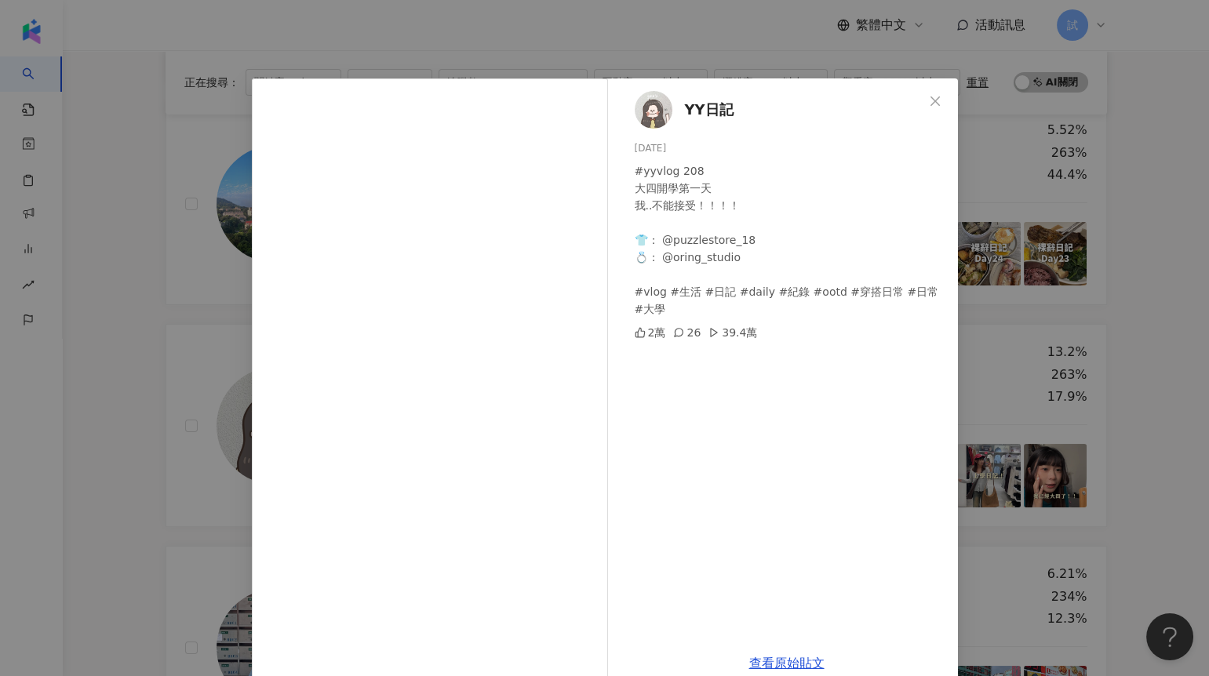
click at [172, 406] on div "YY日記 [DATE] #yyvlog 208 大四開學第一天 我..不能接受！！！！ 👕： @puzzlestore_18 💍： @oring_studio…" at bounding box center [604, 338] width 1209 height 676
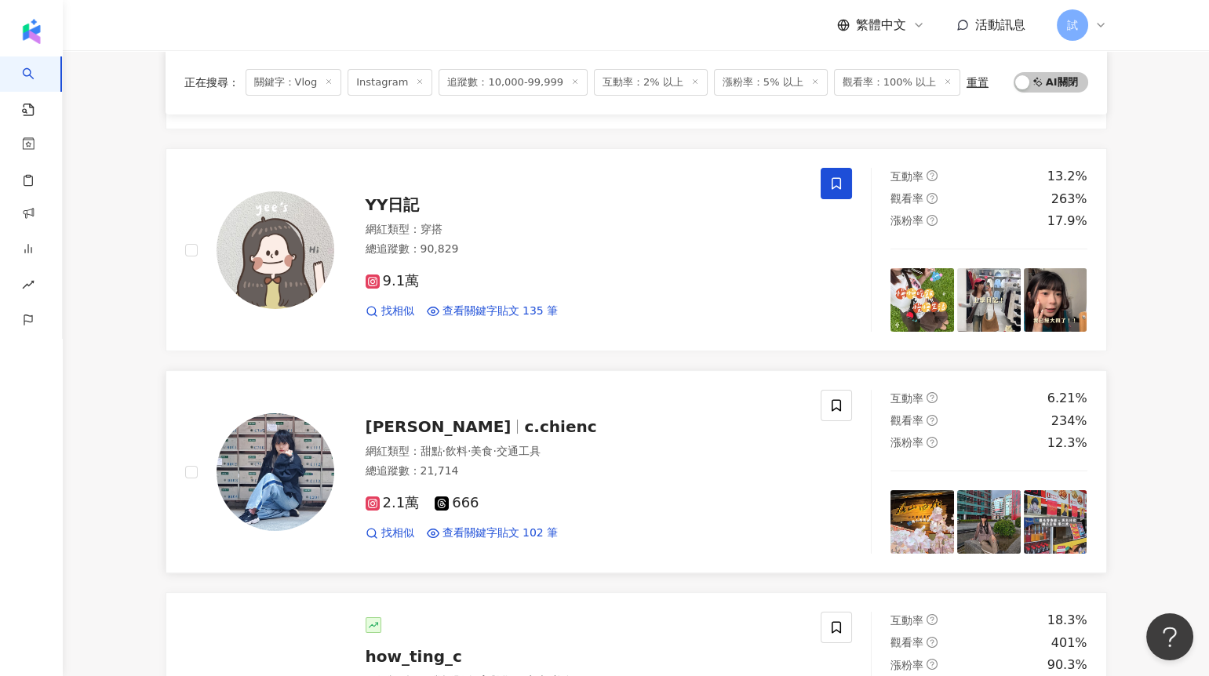
scroll to position [603, 0]
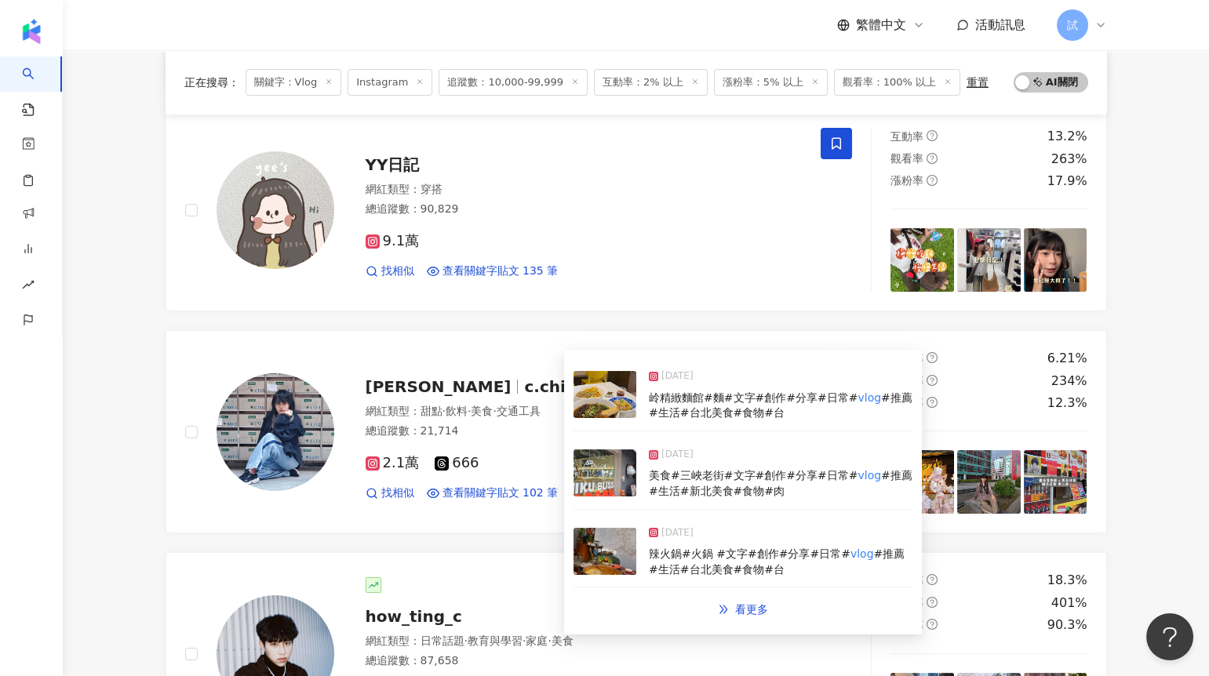
click at [607, 473] on img at bounding box center [605, 473] width 63 height 47
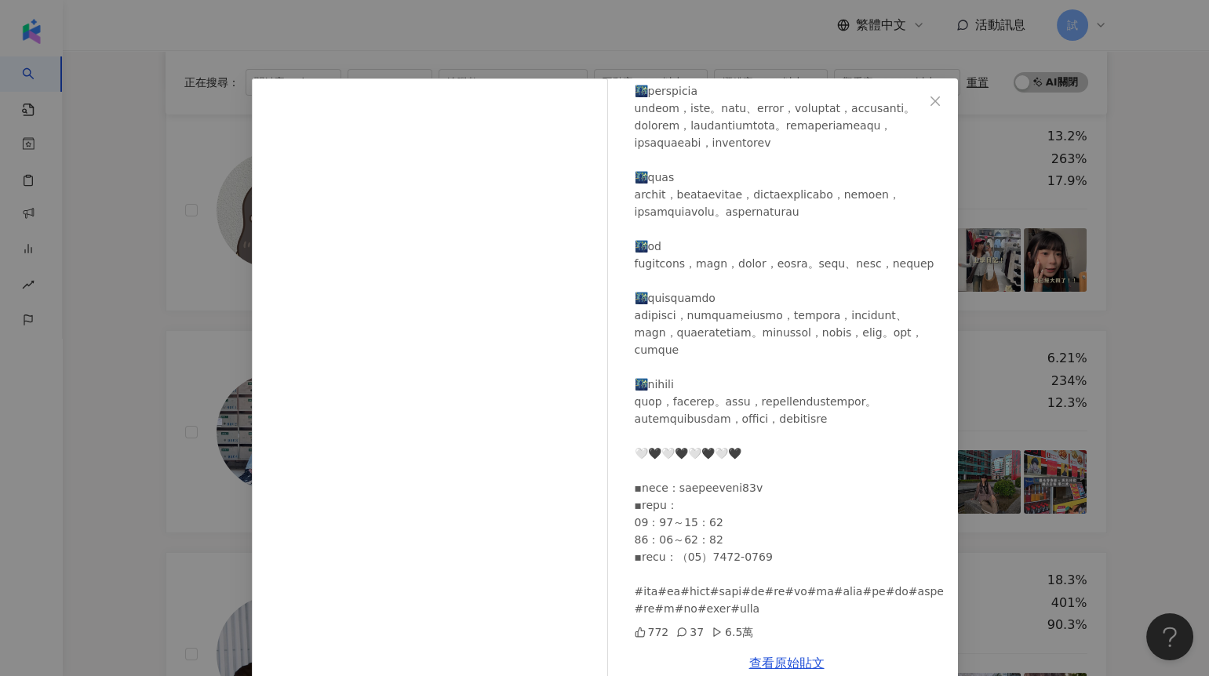
scroll to position [28, 0]
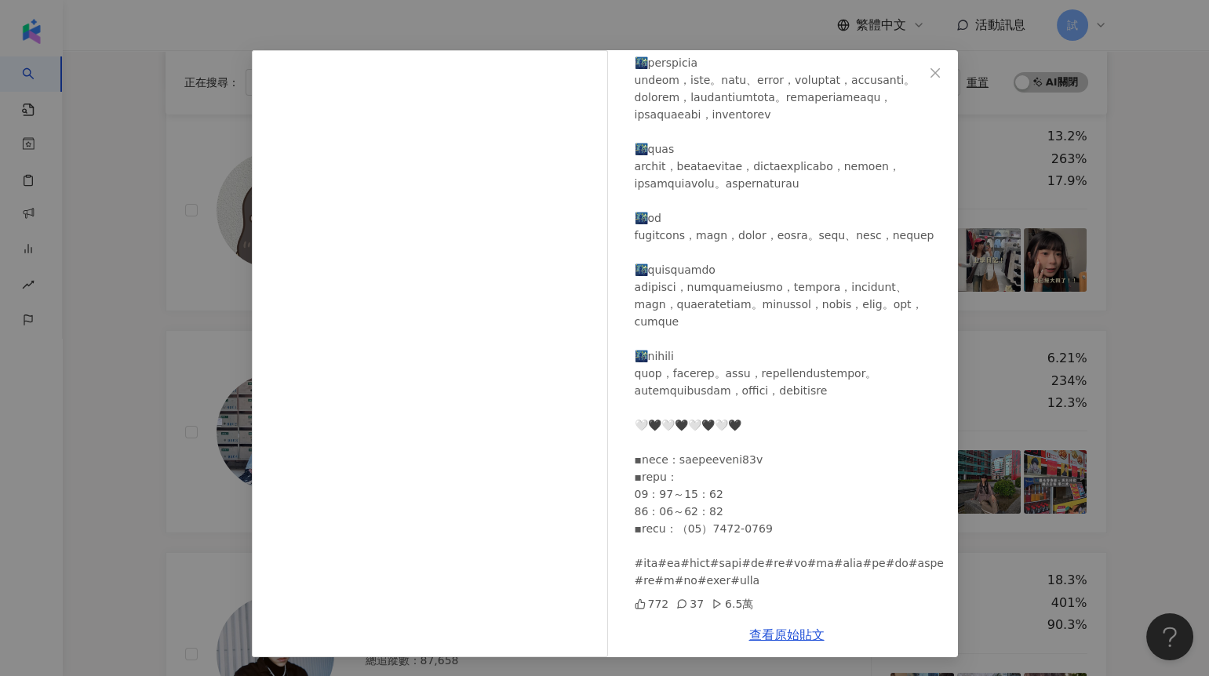
click at [164, 422] on div "[PERSON_NAME][DATE] 772 37 6.5萬 查看原始貼文" at bounding box center [604, 338] width 1209 height 676
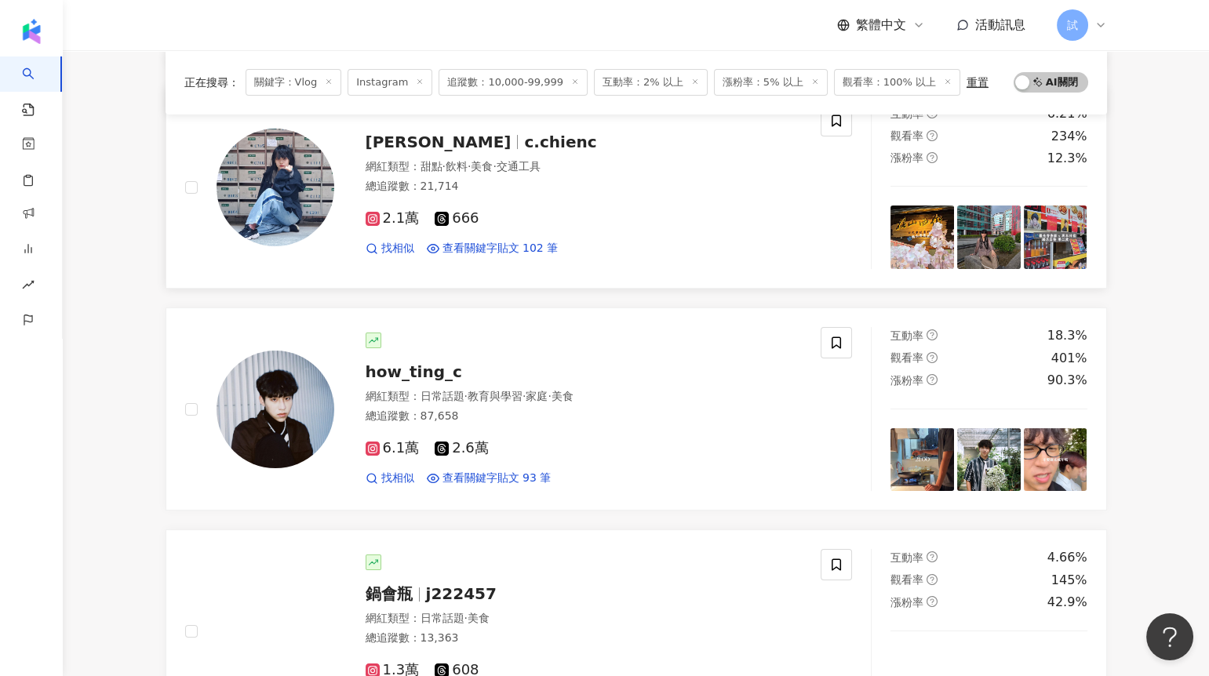
scroll to position [876, 0]
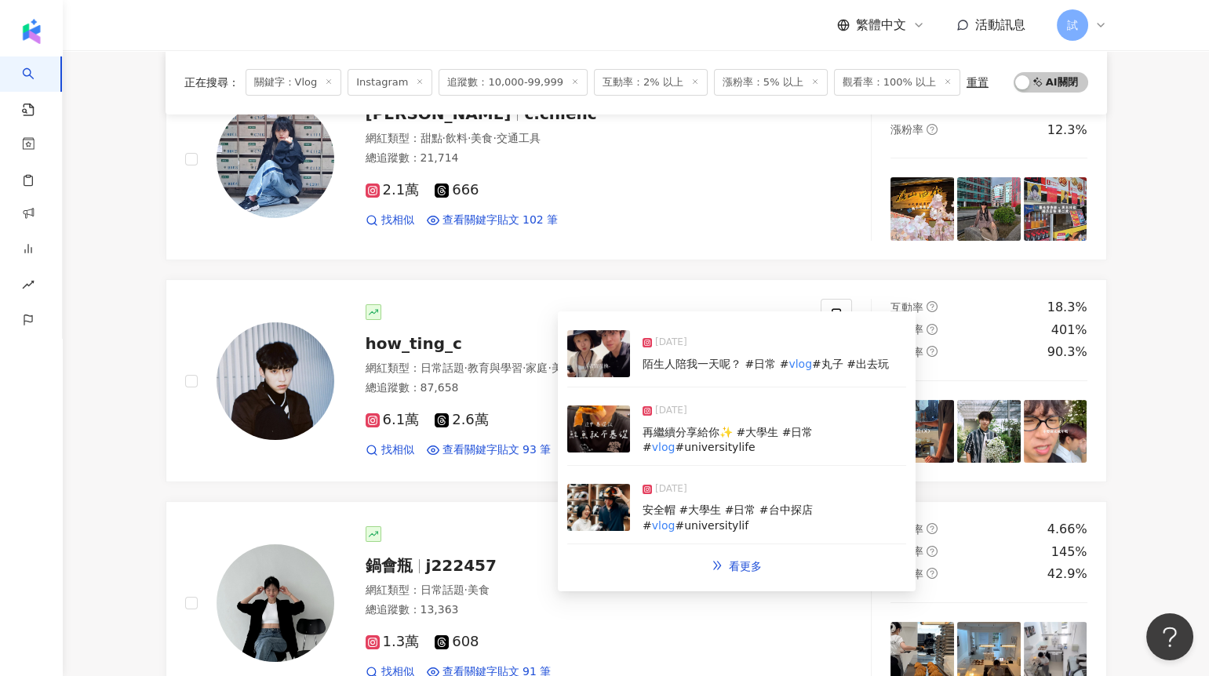
click at [606, 421] on img at bounding box center [598, 429] width 63 height 47
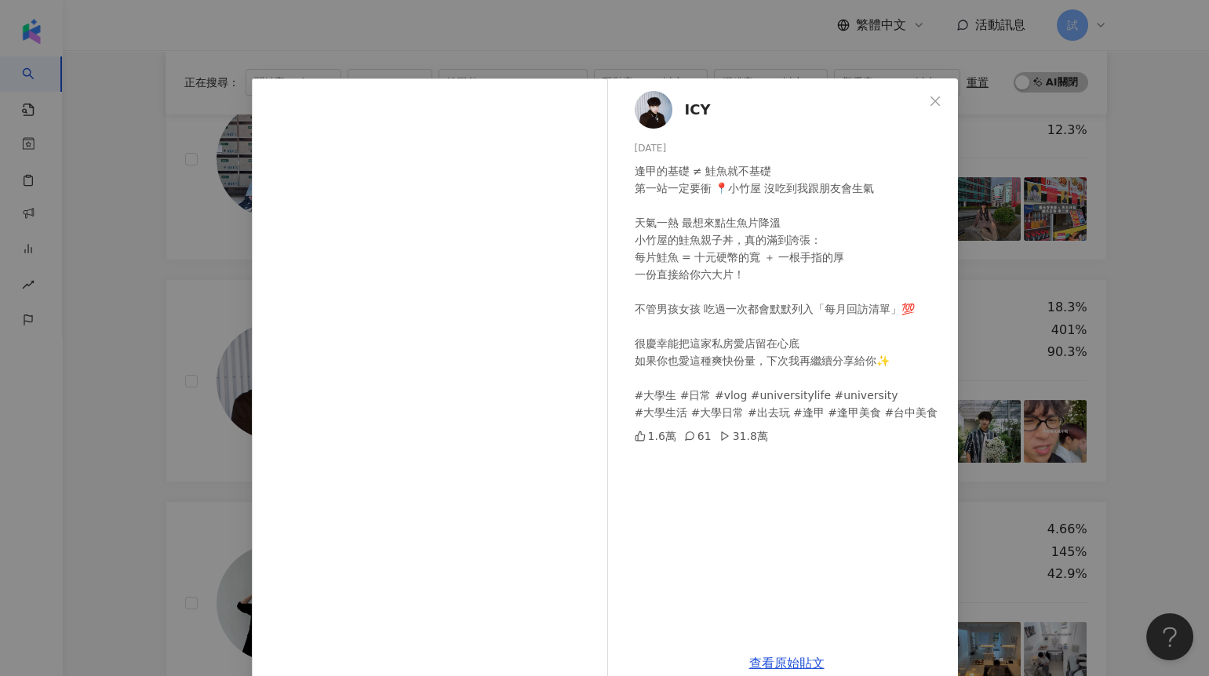
click at [162, 429] on div "ICY [DATE] 逢甲的基礎 ≠ 鮭魚就不基礎 第一站一定要衝 📍小竹屋 沒吃到我跟朋友會生氣 天氣一熱 最想來點生魚片降溫 小竹屋的鮭魚親子丼，真的滿到…" at bounding box center [604, 338] width 1209 height 676
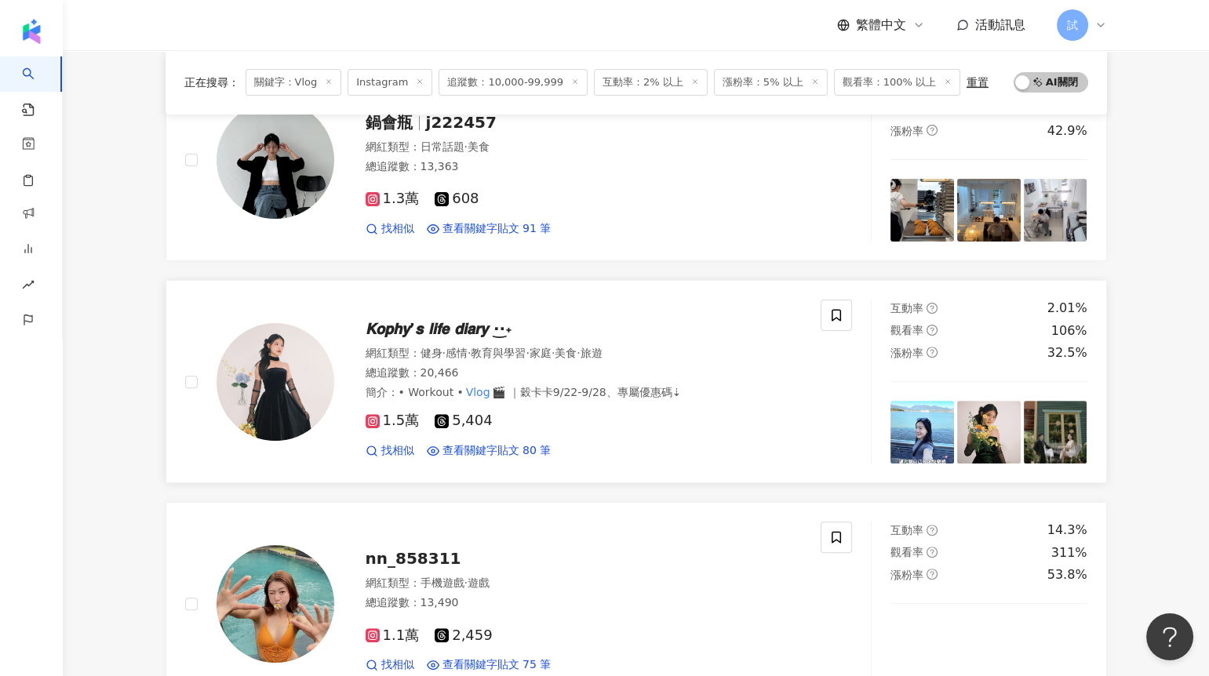
scroll to position [1330, 0]
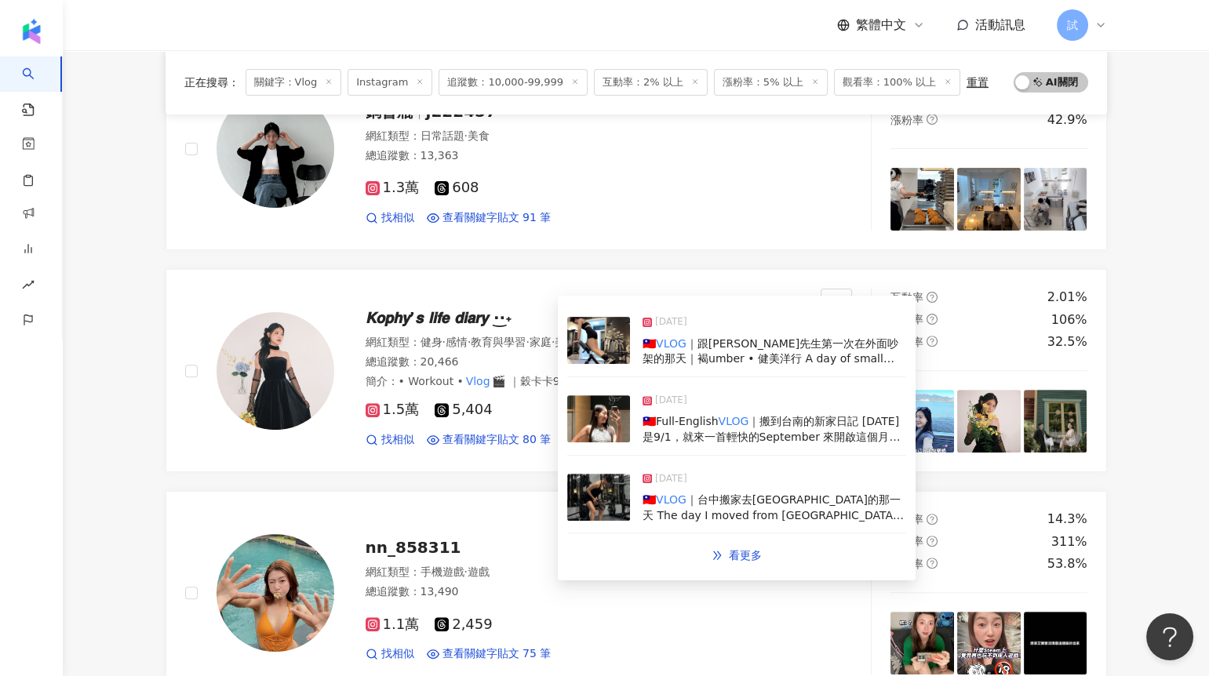
click at [602, 417] on img at bounding box center [598, 418] width 63 height 47
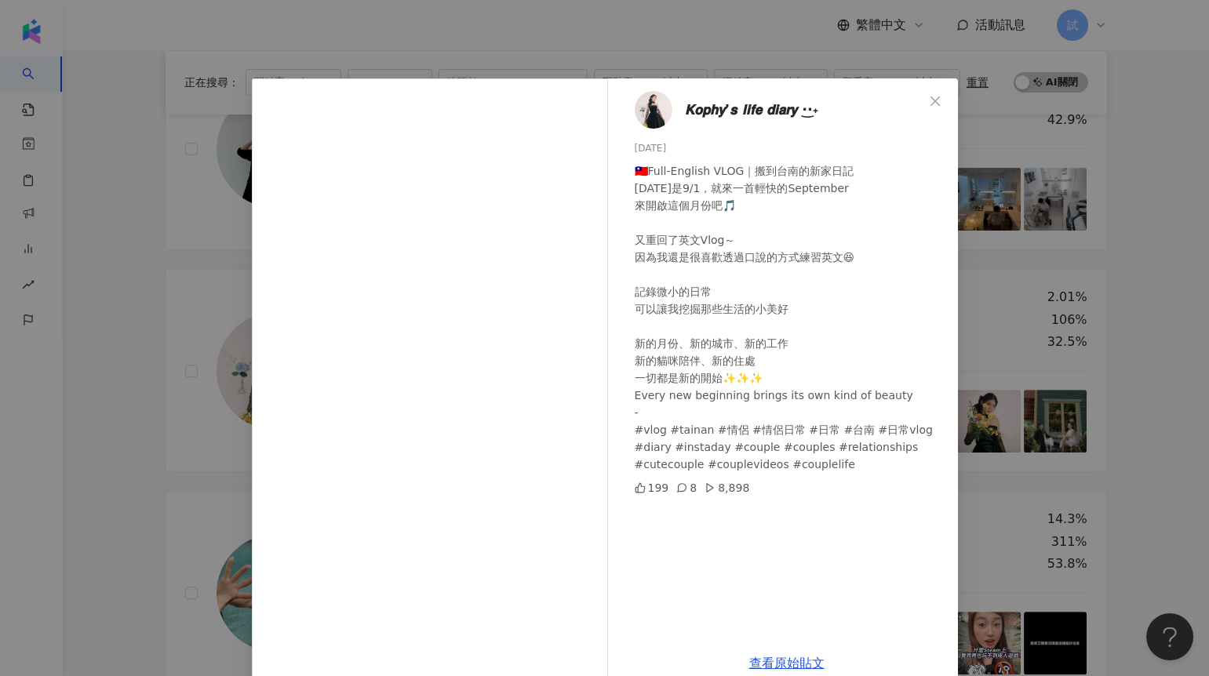
click at [173, 281] on div "𝙆𝙤𝙥𝙝𝙮’𝙨 𝙡𝙞𝙛𝙚 𝙙𝙞𝙖𝙧𝙮 ·͜·˖ [DATE] 🇹🇼Full-English VLOG｜搬到台南的新家日記 [DATE]是9/1，就來一首輕快的…" at bounding box center [604, 338] width 1209 height 676
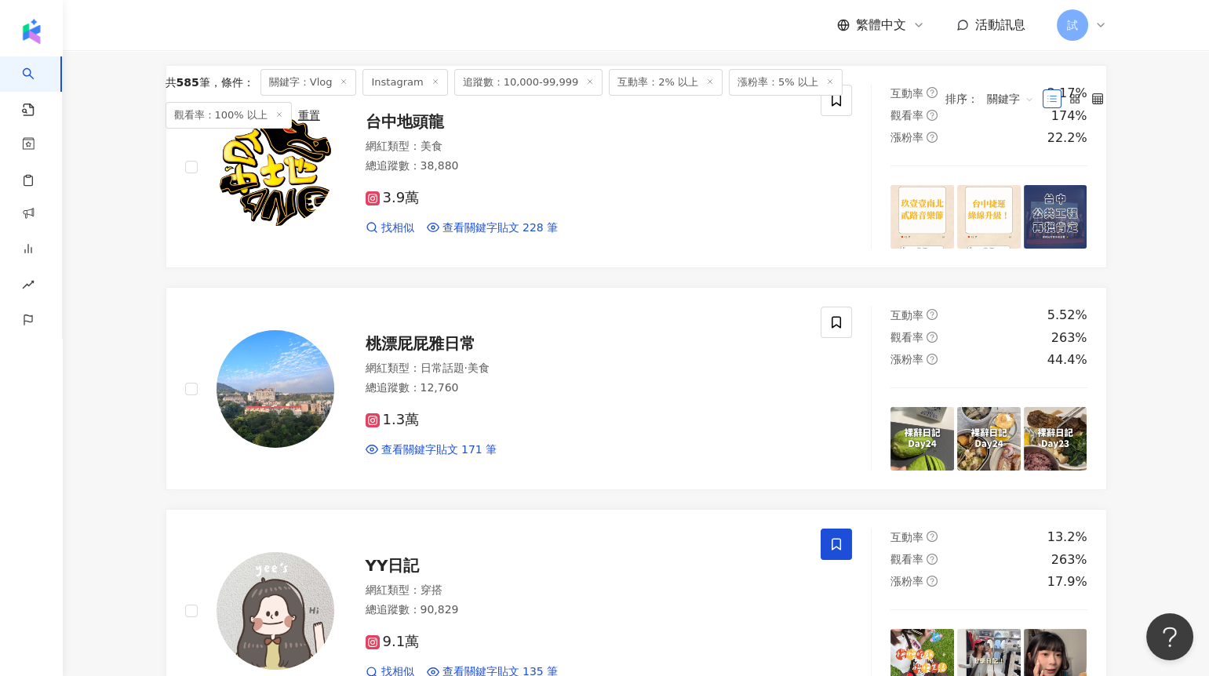
scroll to position [0, 0]
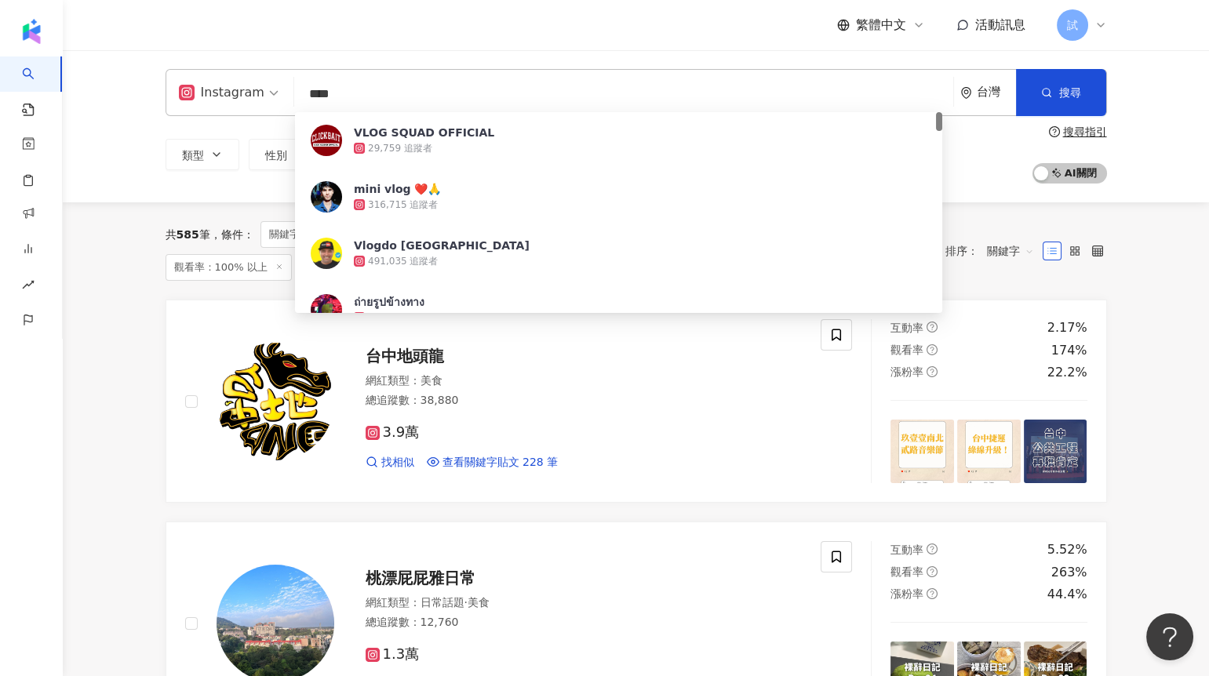
drag, startPoint x: 358, startPoint y: 97, endPoint x: 247, endPoint y: 97, distance: 110.6
click at [247, 97] on div "Instagram **** 台灣 搜尋 b56ed3a2-1499-444a-a8f0-a170f43219d4 VLOG SQUAD OFFICIAL 2…" at bounding box center [637, 92] width 942 height 47
paste input "**********"
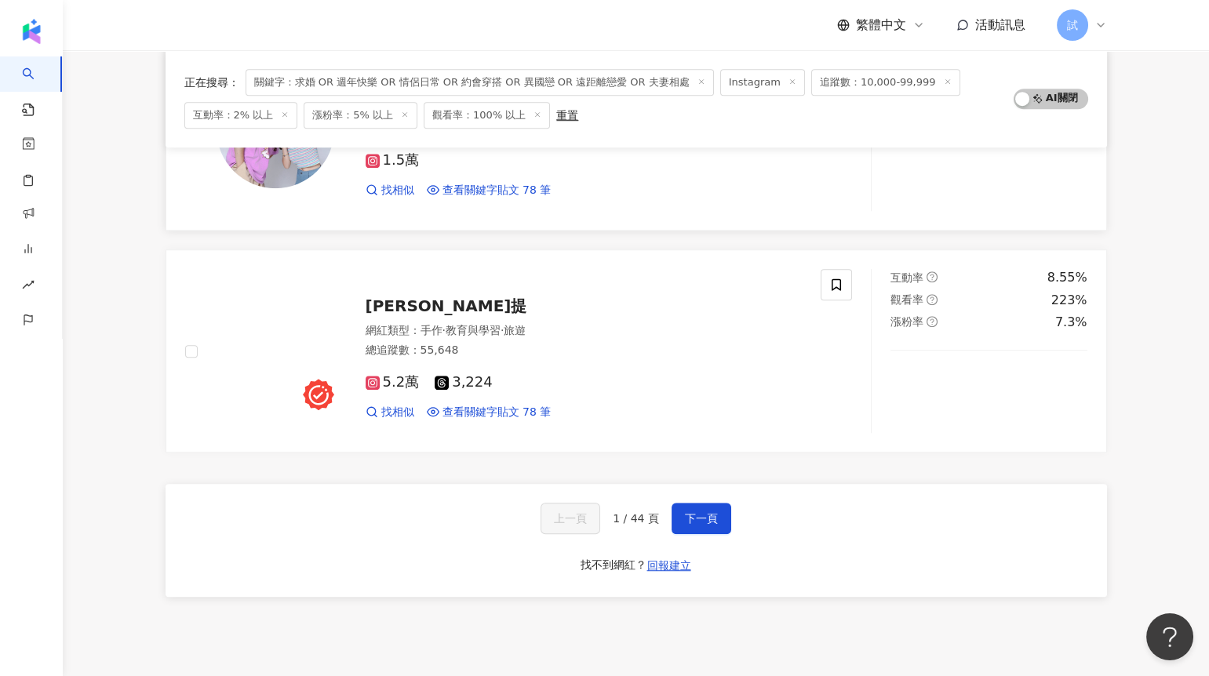
scroll to position [2601, 0]
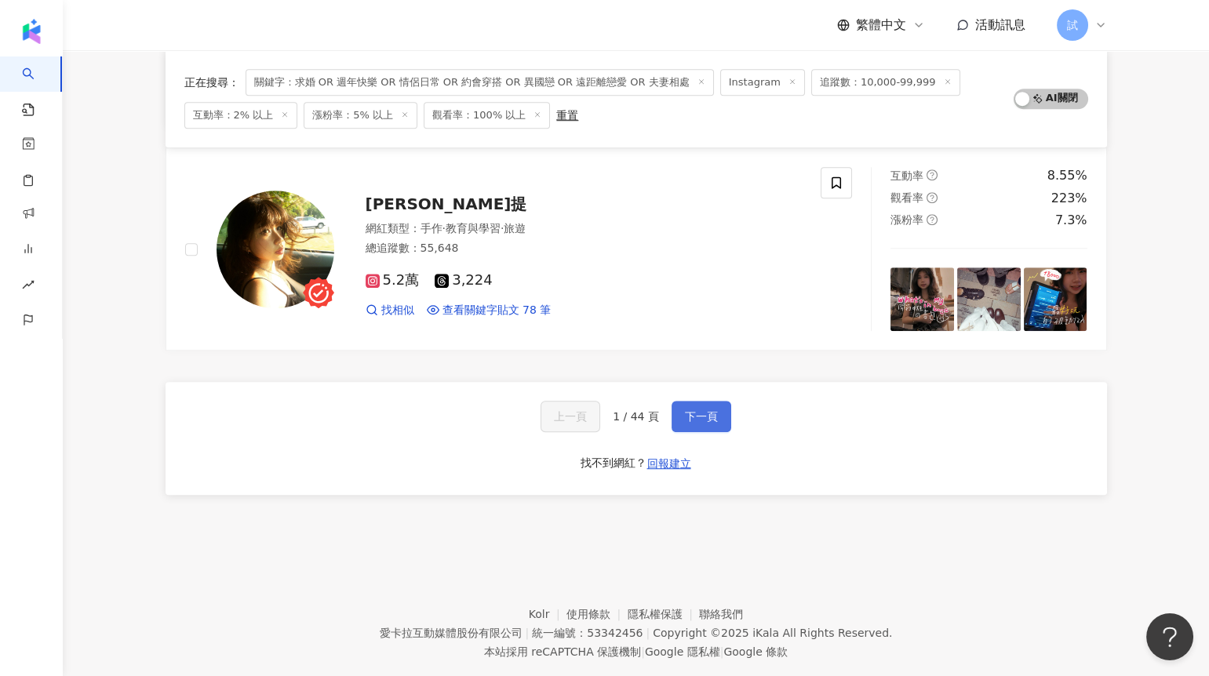
type input "**********"
click at [700, 403] on button "下一頁" at bounding box center [702, 416] width 60 height 31
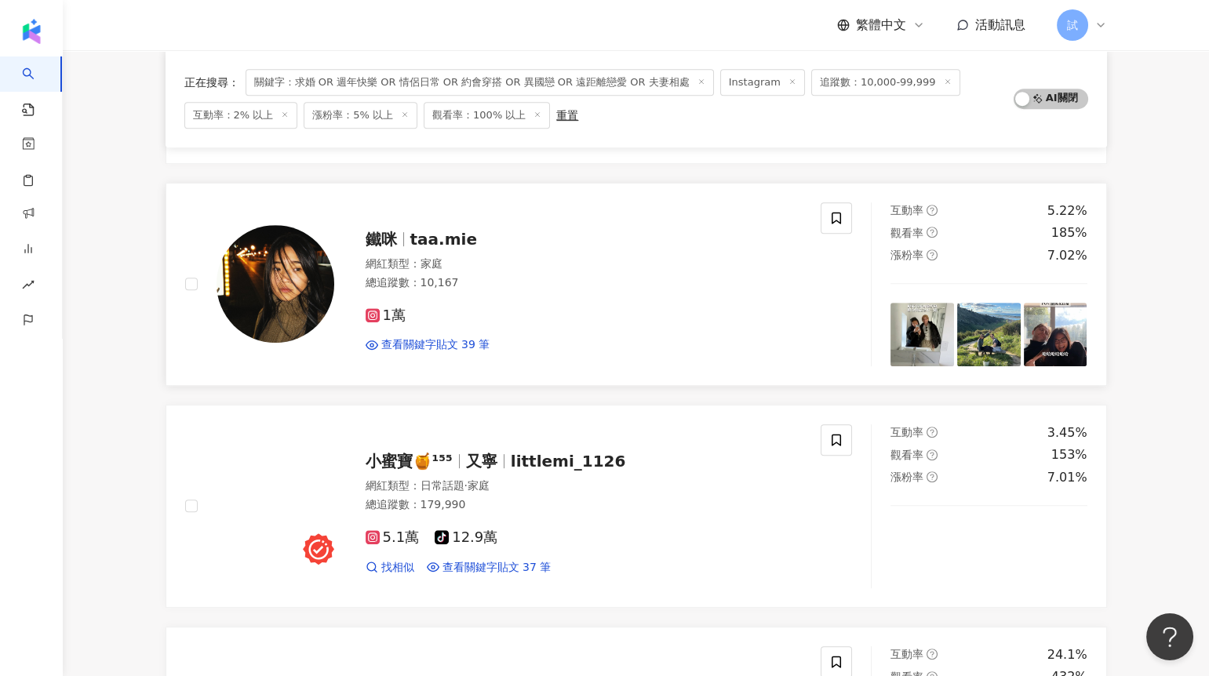
scroll to position [1734, 0]
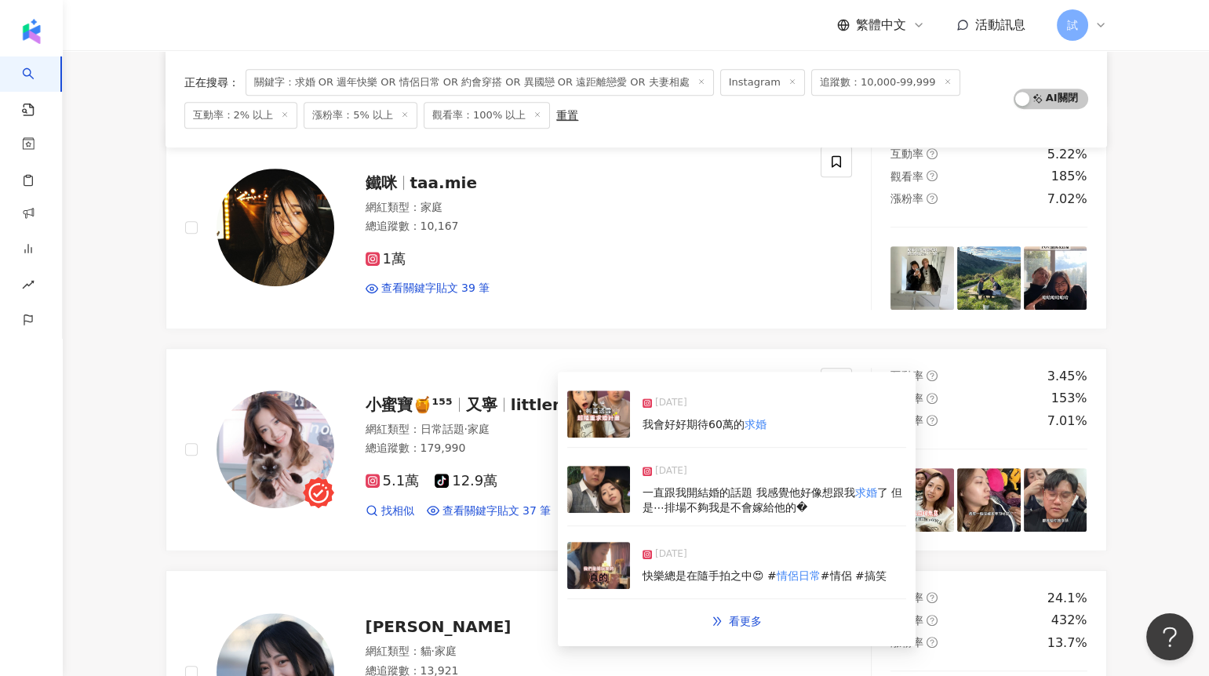
click at [608, 414] on img at bounding box center [598, 414] width 63 height 47
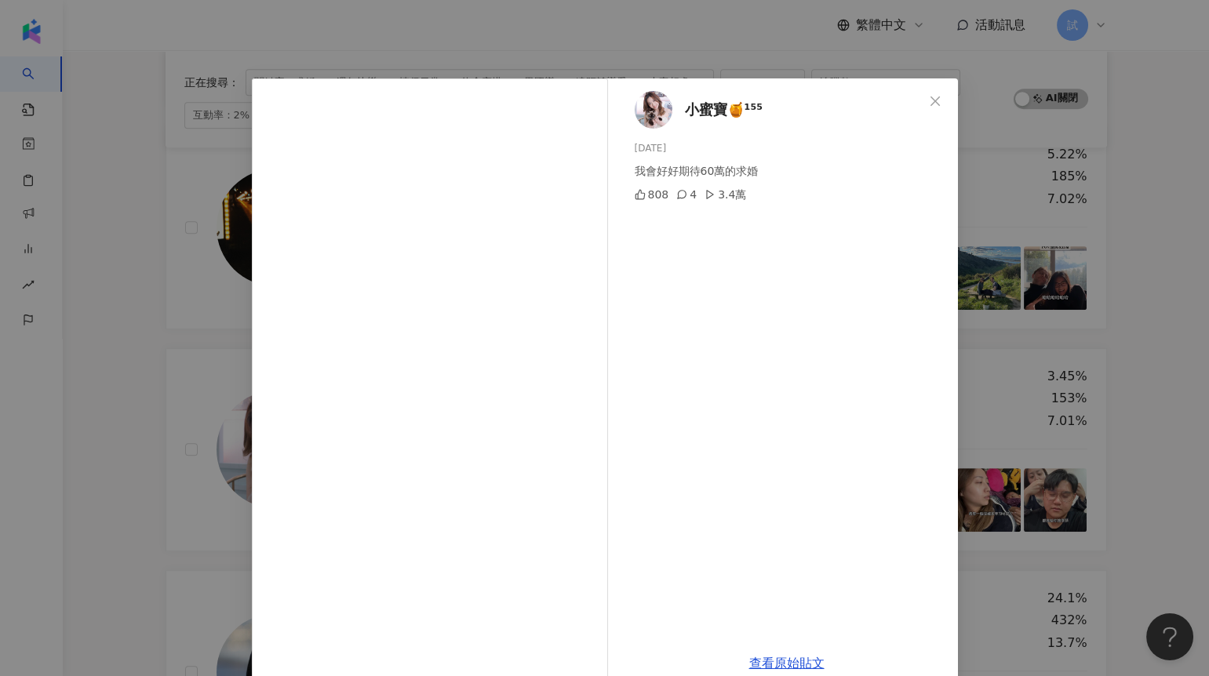
click at [208, 485] on div "小蜜寶🍯¹⁵⁵ [DATE] 我會好好期待60萬的求婚 808 4 3.4萬 查看原始貼文" at bounding box center [604, 338] width 1209 height 676
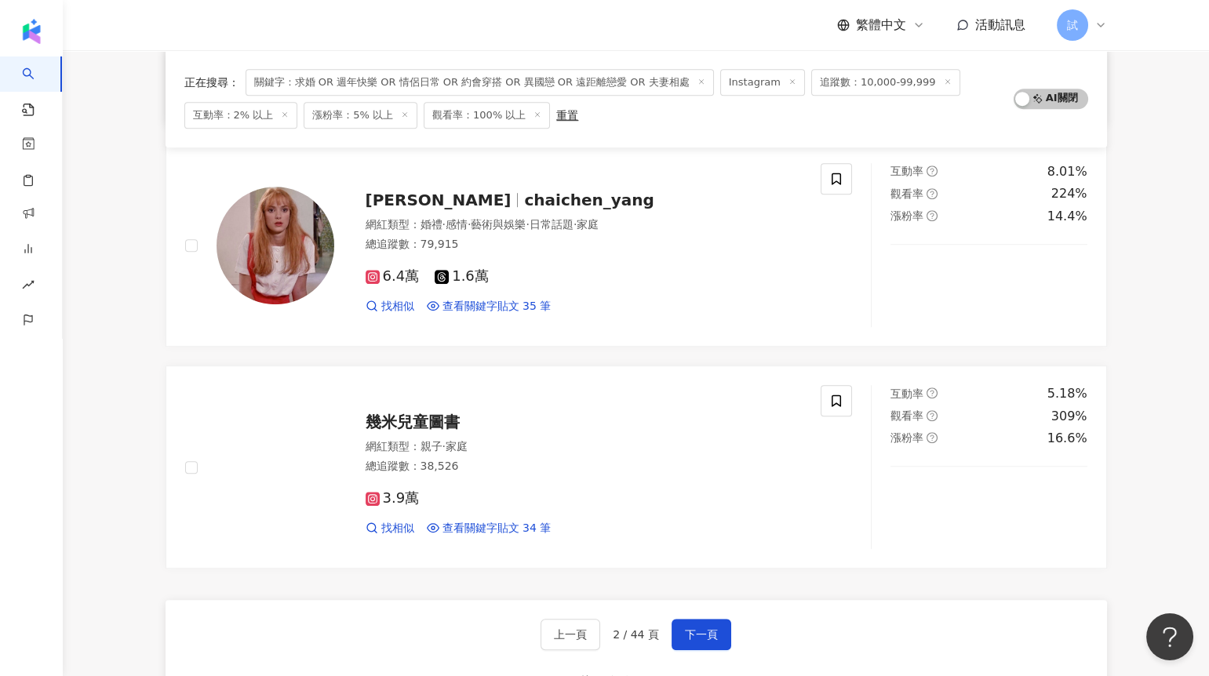
scroll to position [2469, 0]
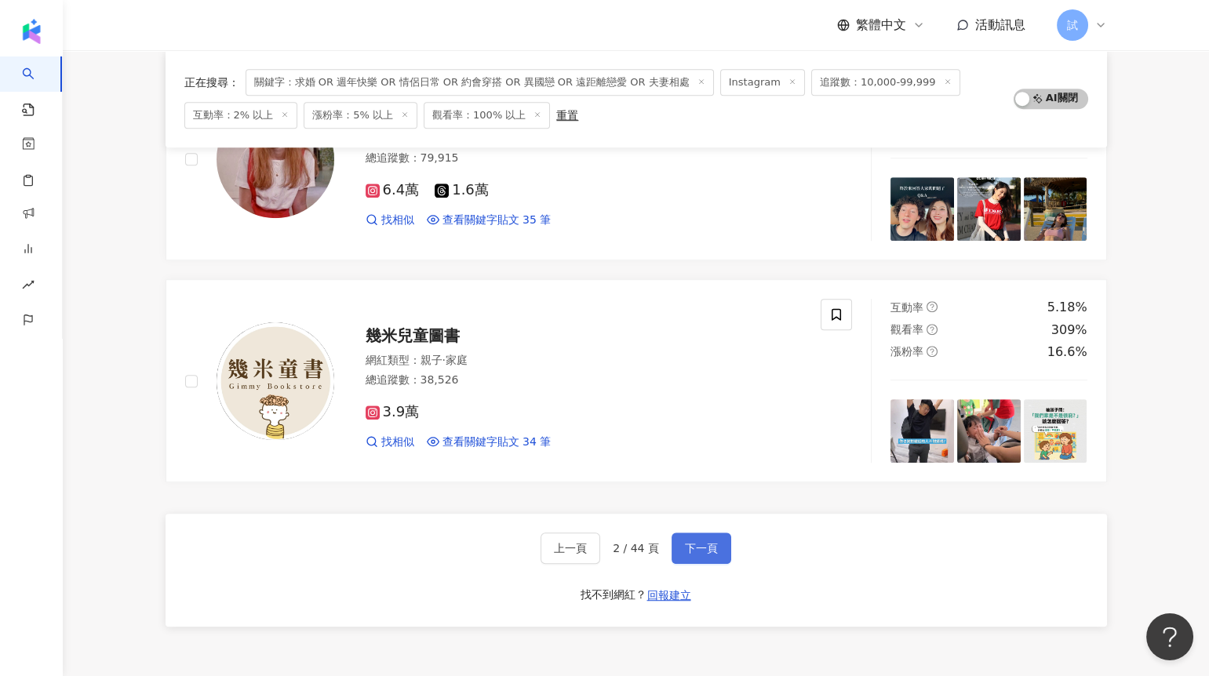
click at [728, 556] on button "下一頁" at bounding box center [702, 548] width 60 height 31
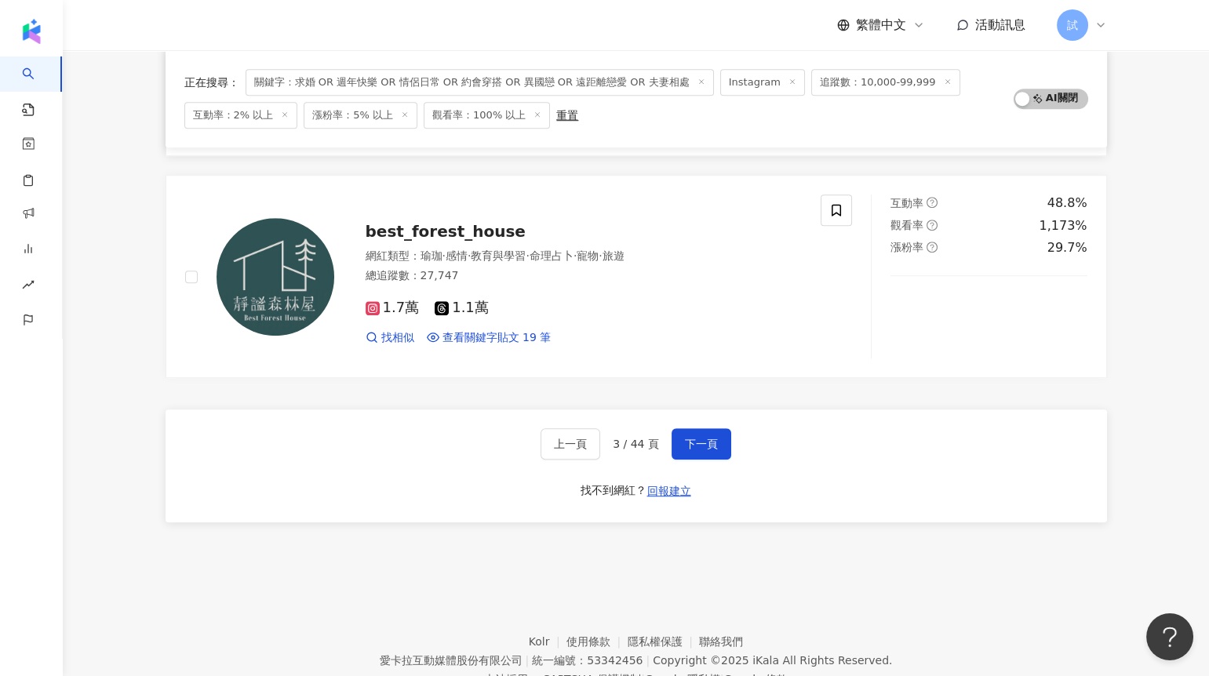
scroll to position [2630, 0]
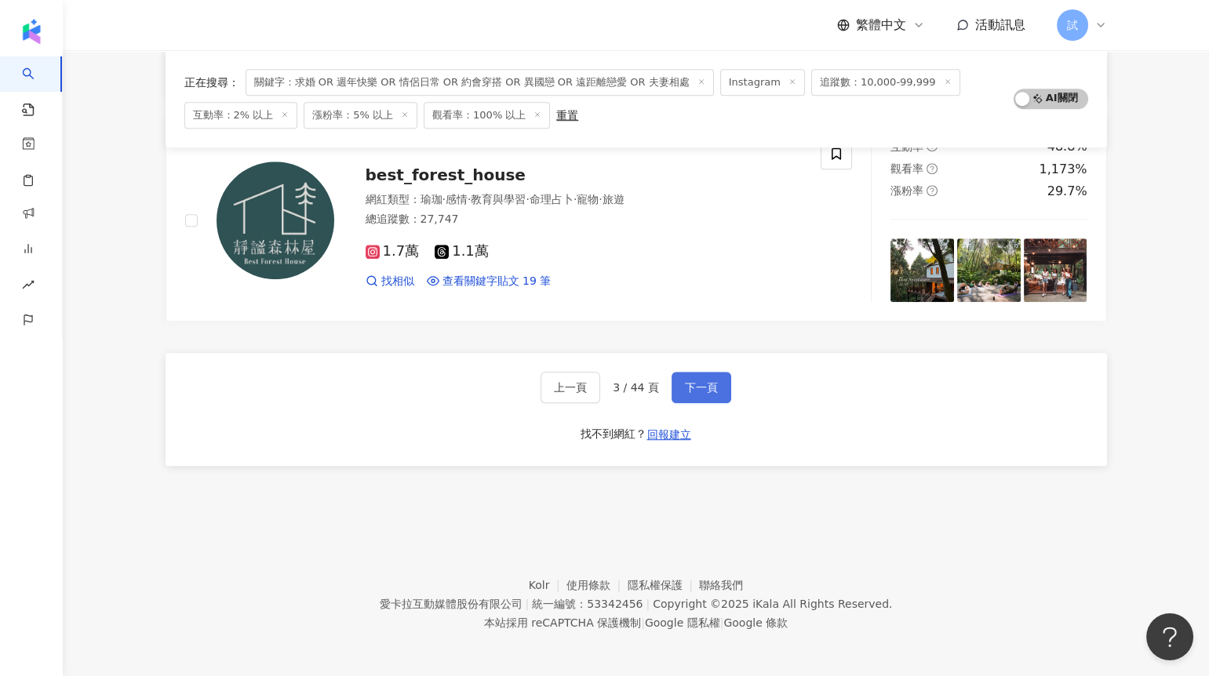
click at [703, 375] on button "下一頁" at bounding box center [702, 387] width 60 height 31
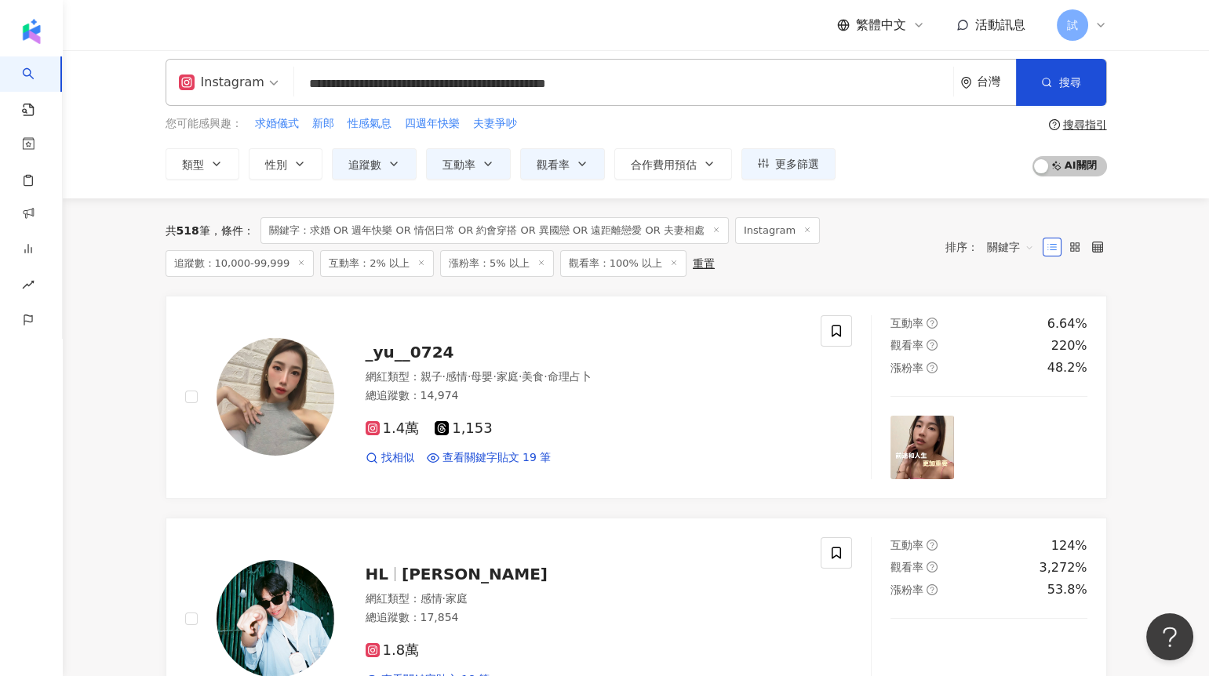
scroll to position [0, 0]
